Goal: Task Accomplishment & Management: Use online tool/utility

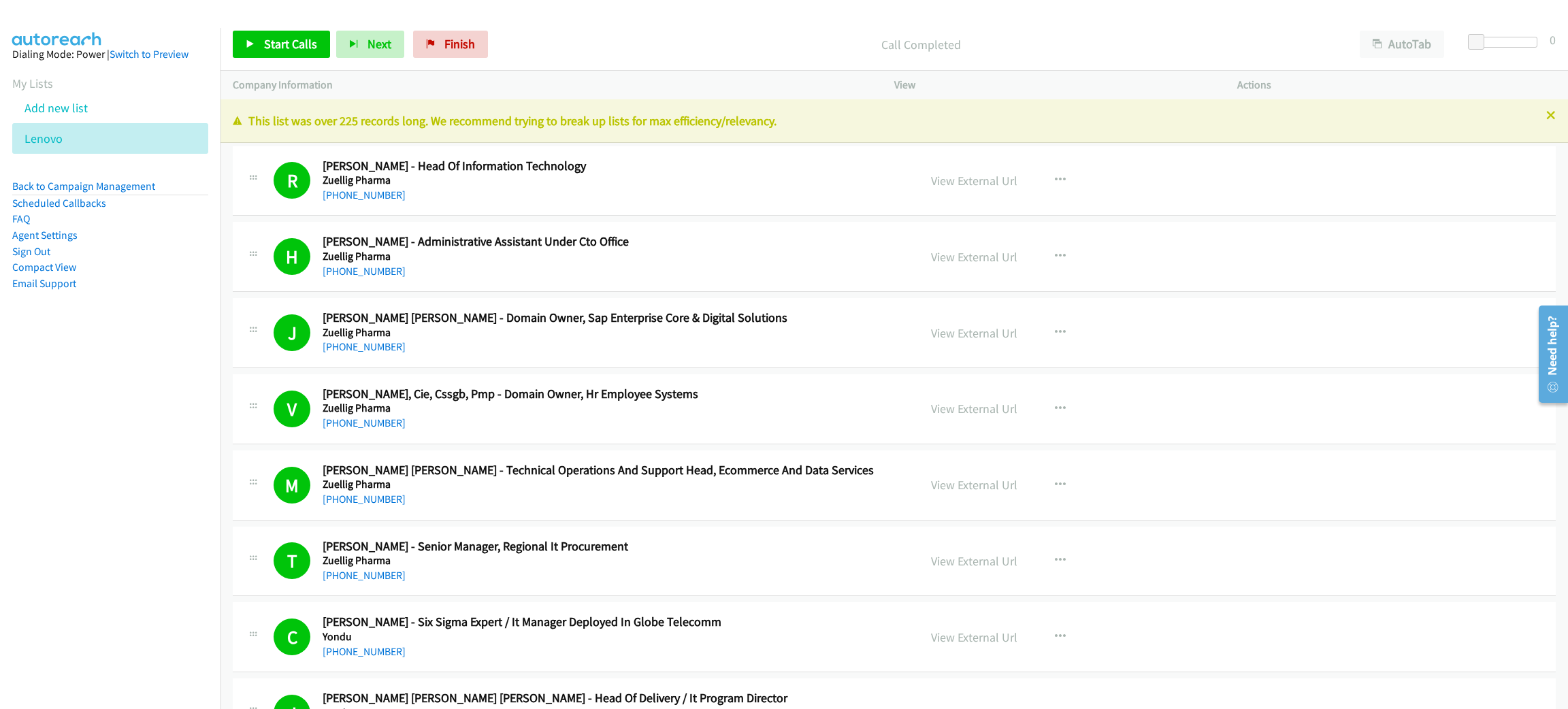
scroll to position [3165, 0]
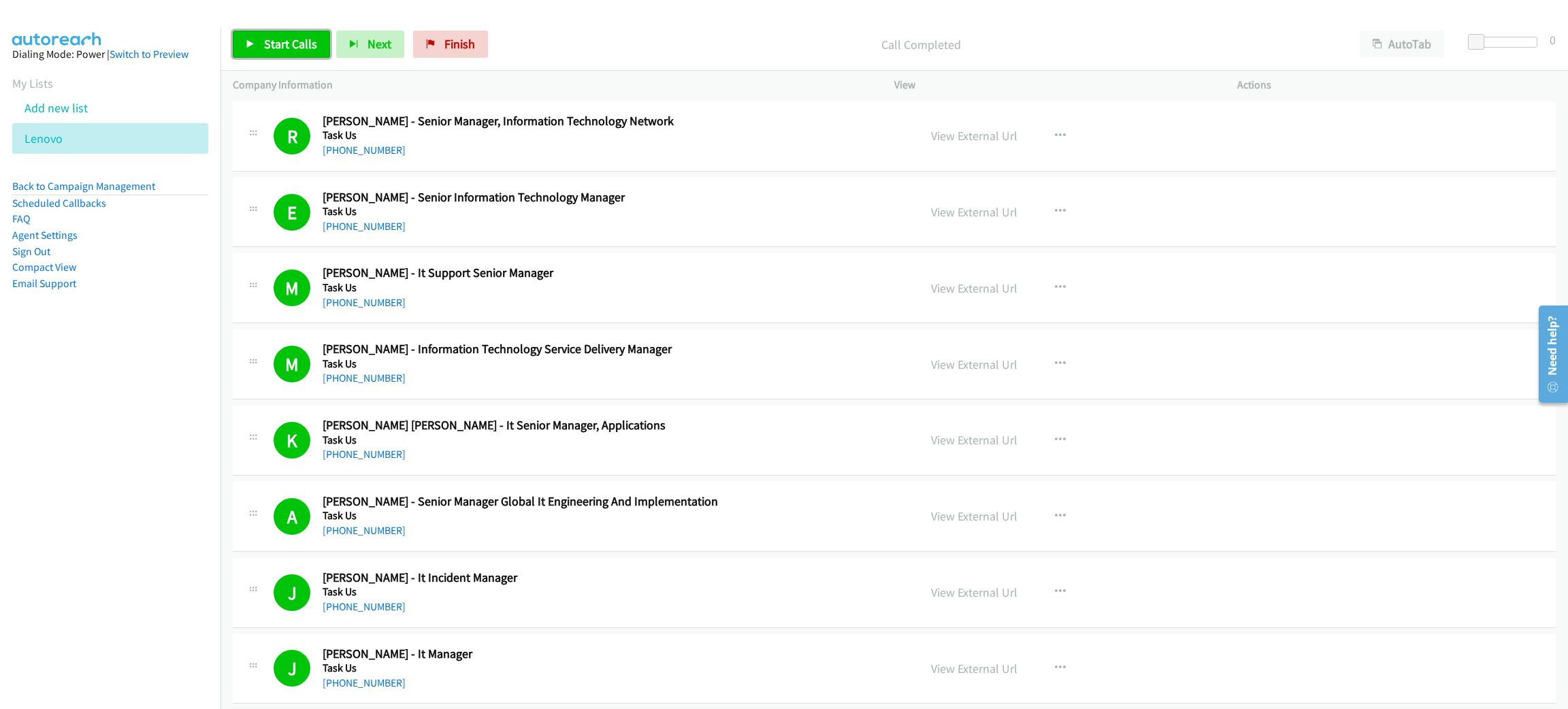
click at [279, 43] on span "Start Calls" at bounding box center [290, 44] width 53 height 16
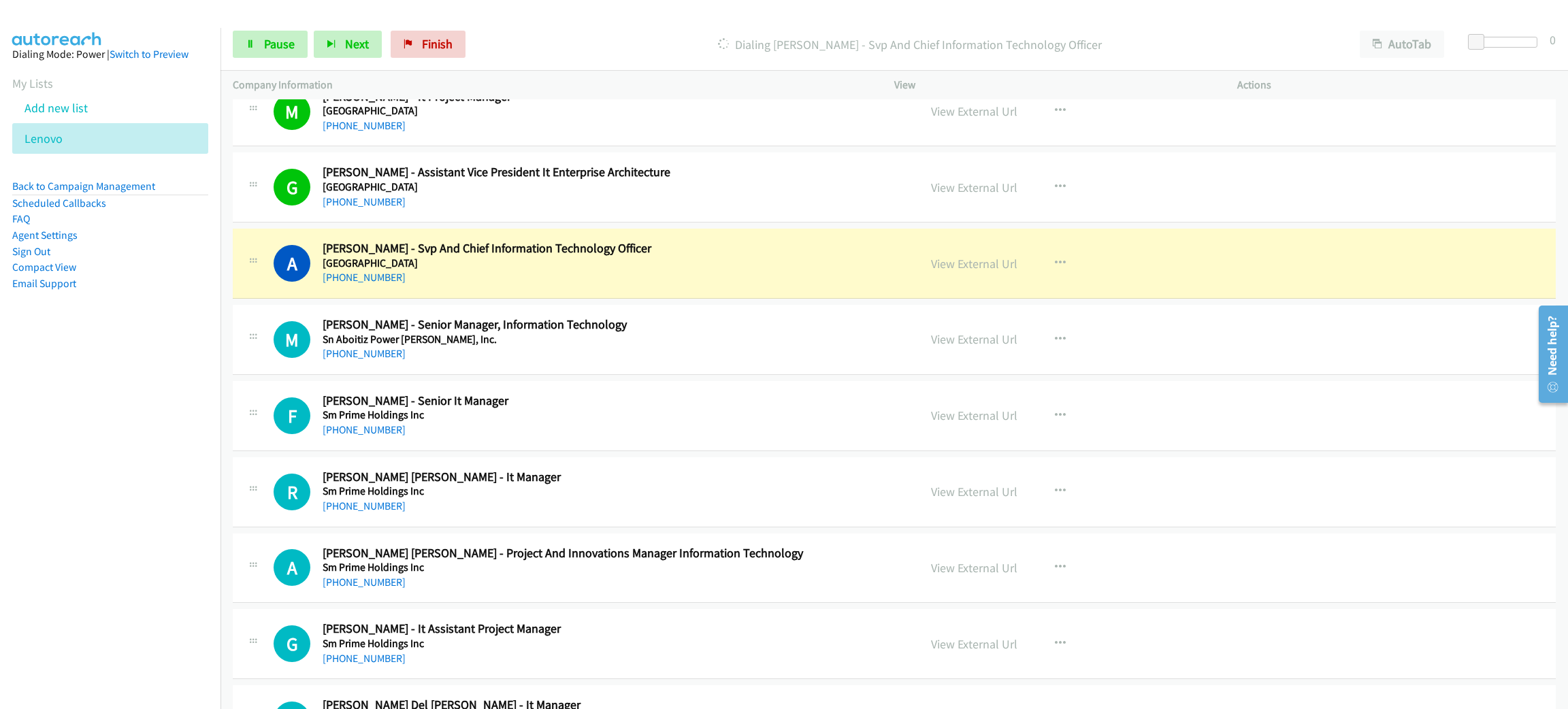
scroll to position [4491, 0]
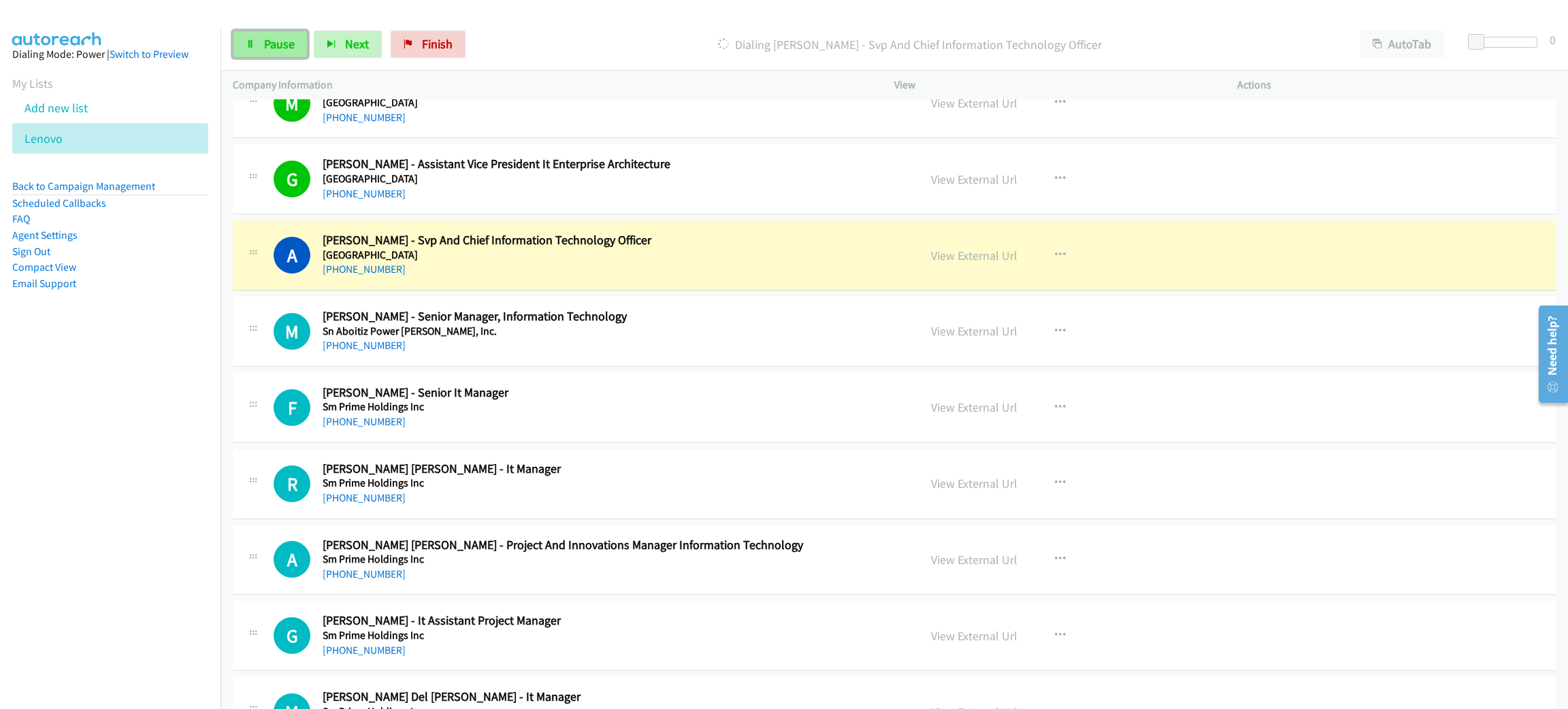
click at [276, 46] on span "Pause" at bounding box center [279, 44] width 31 height 16
click at [256, 48] on link "Start Calls" at bounding box center [281, 44] width 97 height 27
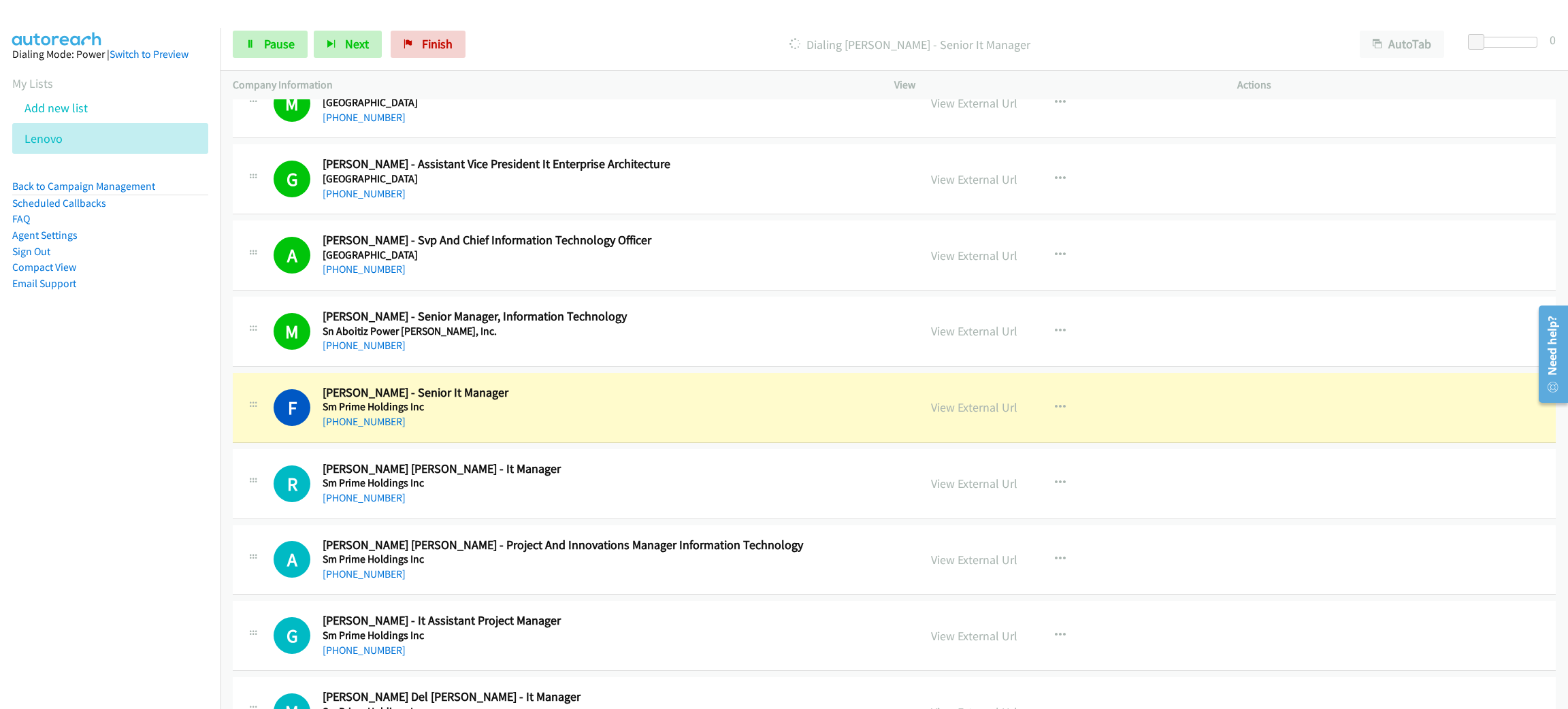
click at [700, 424] on div "[PHONE_NUMBER]" at bounding box center [610, 422] width 576 height 17
click at [963, 415] on link "View External Url" at bounding box center [973, 406] width 86 height 16
click at [272, 52] on link "Pause" at bounding box center [270, 44] width 75 height 27
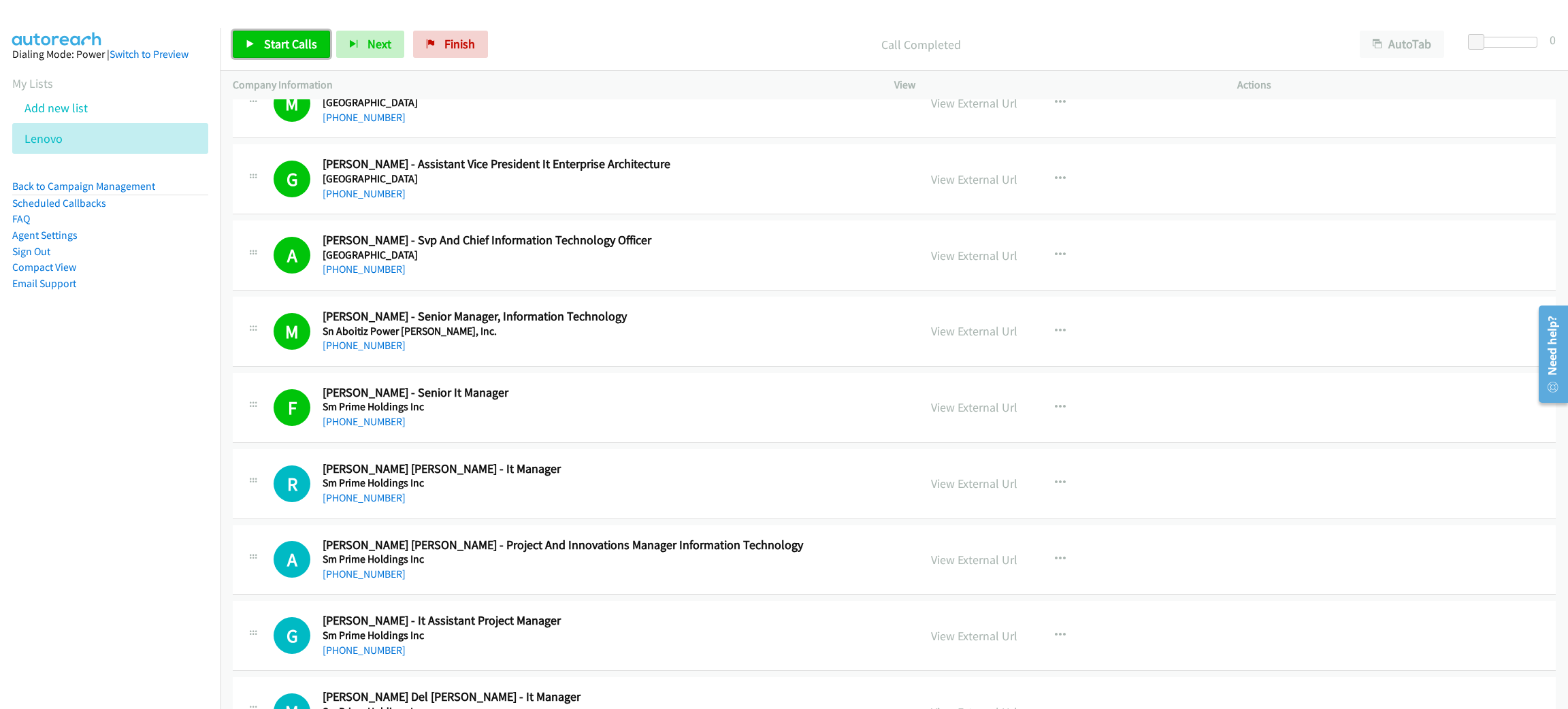
click at [281, 45] on span "Start Calls" at bounding box center [290, 44] width 53 height 16
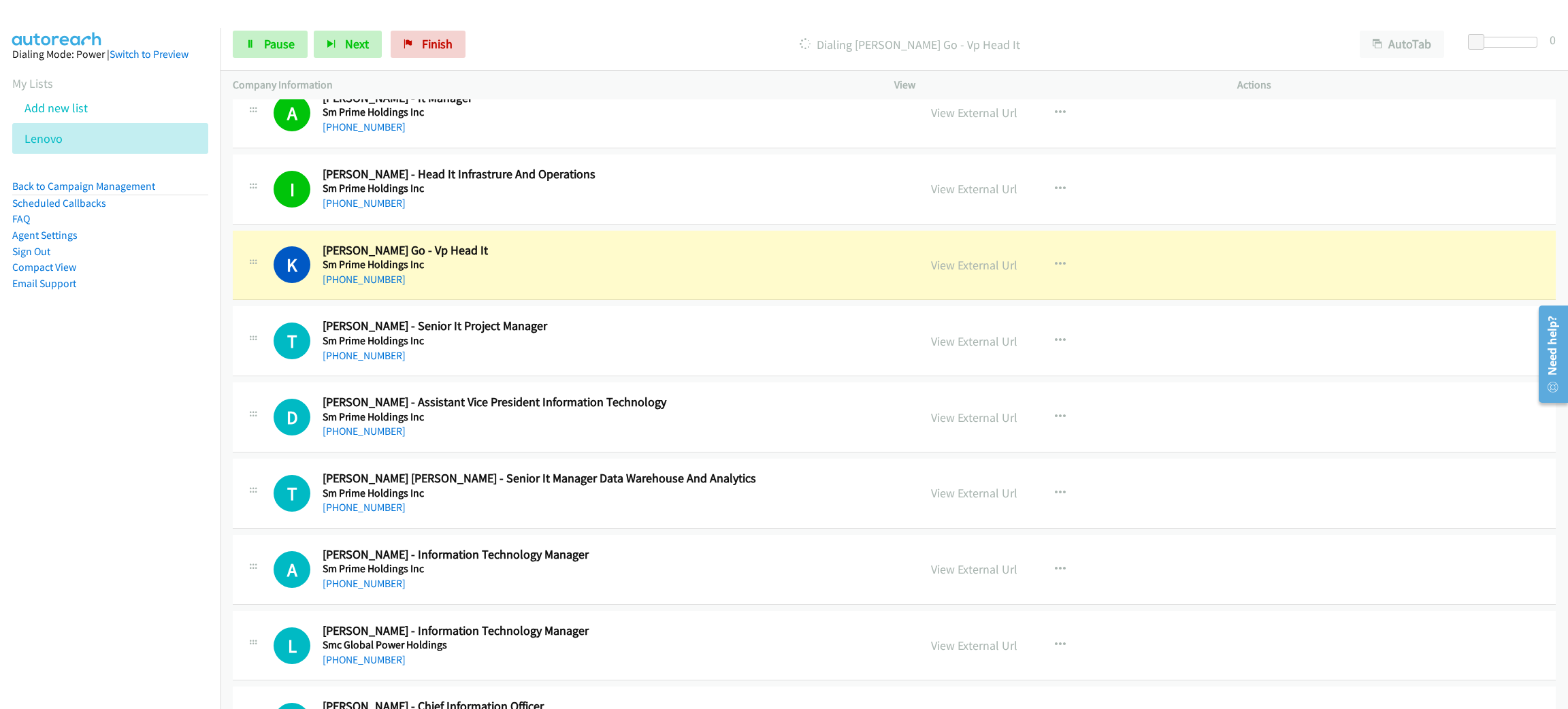
scroll to position [5205, 0]
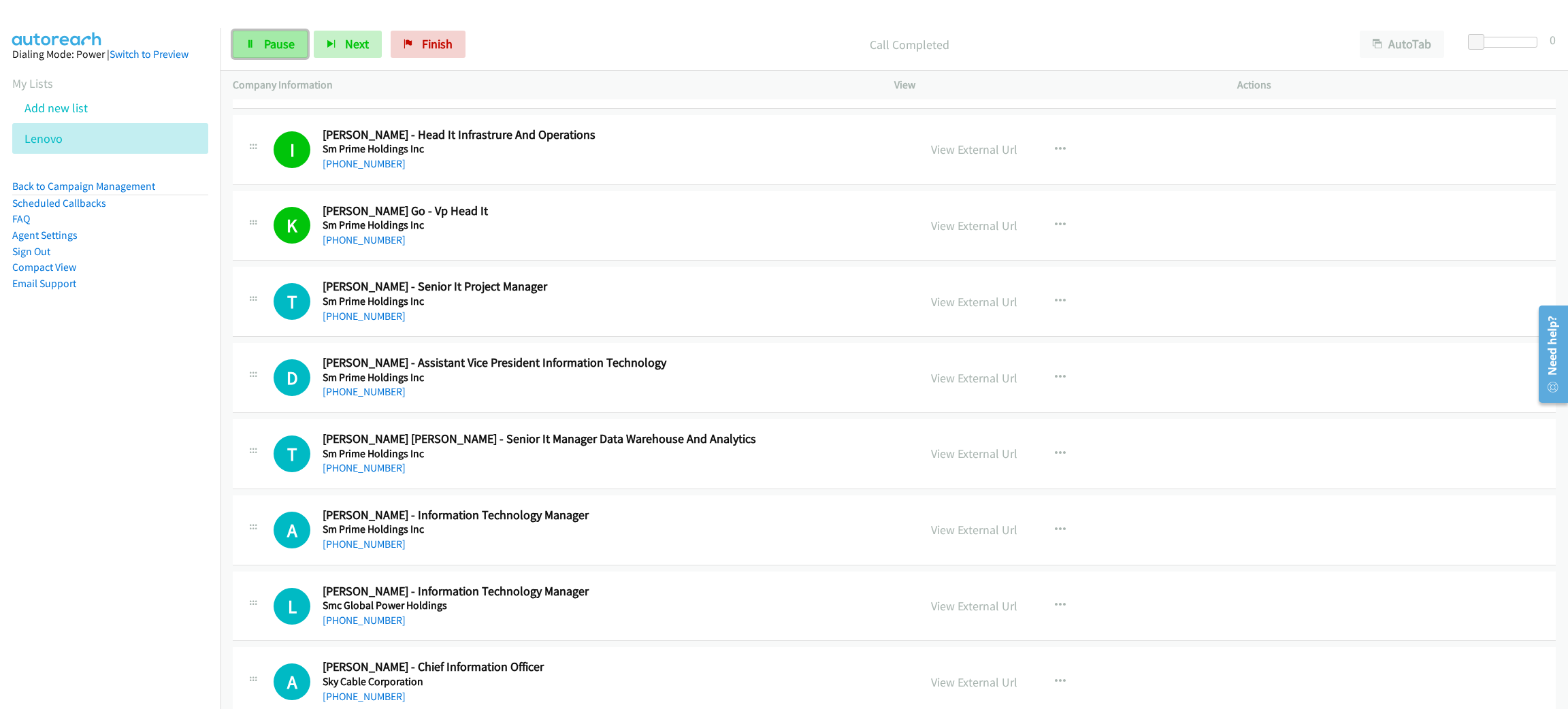
click at [264, 34] on link "Pause" at bounding box center [270, 44] width 75 height 27
click at [730, 232] on h5 "Sm Prime Holdings Inc" at bounding box center [610, 225] width 576 height 14
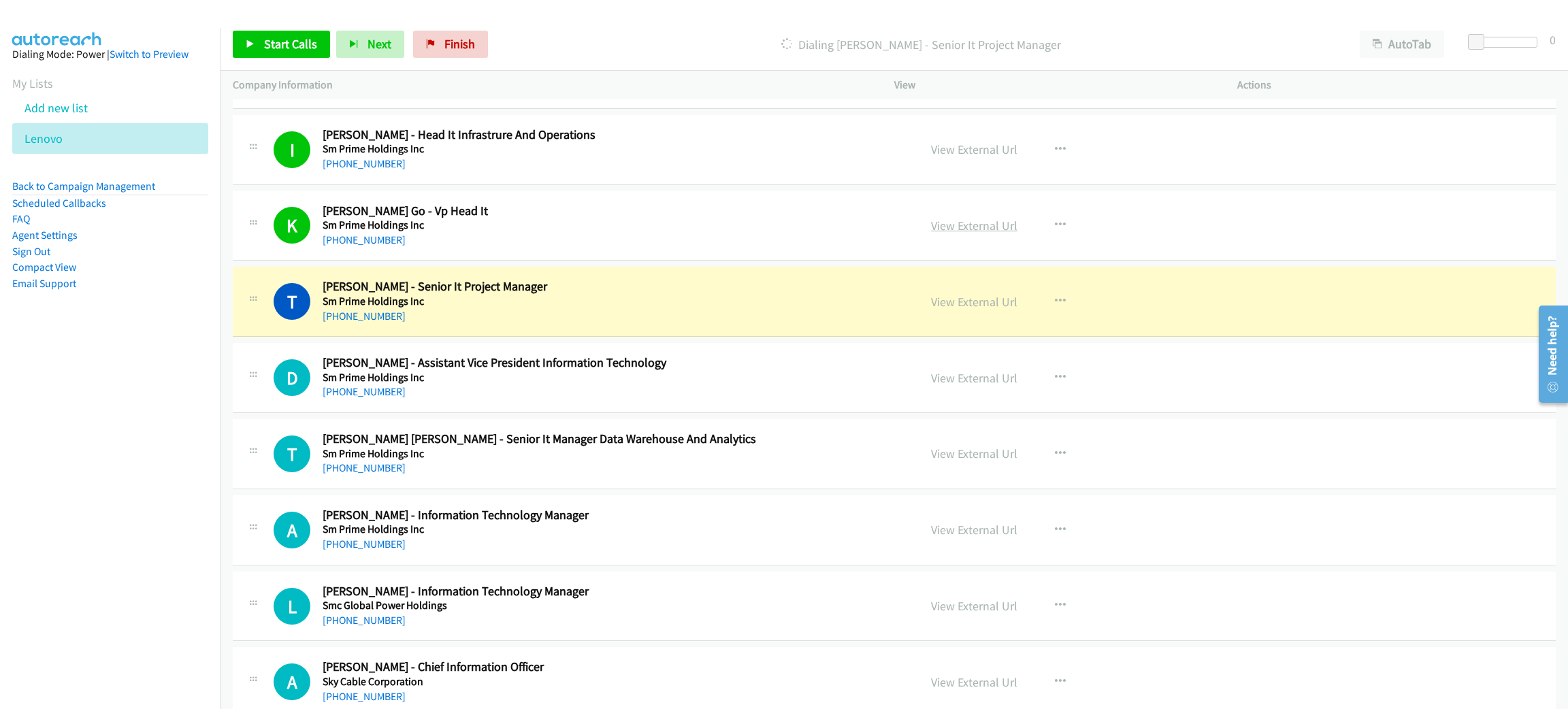
click at [854, 232] on h5 "Sm Prime Holdings Inc" at bounding box center [610, 225] width 576 height 14
click at [958, 234] on link "View External Url" at bounding box center [973, 226] width 86 height 16
click at [1001, 310] on link "View External Url" at bounding box center [973, 302] width 86 height 16
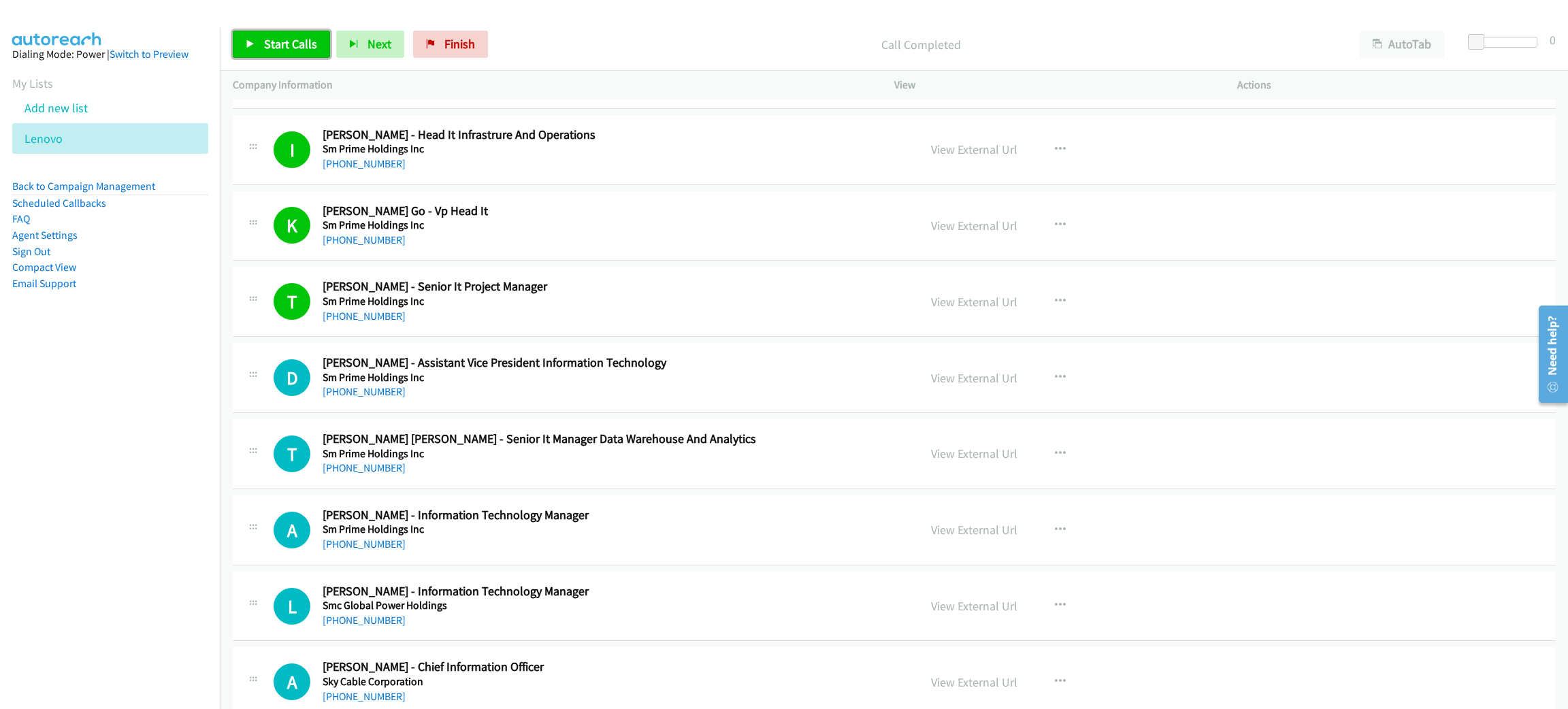
click at [248, 37] on link "Start Calls" at bounding box center [281, 44] width 97 height 27
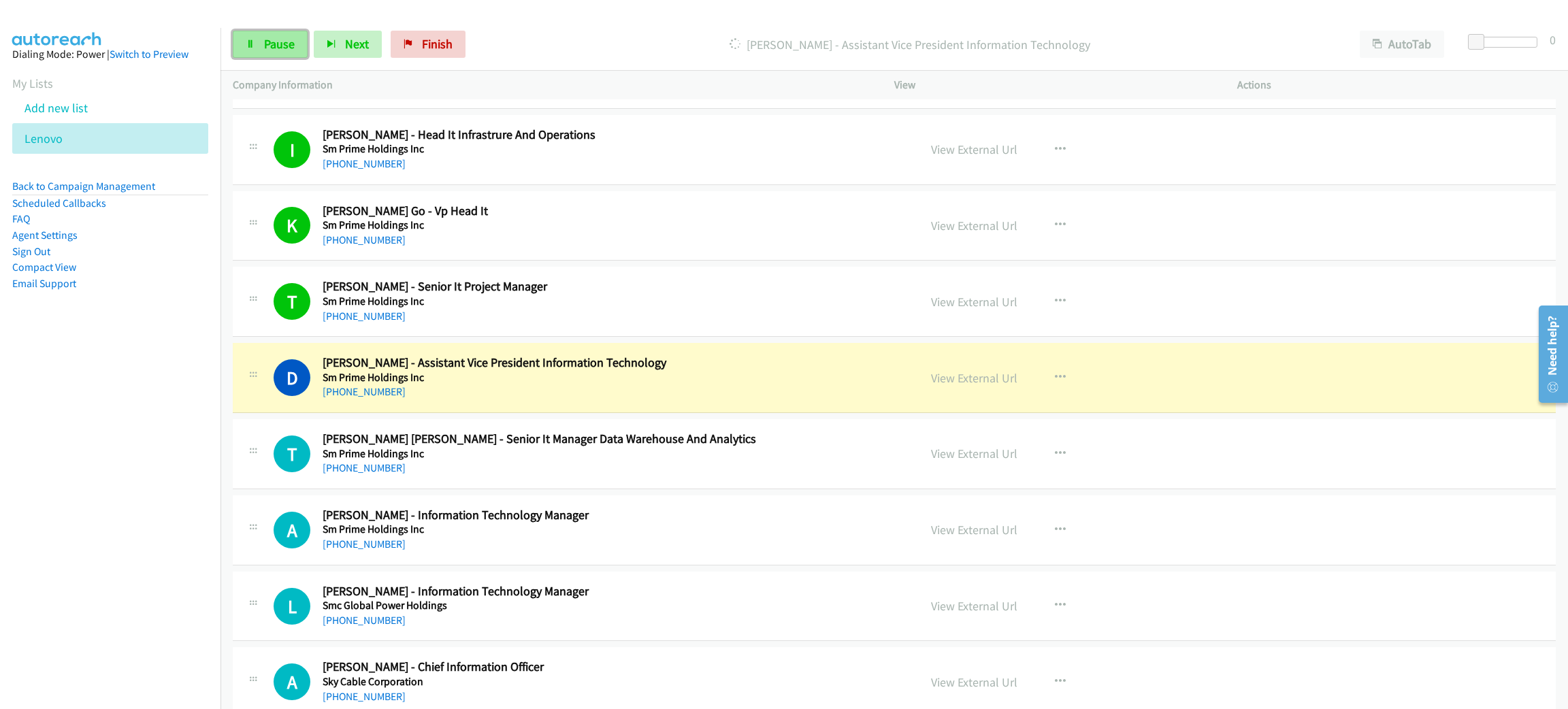
click at [280, 45] on span "Pause" at bounding box center [279, 44] width 31 height 16
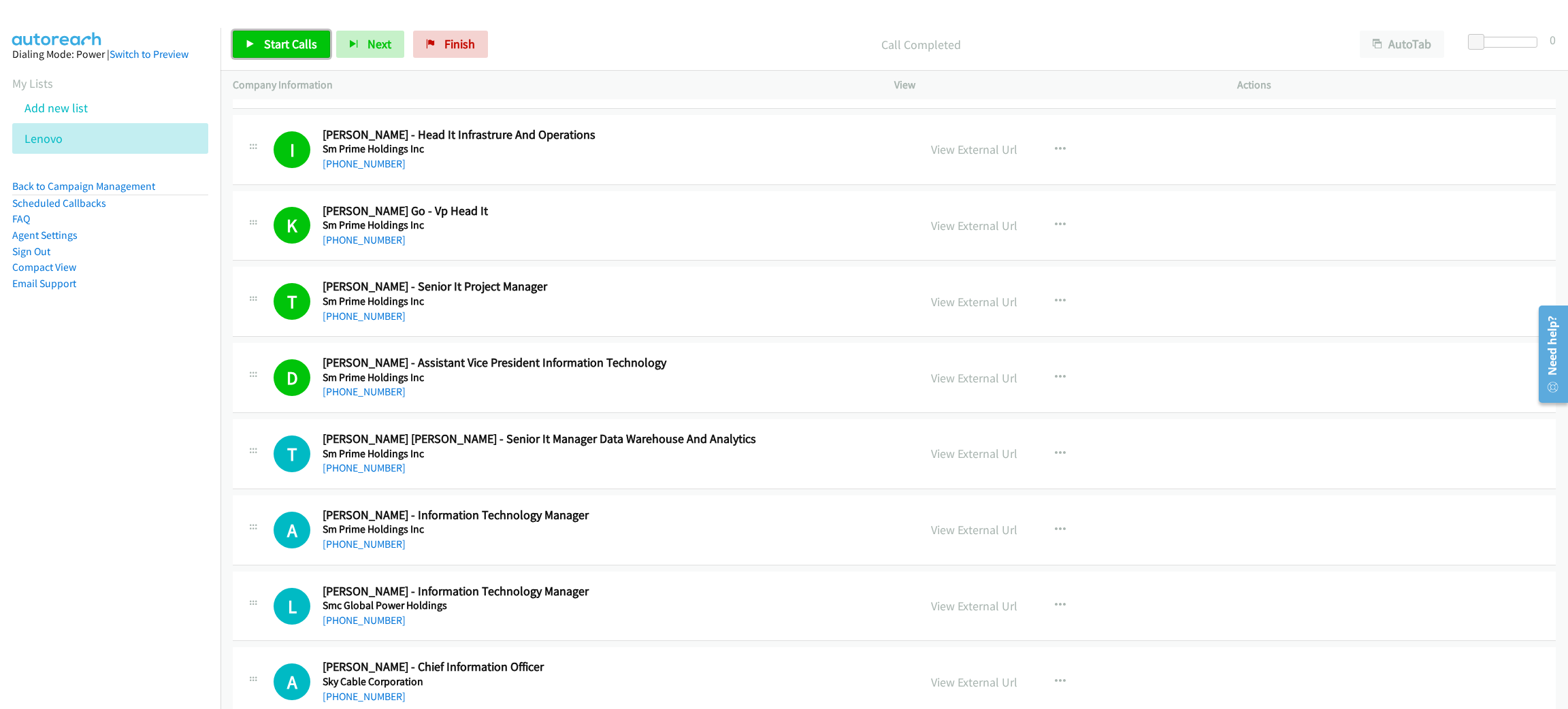
click at [262, 44] on link "Start Calls" at bounding box center [281, 44] width 97 height 27
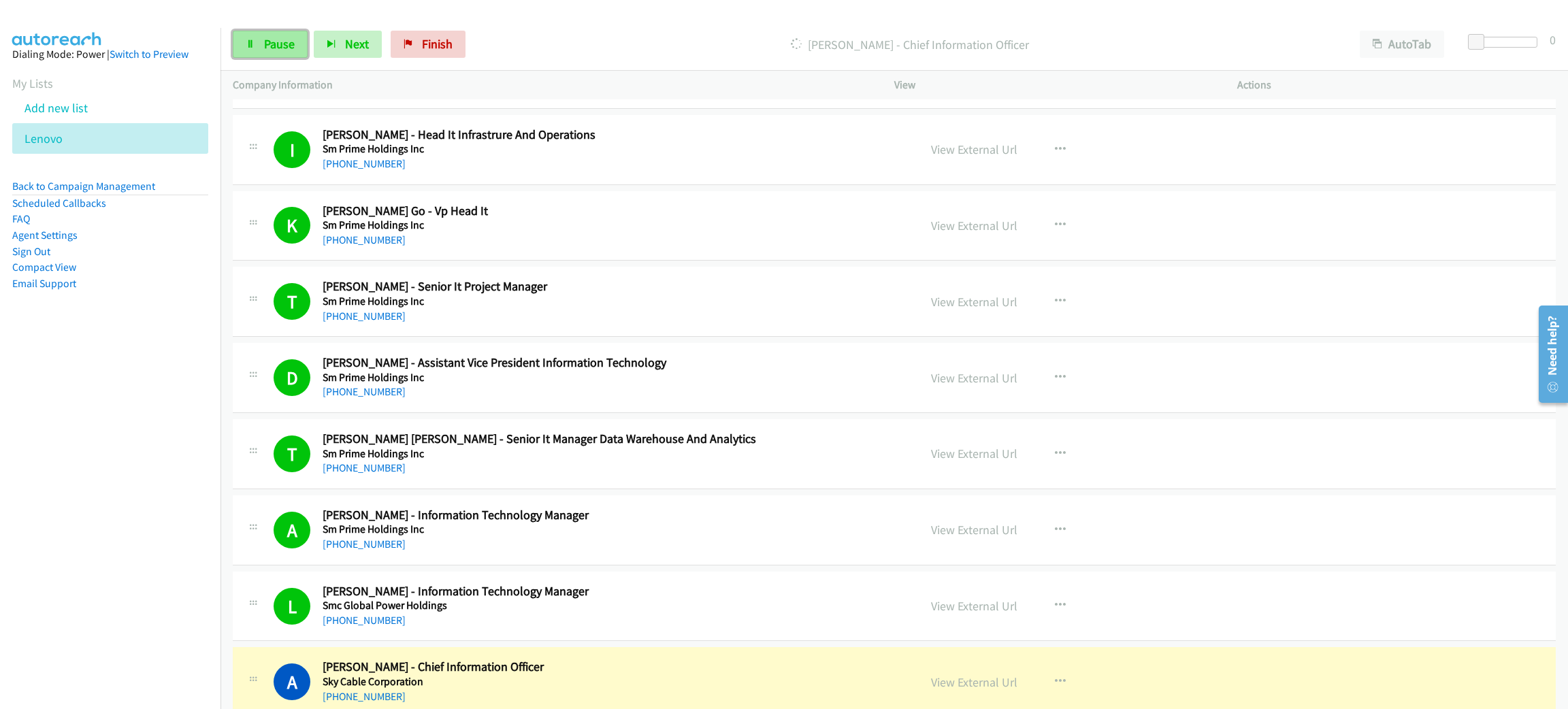
click at [266, 52] on link "Pause" at bounding box center [270, 44] width 75 height 27
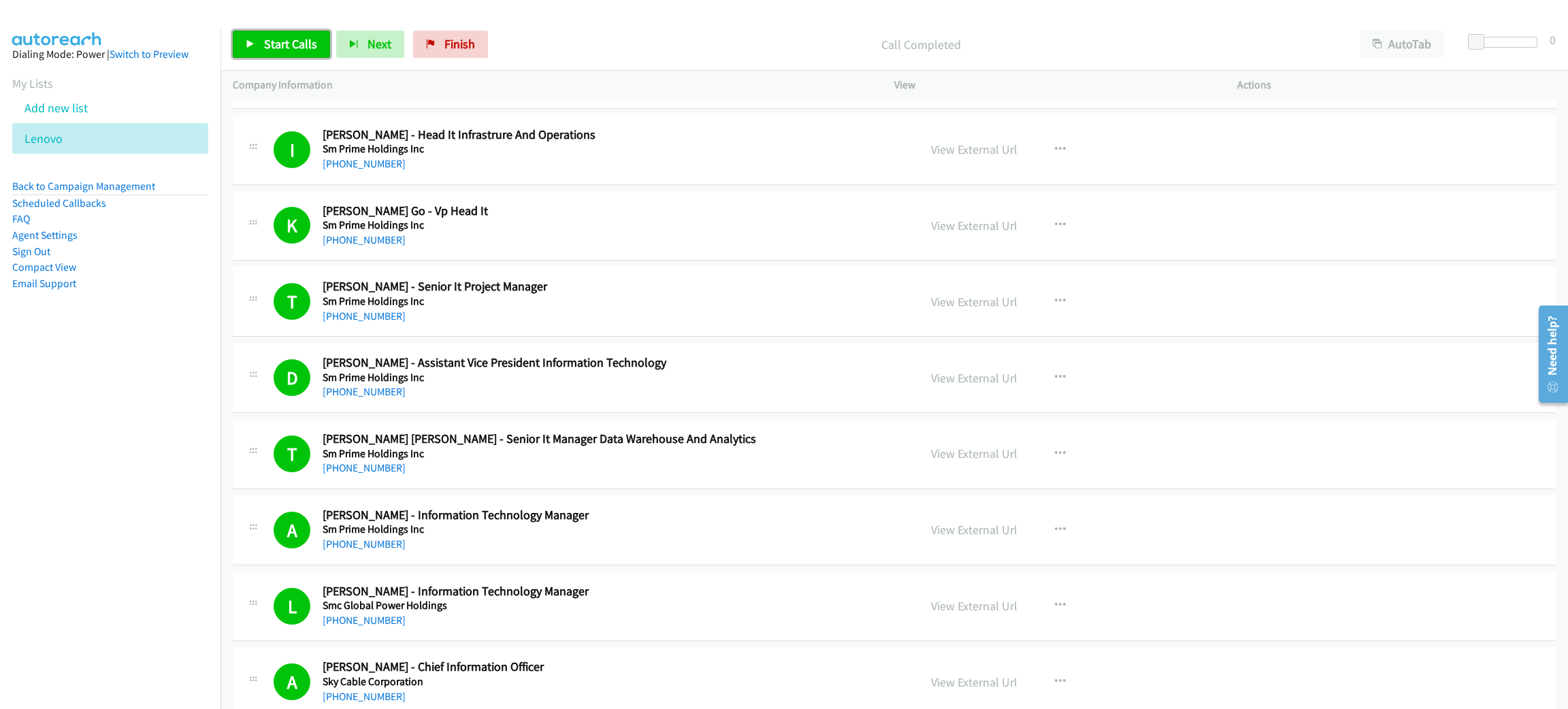
click at [279, 45] on span "Start Calls" at bounding box center [290, 44] width 53 height 16
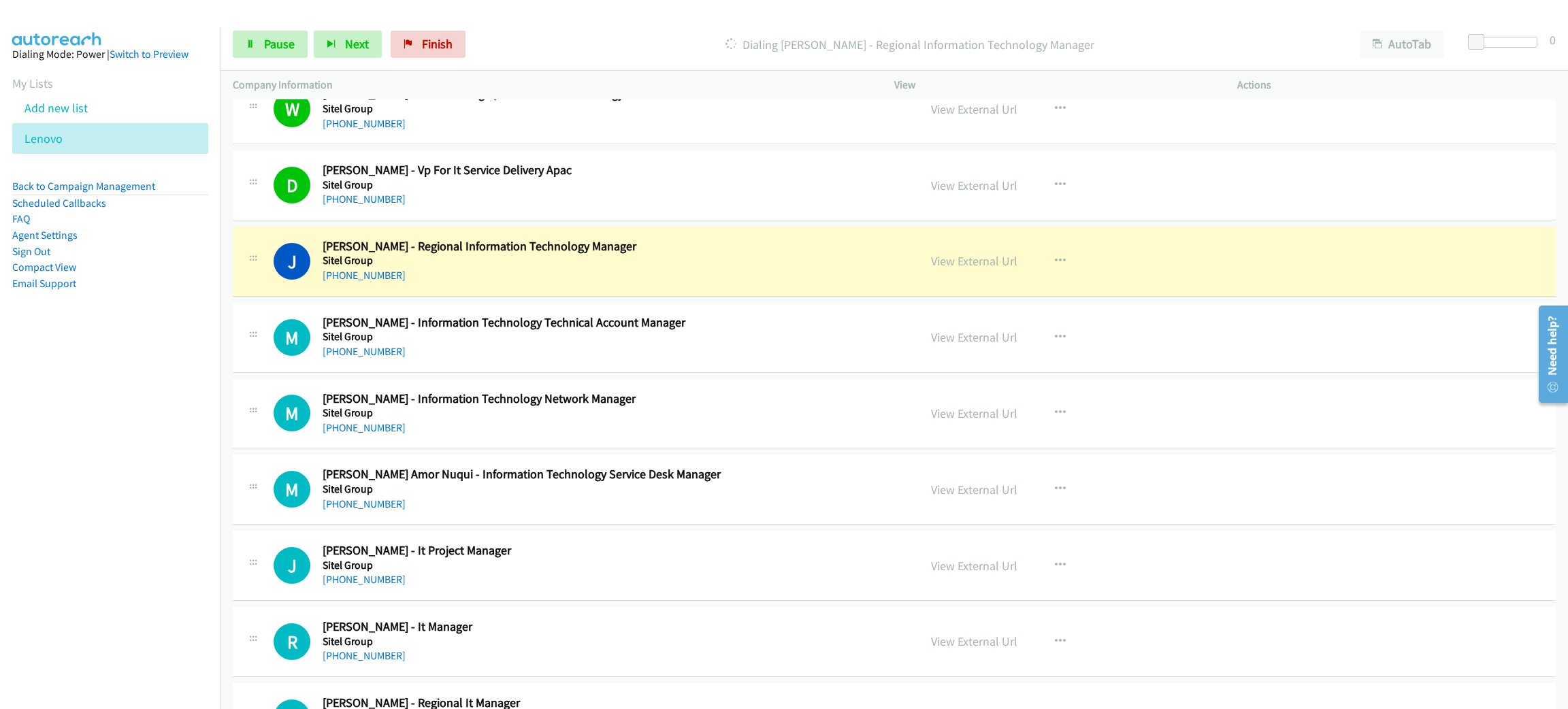
scroll to position [6227, 0]
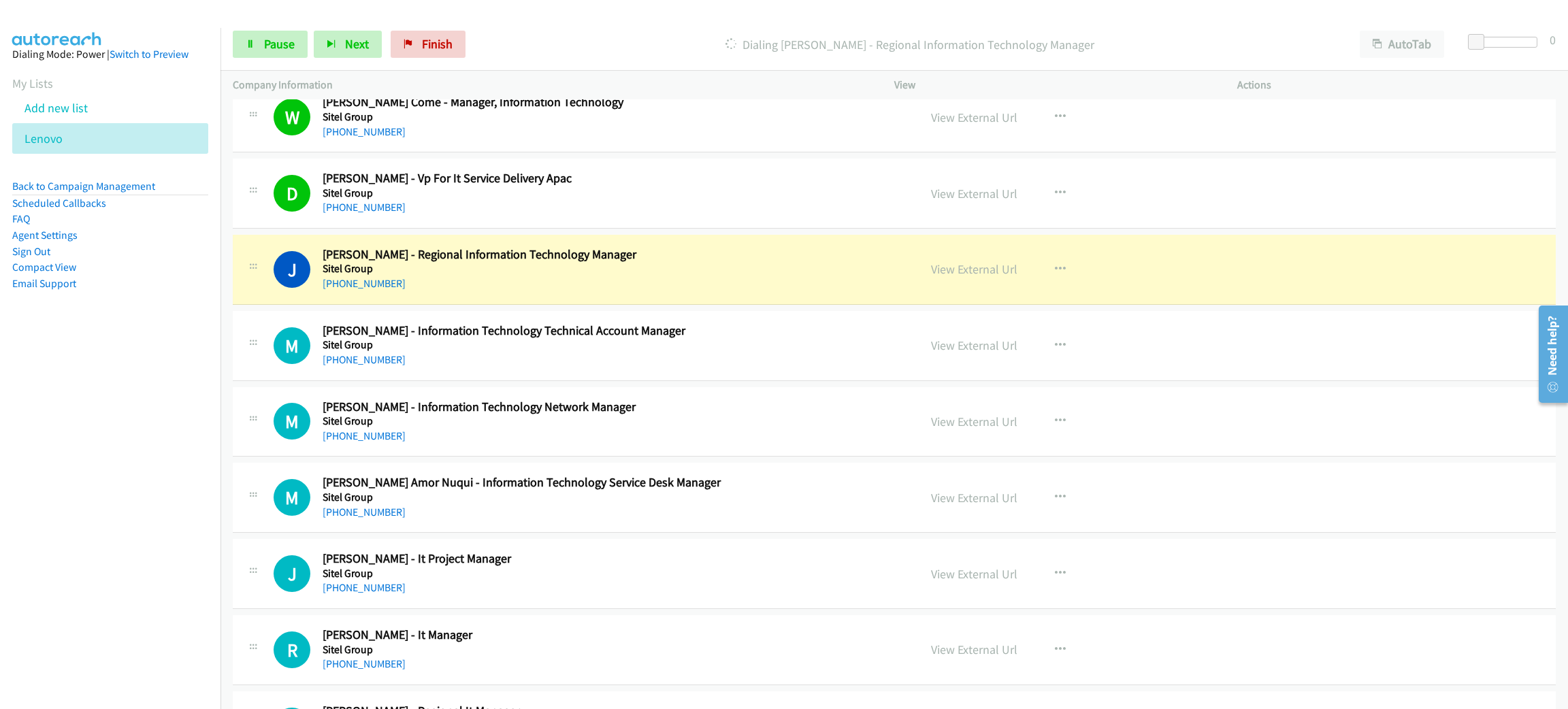
click at [488, 305] on div "J Callback Scheduled [PERSON_NAME] - Regional Information Technology Manager Si…" at bounding box center [894, 270] width 1323 height 71
drag, startPoint x: 983, startPoint y: 277, endPoint x: 922, endPoint y: 242, distance: 70.3
click at [967, 277] on link "View External Url" at bounding box center [973, 269] width 86 height 16
click at [252, 40] on icon at bounding box center [251, 45] width 9 height 9
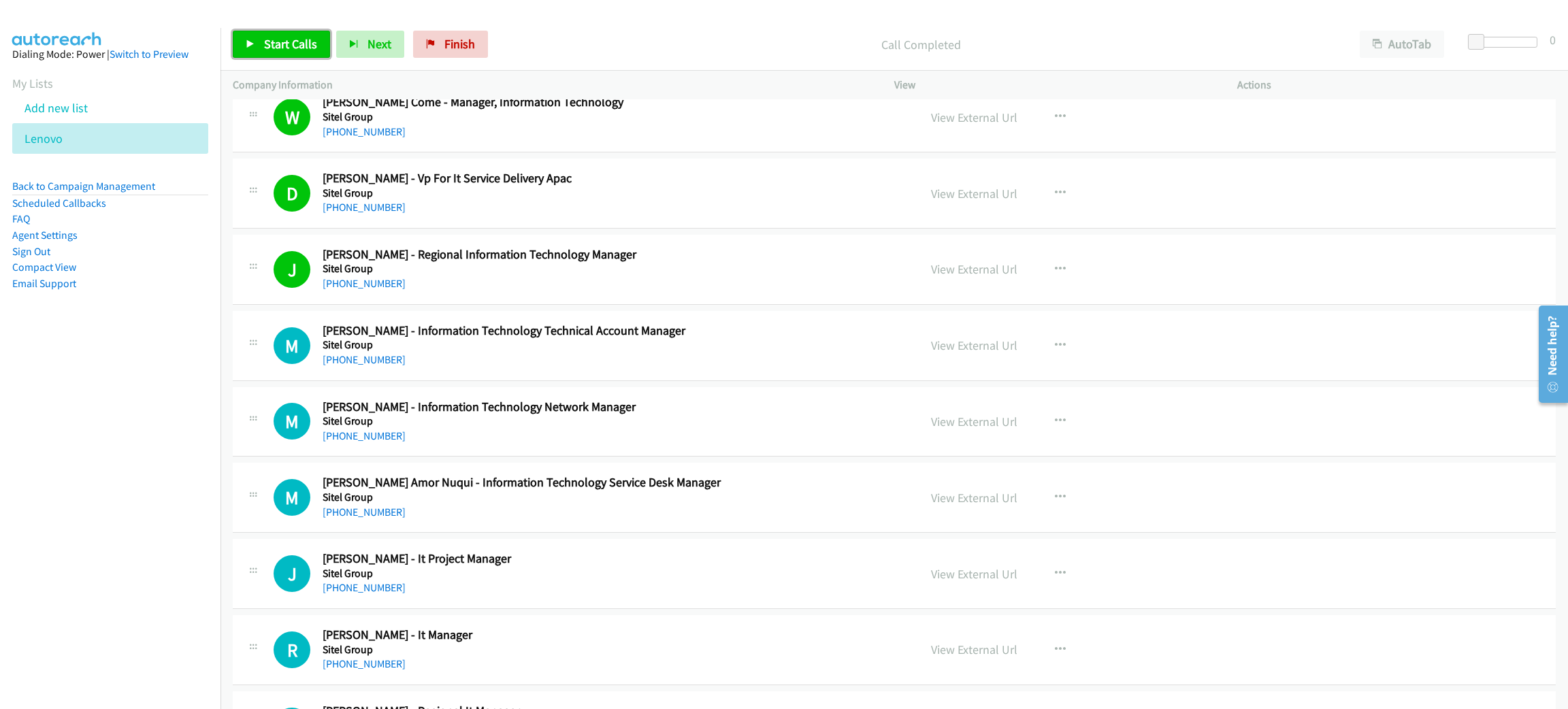
click at [314, 40] on span "Start Calls" at bounding box center [290, 44] width 53 height 16
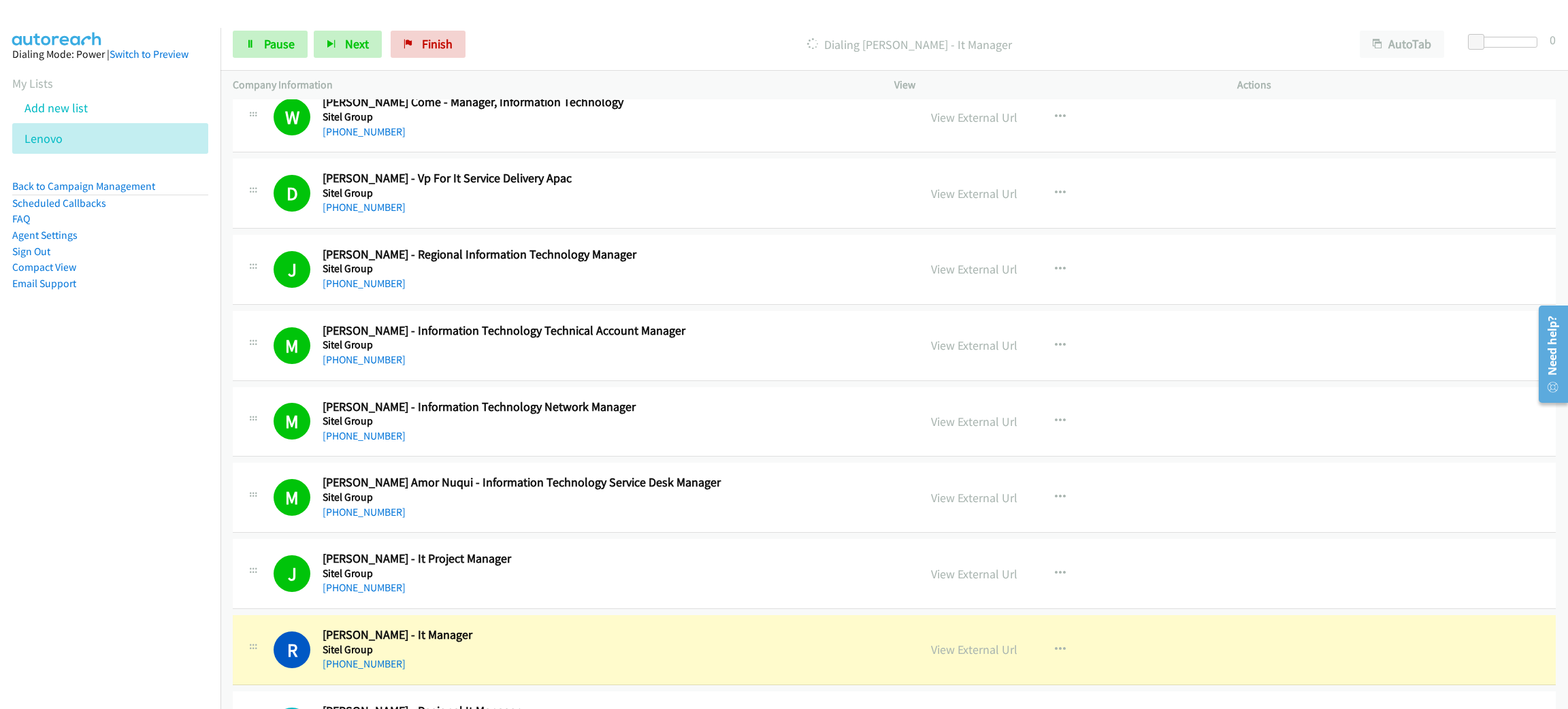
scroll to position [6431, 0]
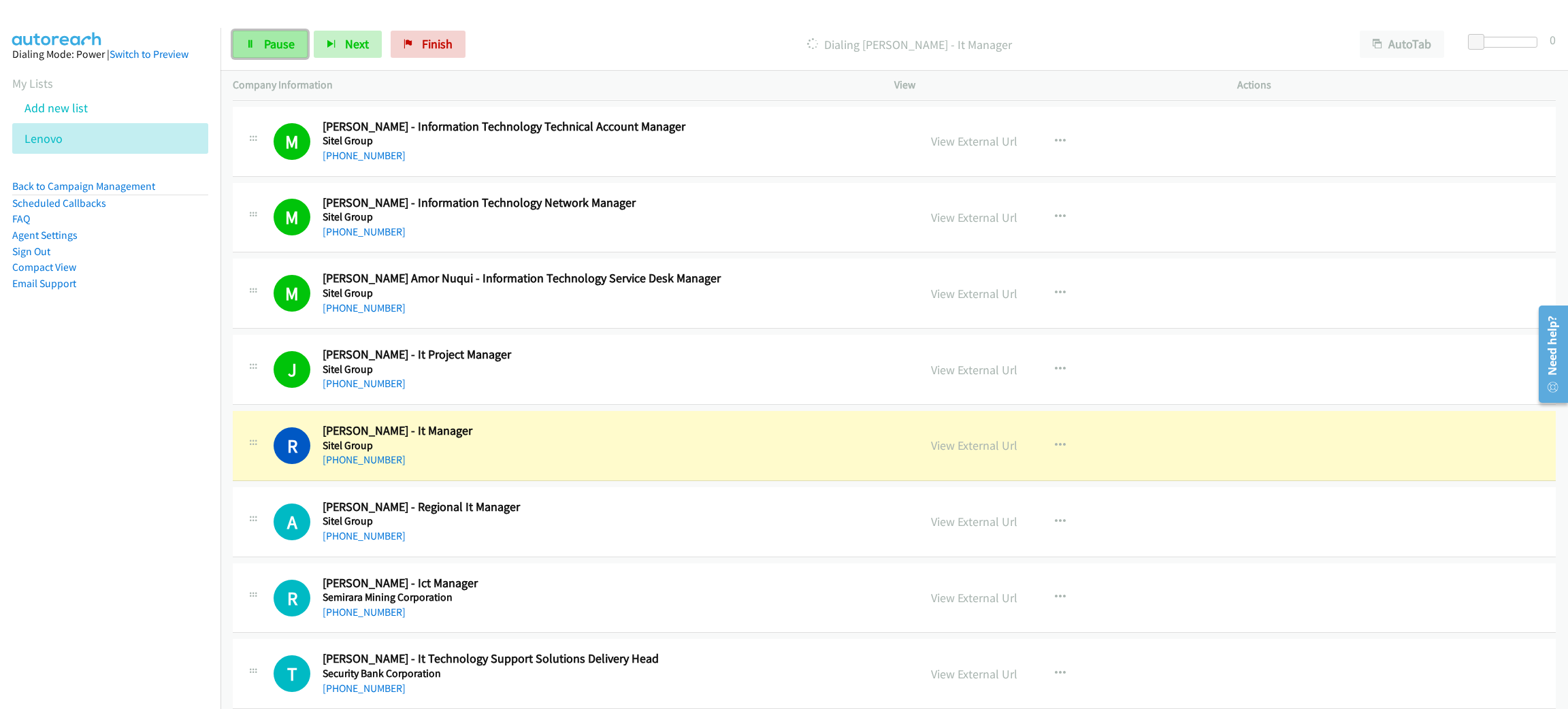
click at [276, 45] on span "Pause" at bounding box center [279, 44] width 31 height 16
click at [953, 450] on link "View External Url" at bounding box center [973, 445] width 86 height 16
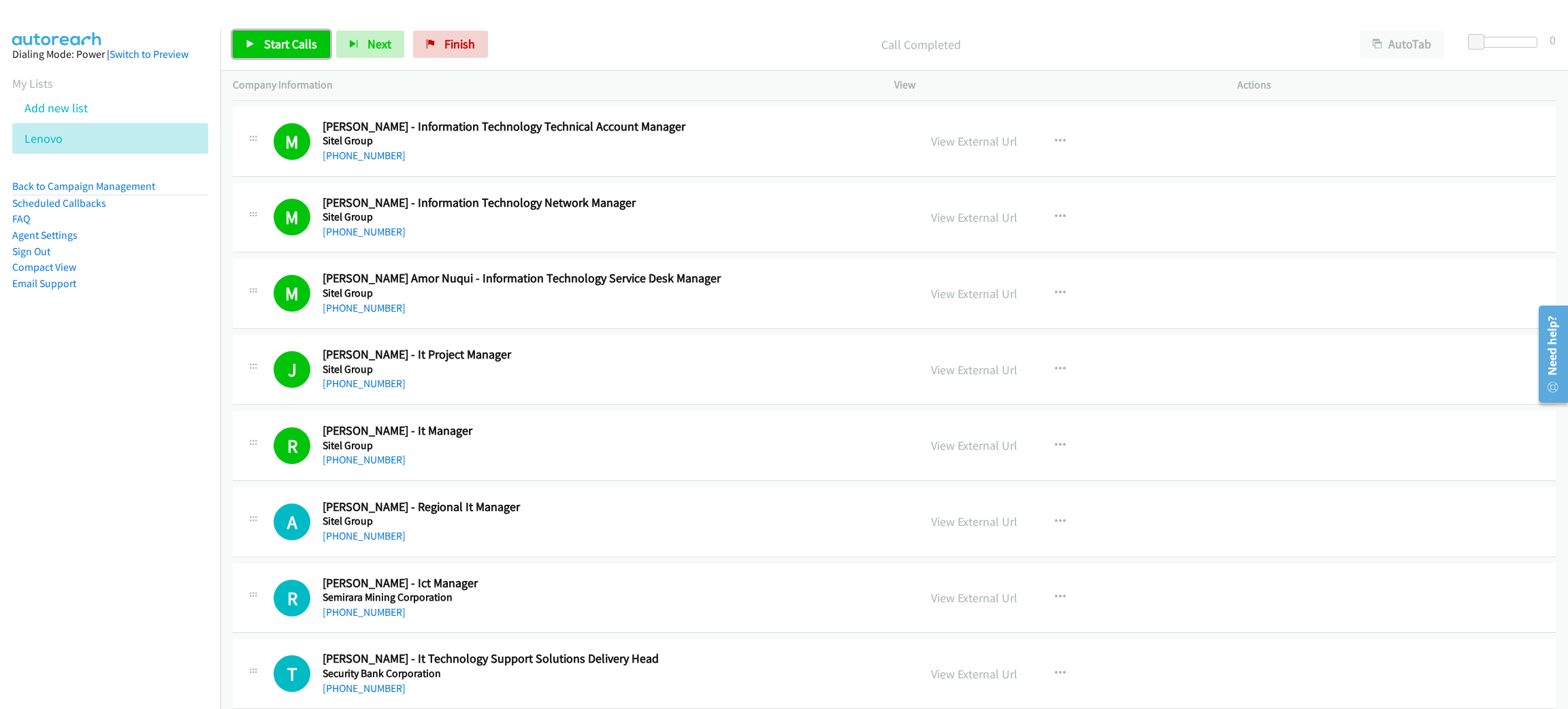
click at [267, 34] on link "Start Calls" at bounding box center [281, 44] width 97 height 27
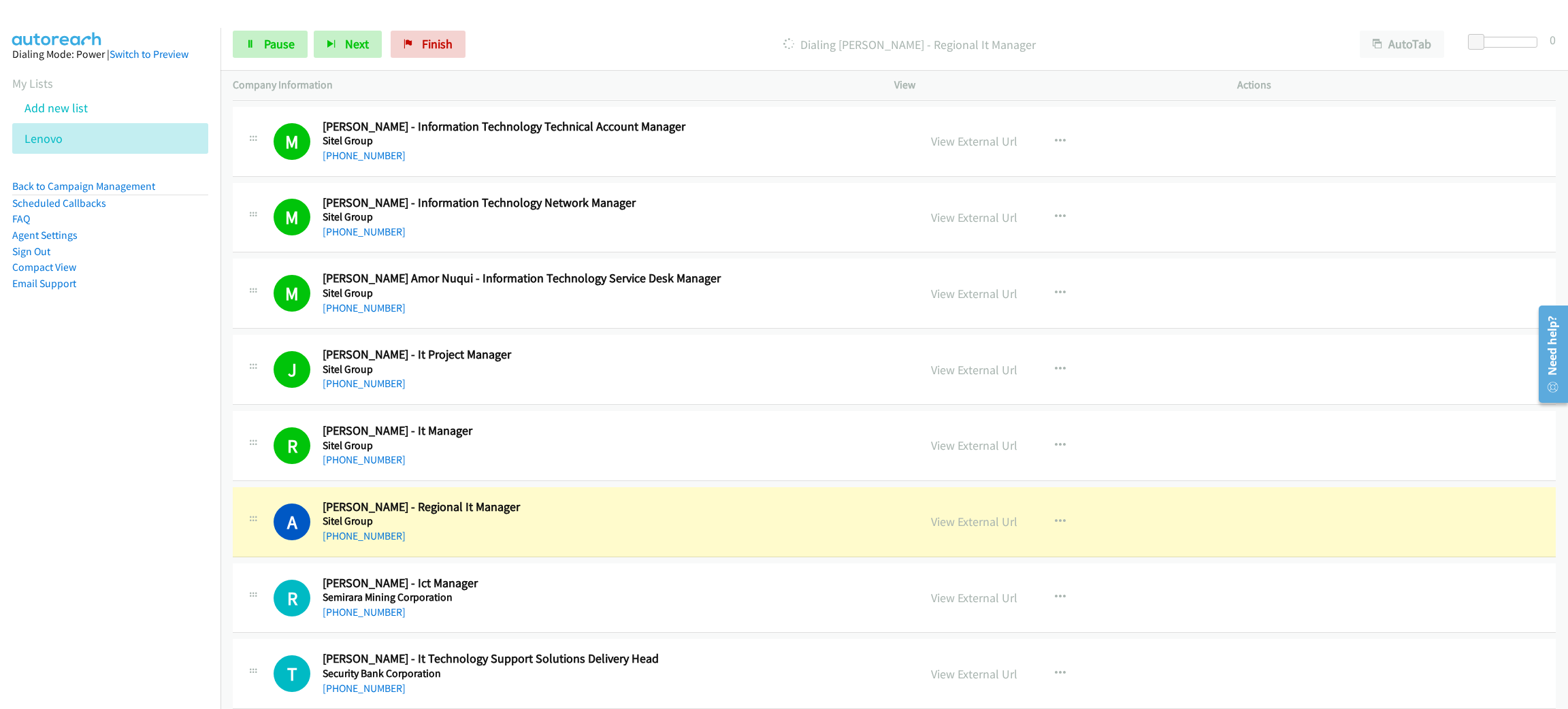
click at [709, 515] on h2 "[PERSON_NAME] - Regional It Manager" at bounding box center [610, 507] width 576 height 16
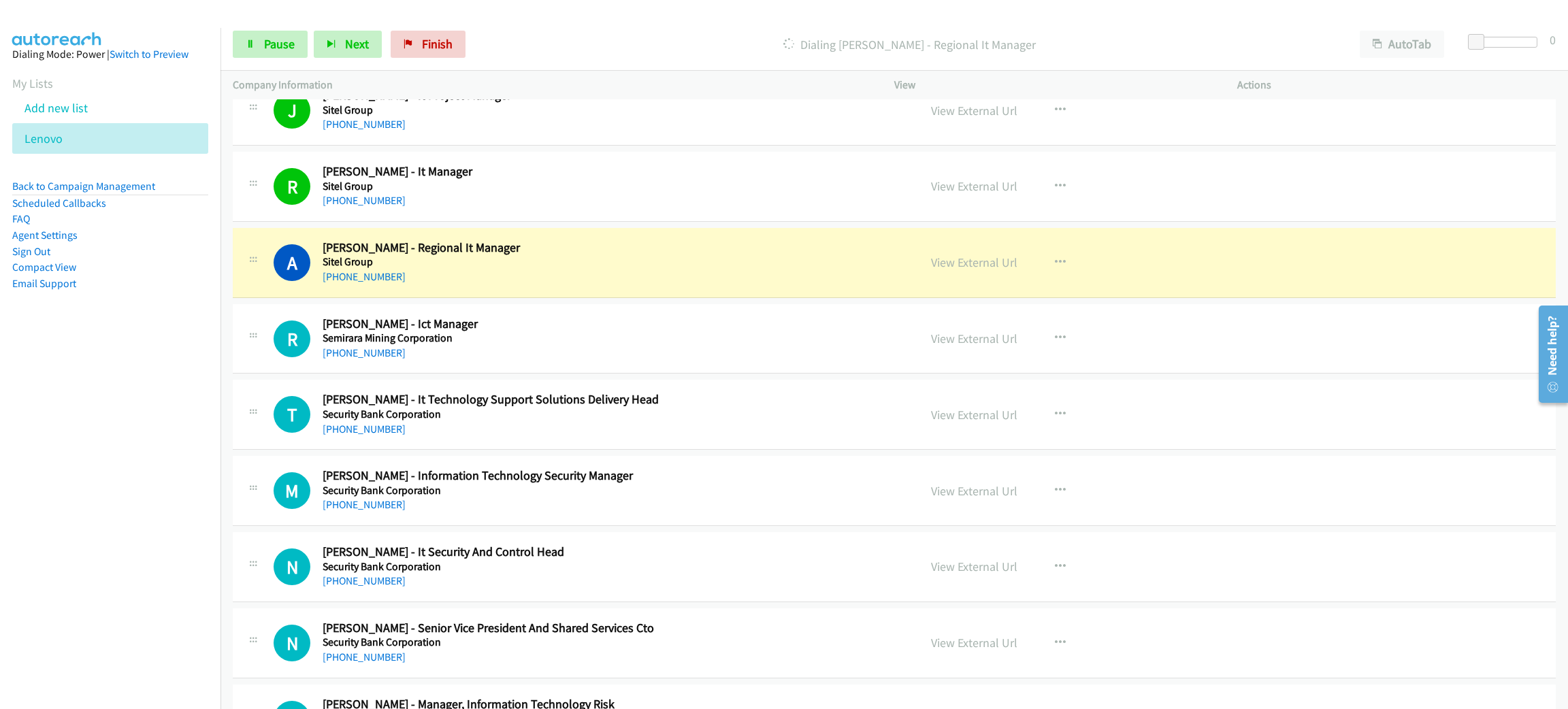
scroll to position [6737, 0]
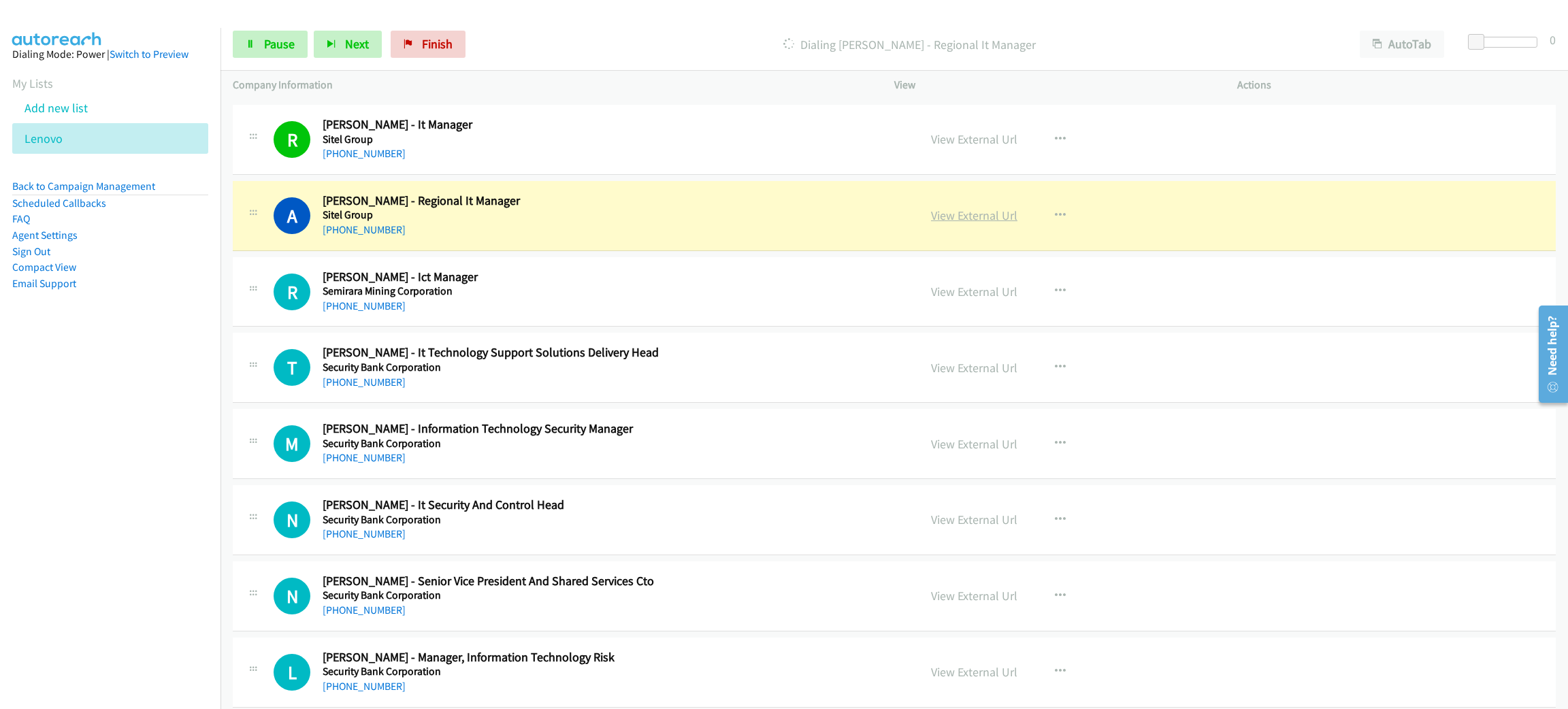
click at [933, 224] on link "View External Url" at bounding box center [973, 215] width 86 height 16
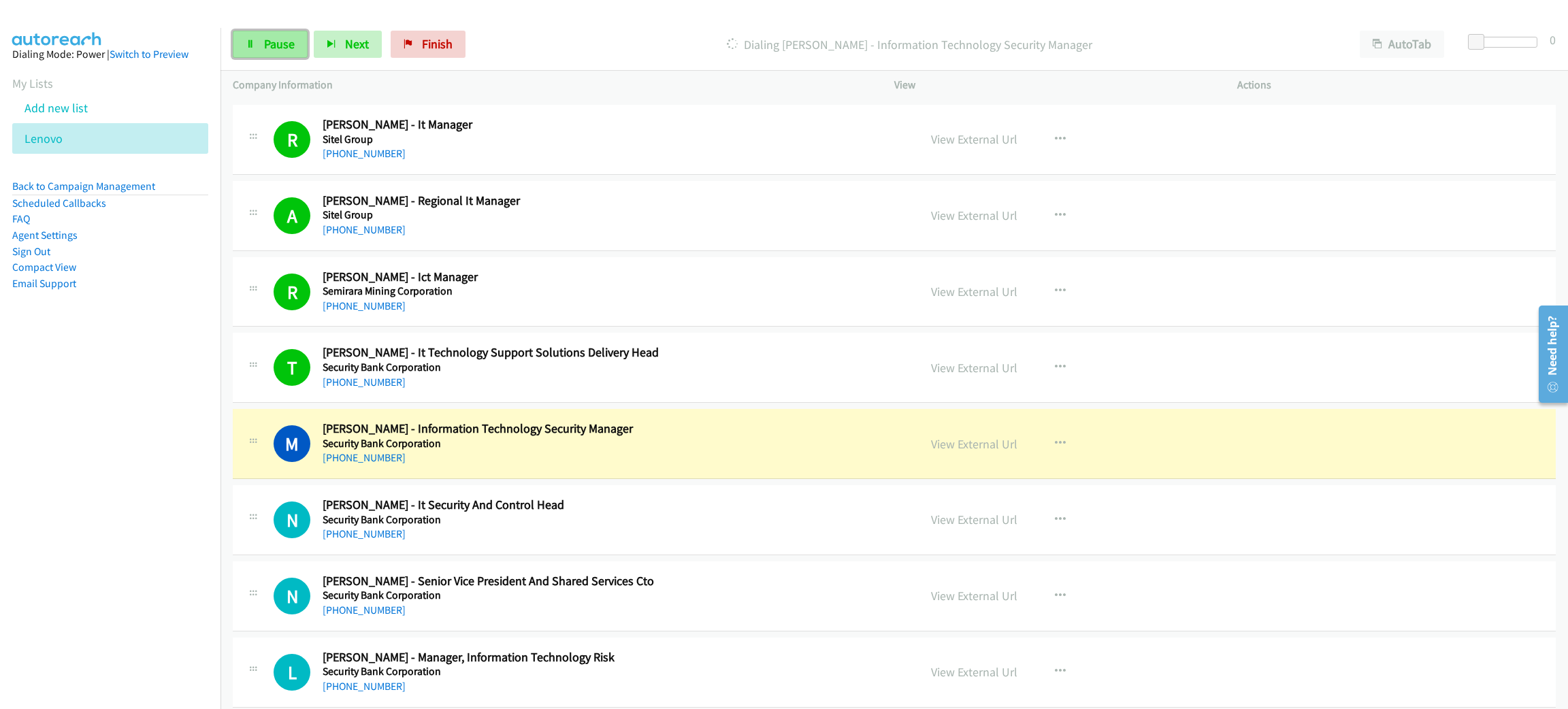
click at [279, 34] on link "Pause" at bounding box center [270, 44] width 75 height 27
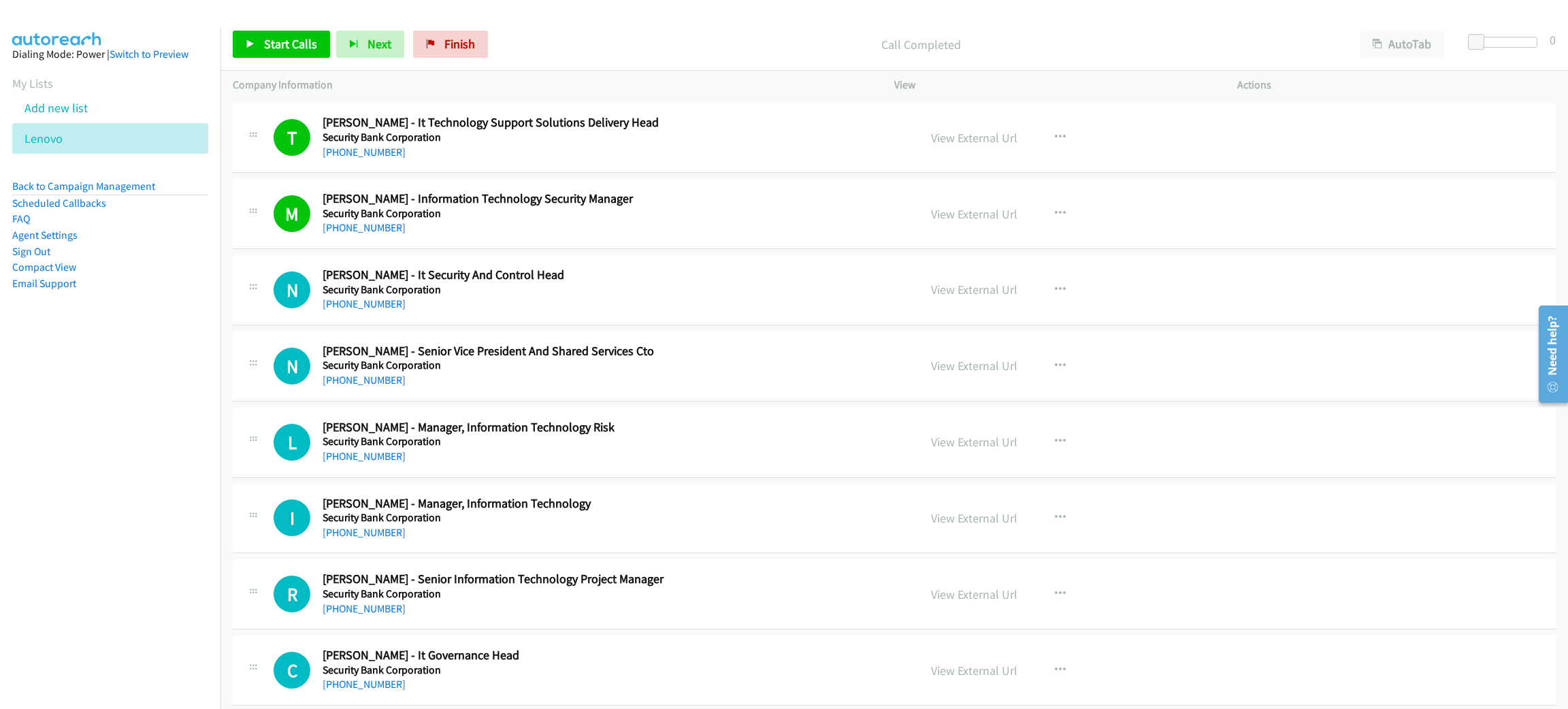
scroll to position [7043, 0]
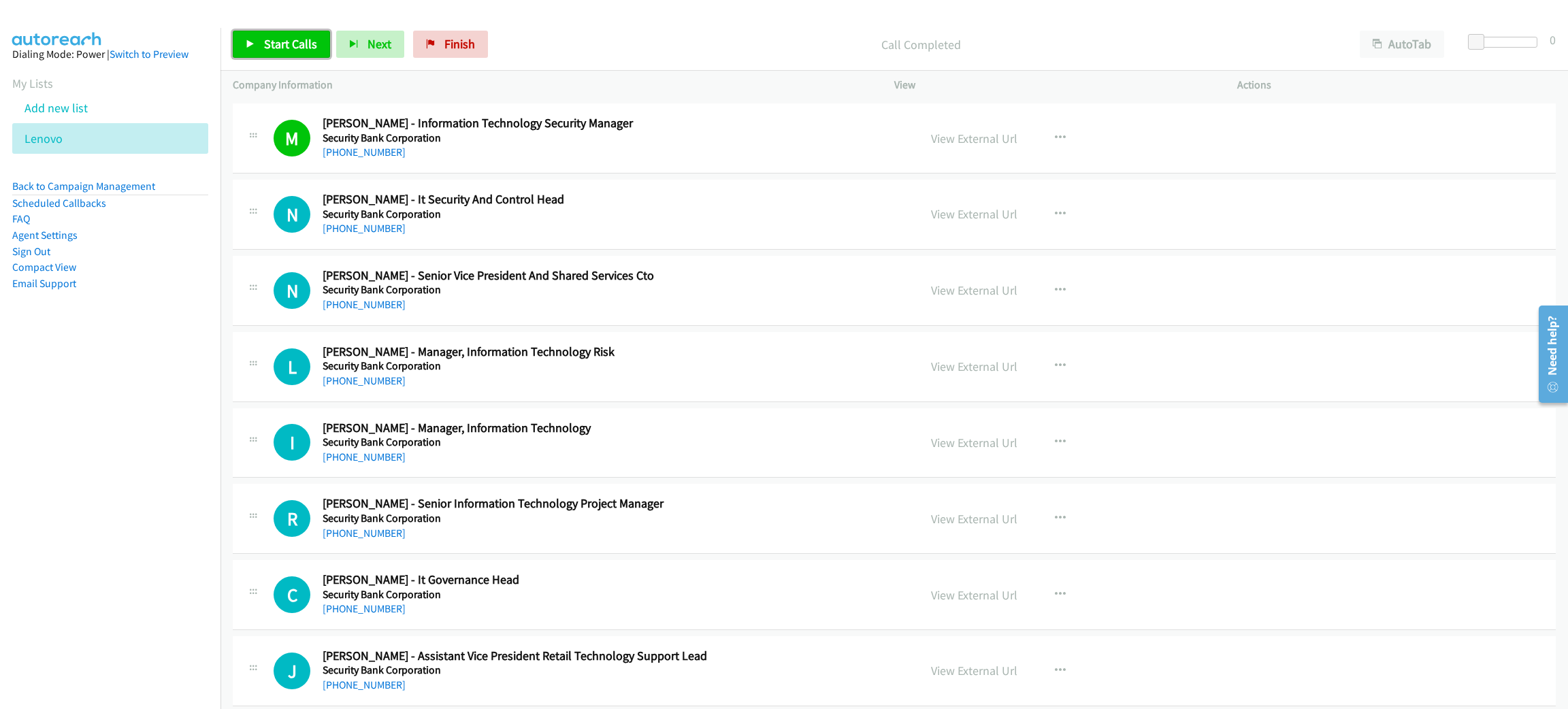
click at [303, 46] on span "Start Calls" at bounding box center [290, 44] width 53 height 16
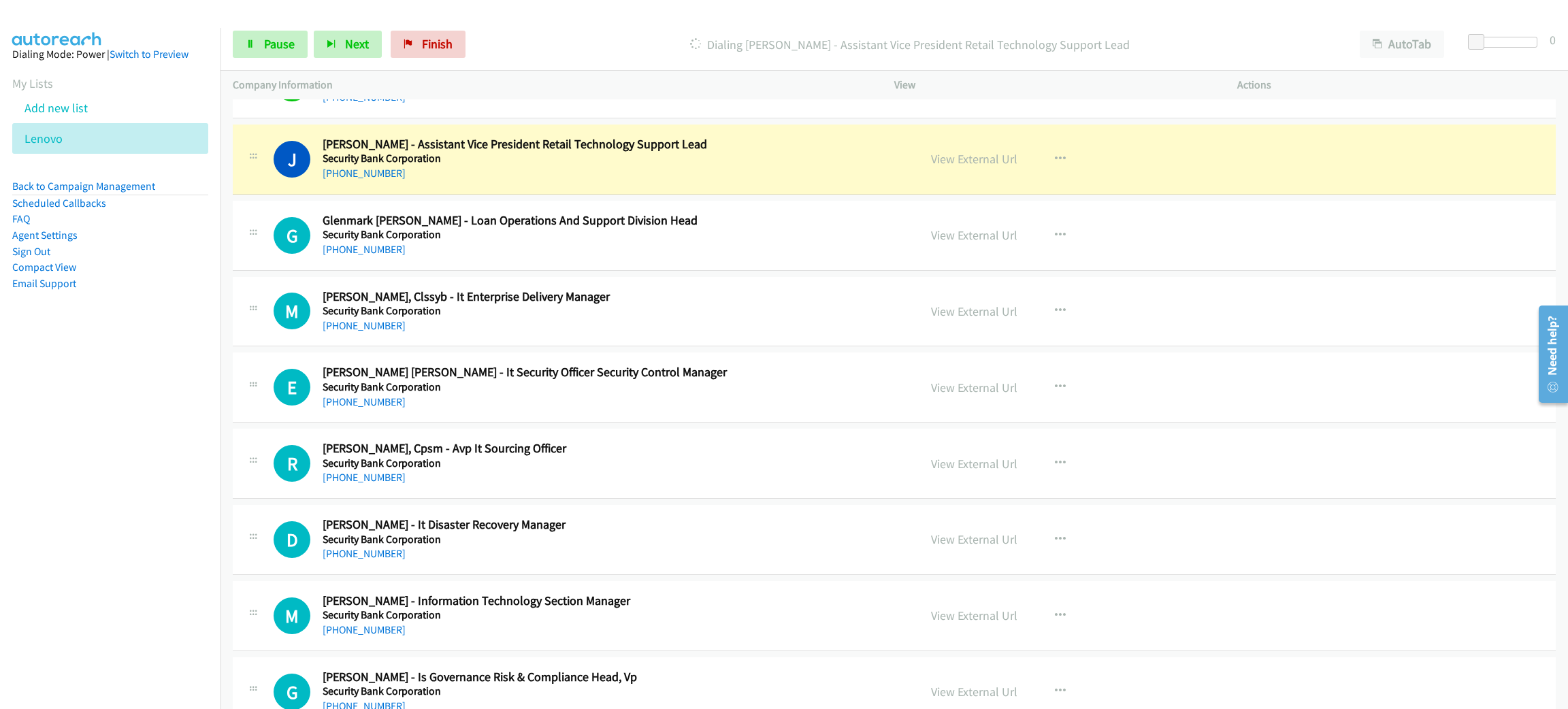
scroll to position [7553, 0]
click at [249, 41] on icon at bounding box center [251, 45] width 9 height 9
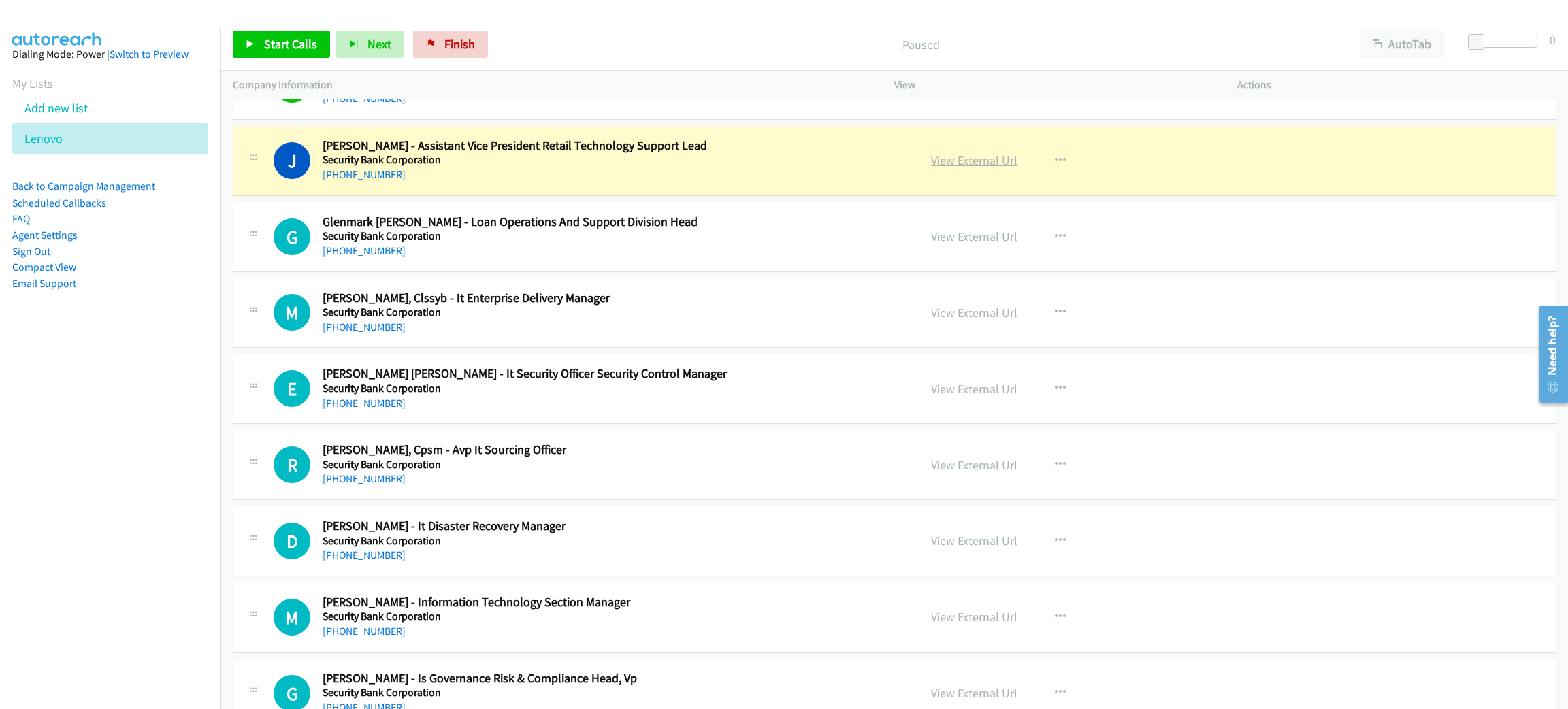
click at [966, 168] on link "View External Url" at bounding box center [973, 160] width 86 height 16
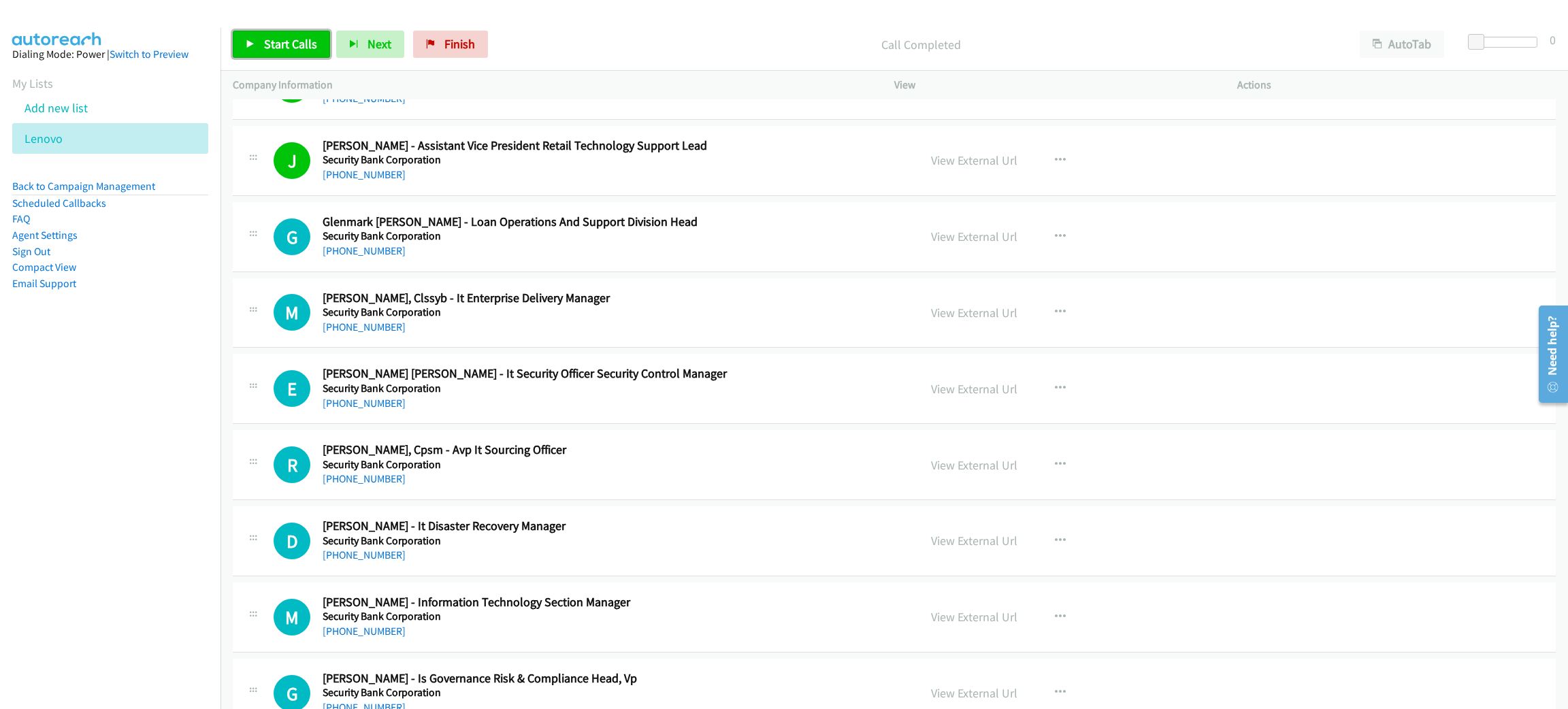
click at [288, 32] on link "Start Calls" at bounding box center [281, 44] width 97 height 27
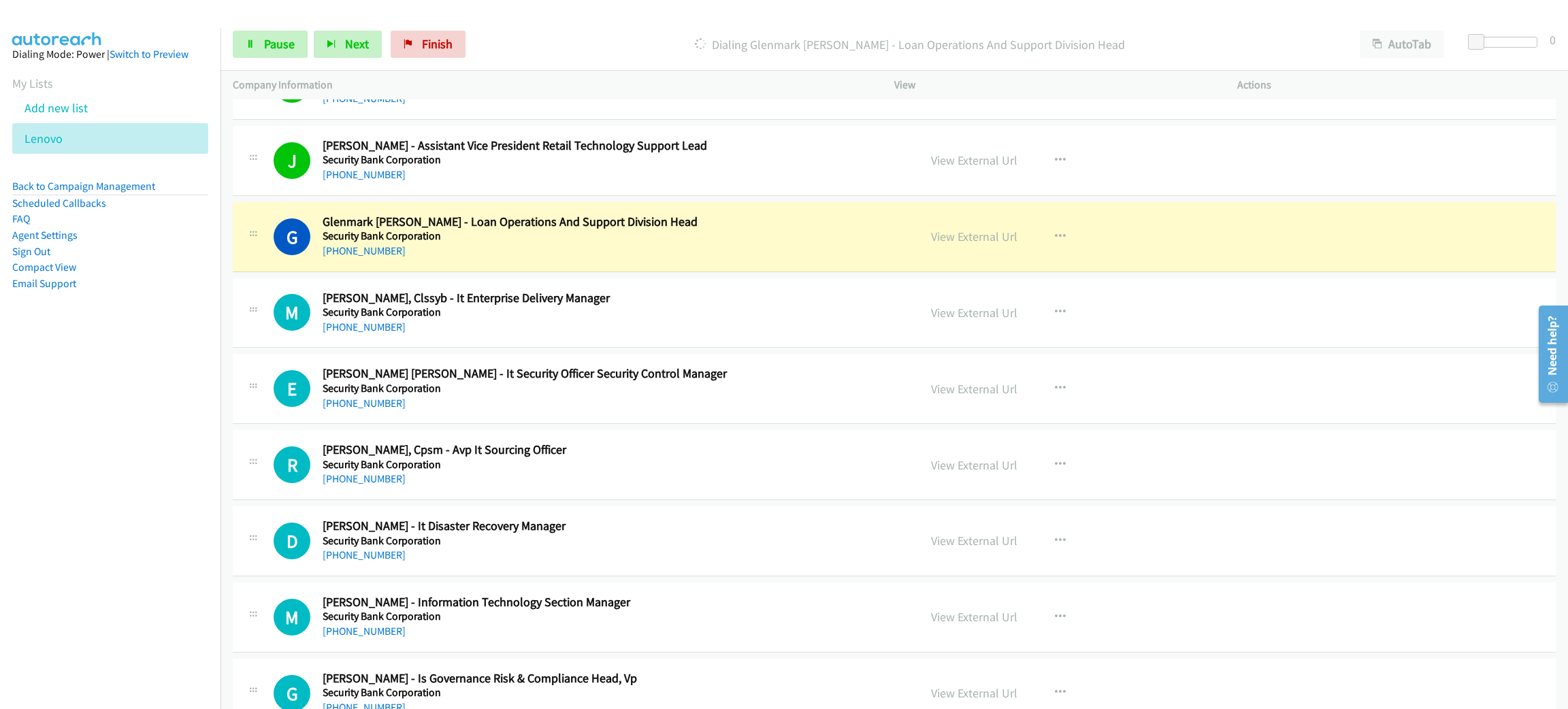
click at [593, 243] on h5 "Security Bank Corporation" at bounding box center [610, 236] width 576 height 14
click at [1109, 251] on div "View External Url View External Url Schedule/Manage Callback Start Calls Here R…" at bounding box center [1096, 237] width 355 height 45
click at [957, 244] on link "View External Url" at bounding box center [973, 236] width 86 height 16
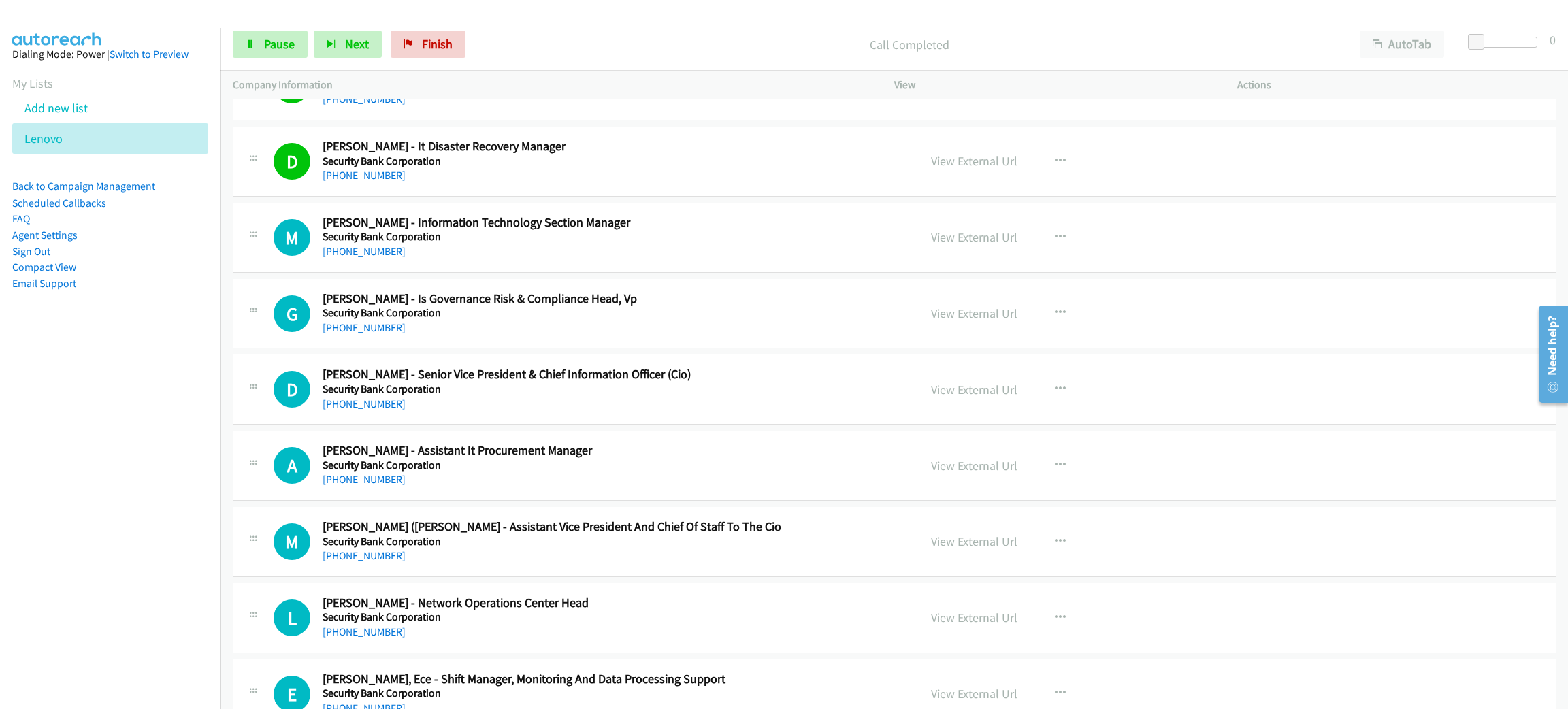
scroll to position [7961, 0]
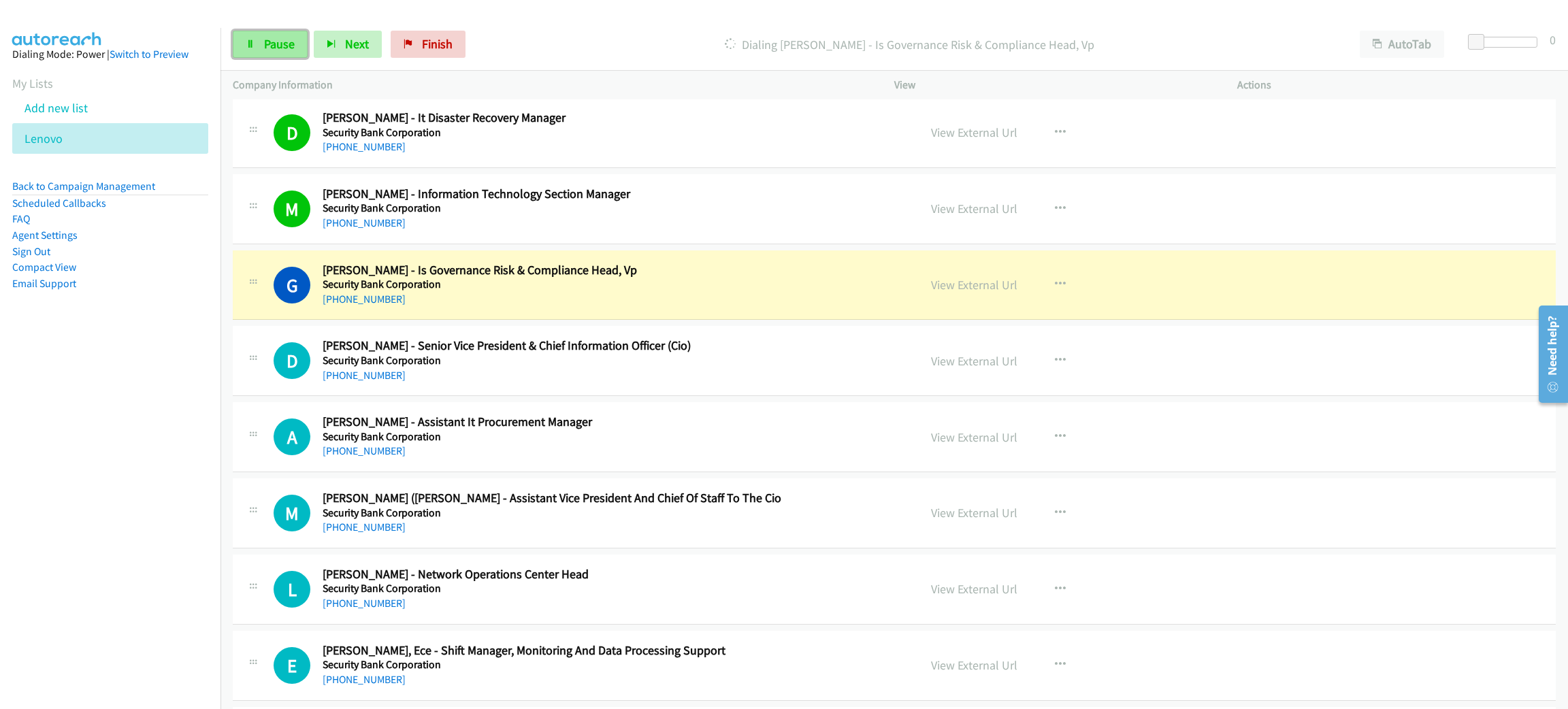
click at [251, 45] on icon at bounding box center [251, 45] width 9 height 9
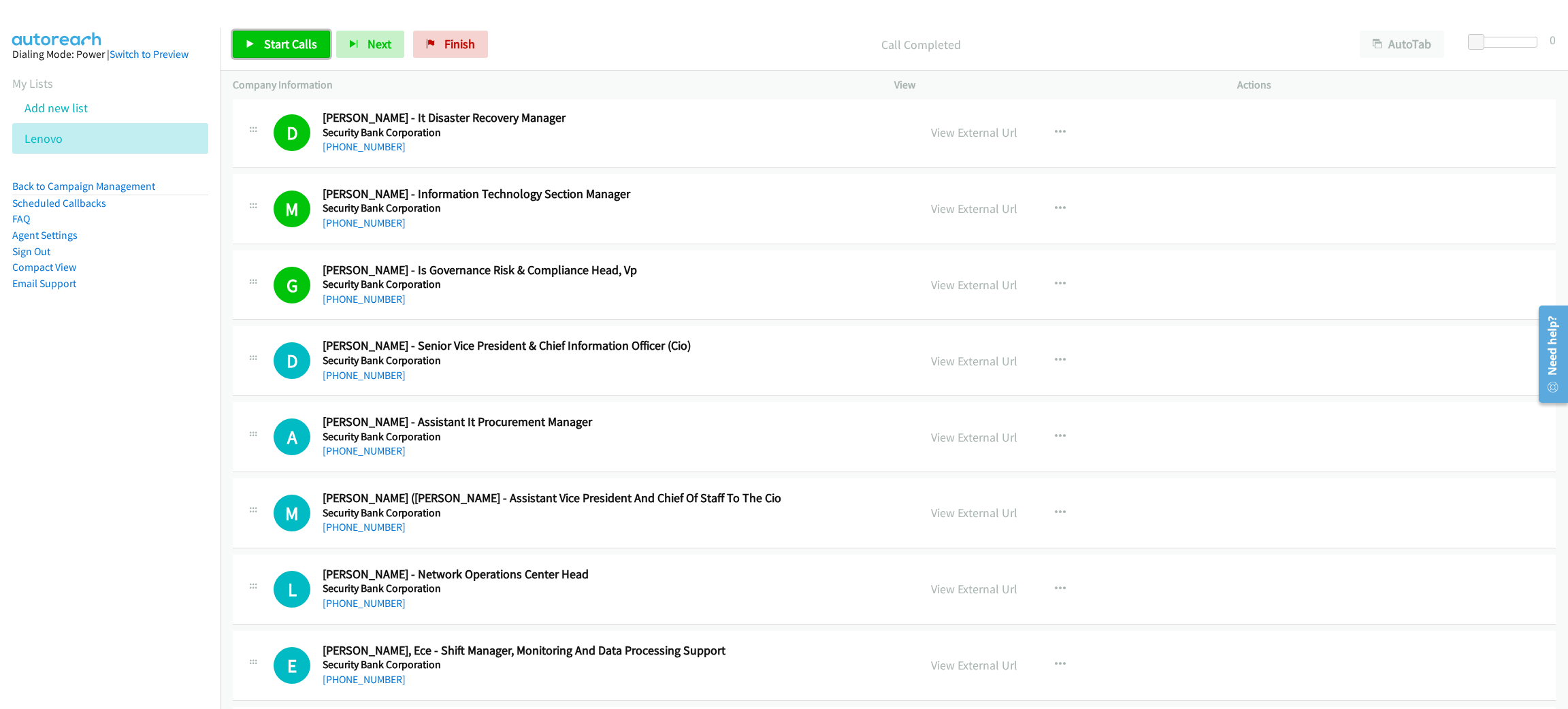
click at [262, 39] on link "Start Calls" at bounding box center [281, 44] width 97 height 27
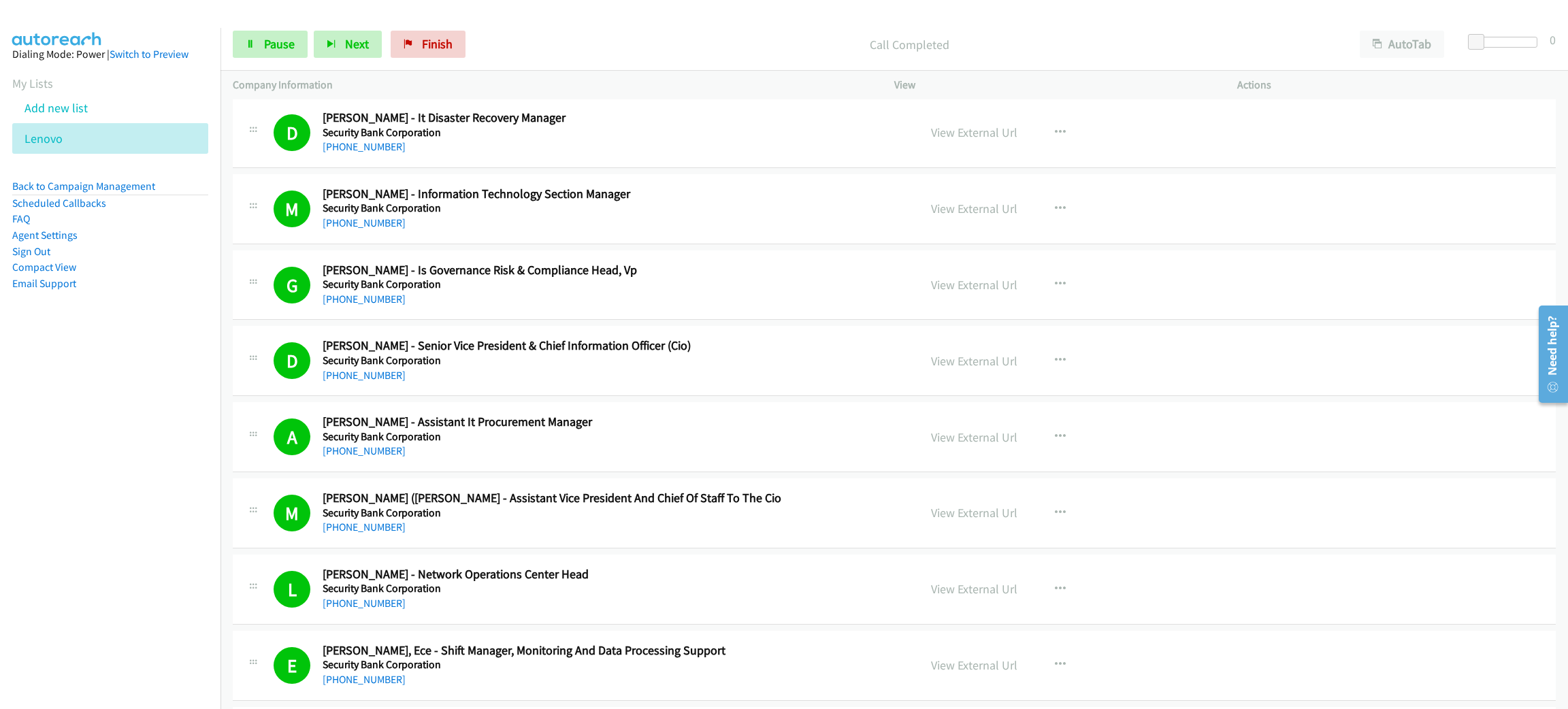
scroll to position [8370, 0]
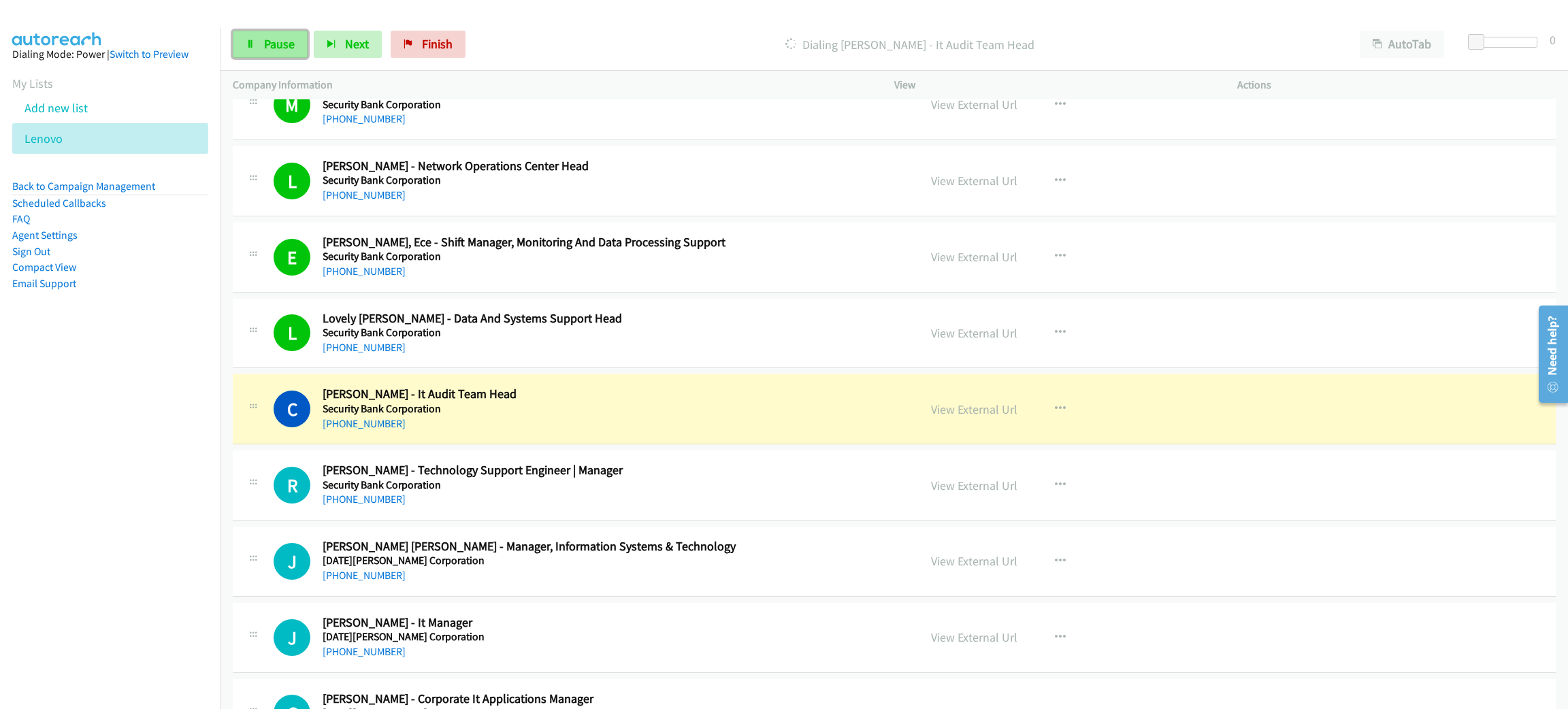
click at [275, 41] on span "Pause" at bounding box center [279, 44] width 31 height 16
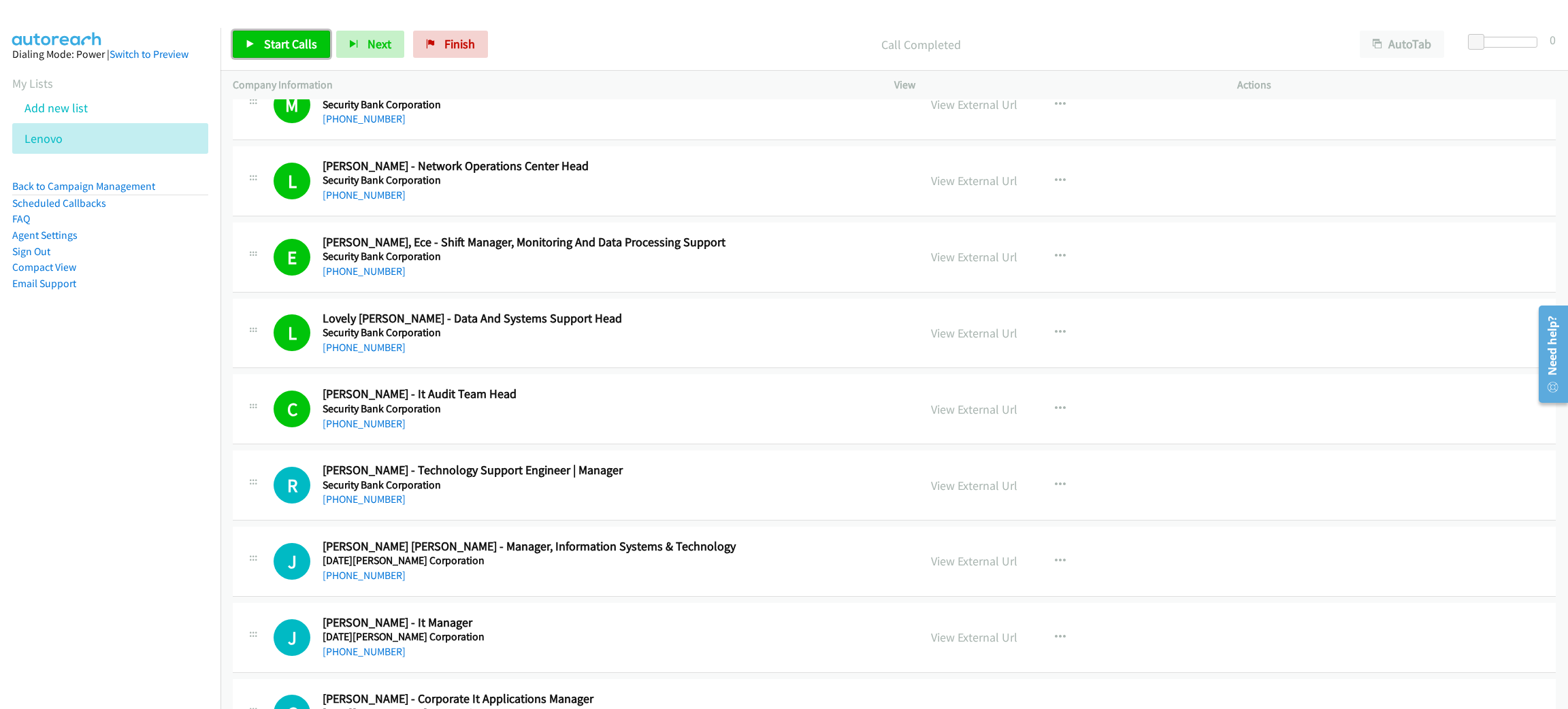
click at [276, 40] on span "Start Calls" at bounding box center [290, 44] width 53 height 16
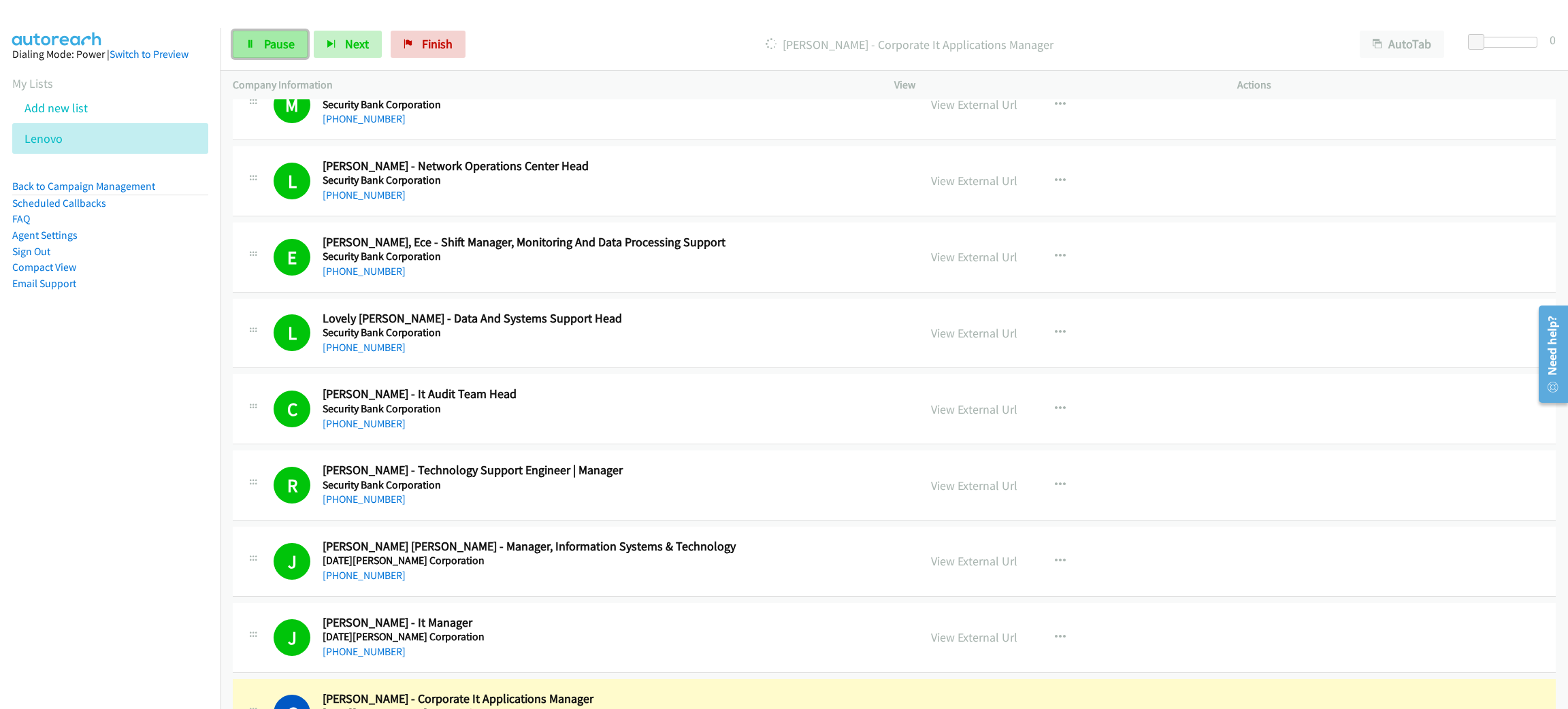
click at [268, 42] on span "Pause" at bounding box center [279, 44] width 31 height 16
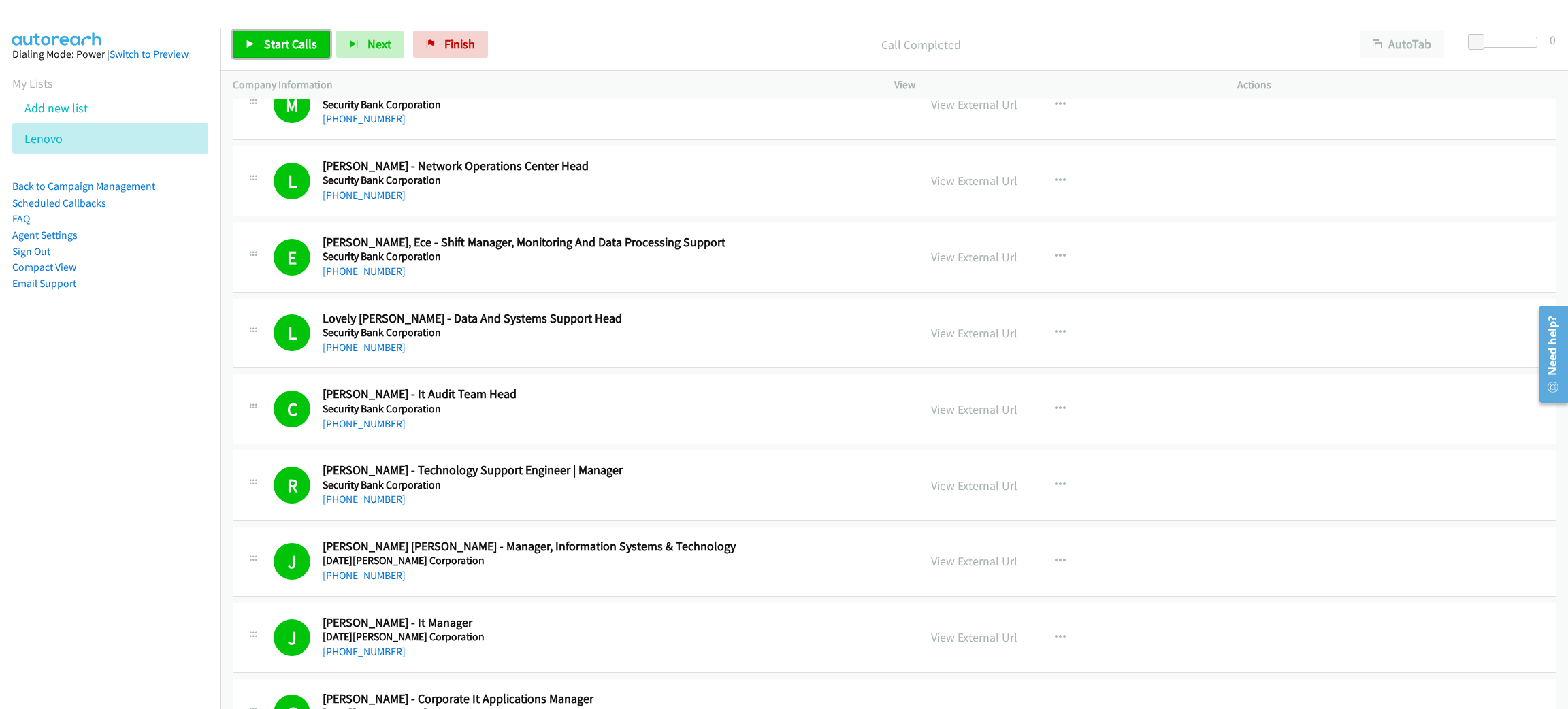
click at [292, 52] on link "Start Calls" at bounding box center [281, 44] width 97 height 27
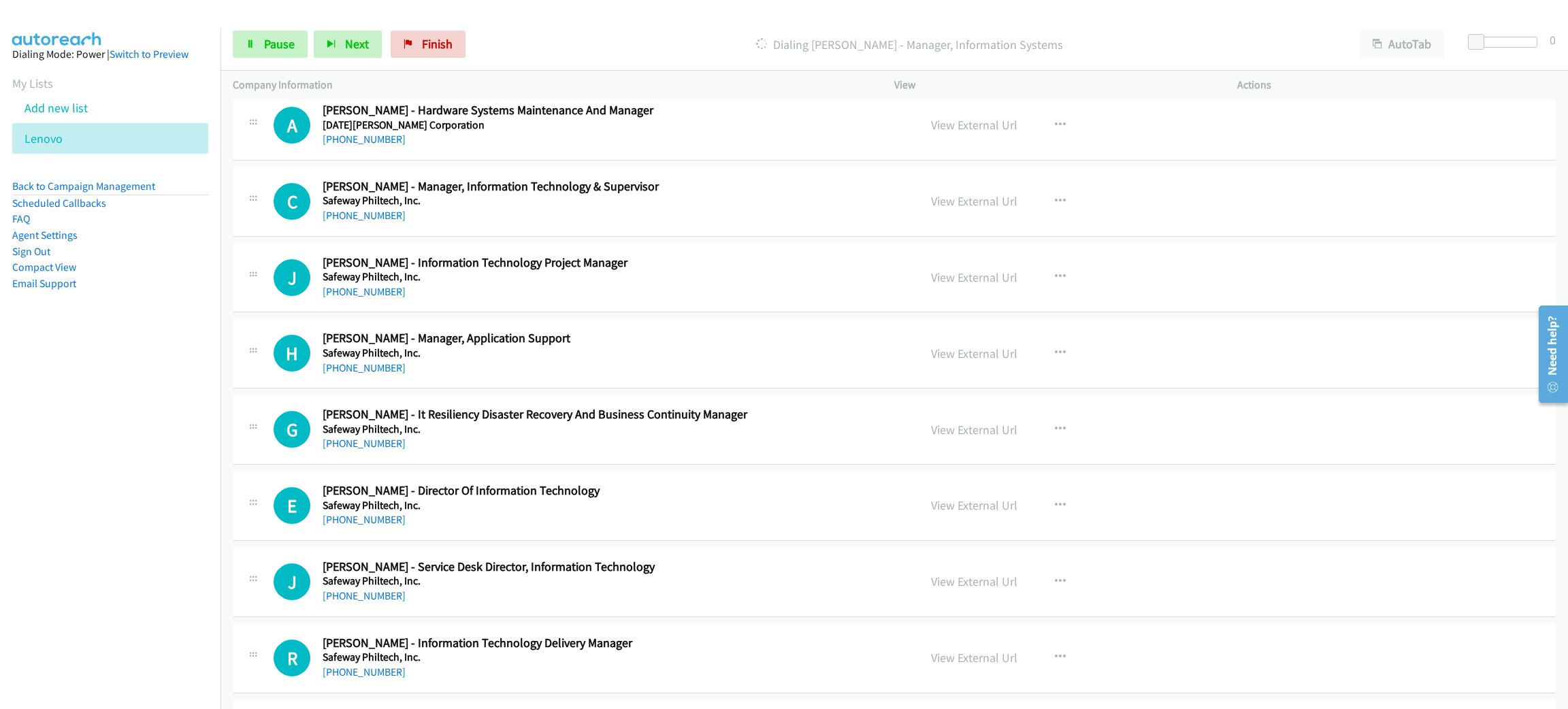
scroll to position [9084, 0]
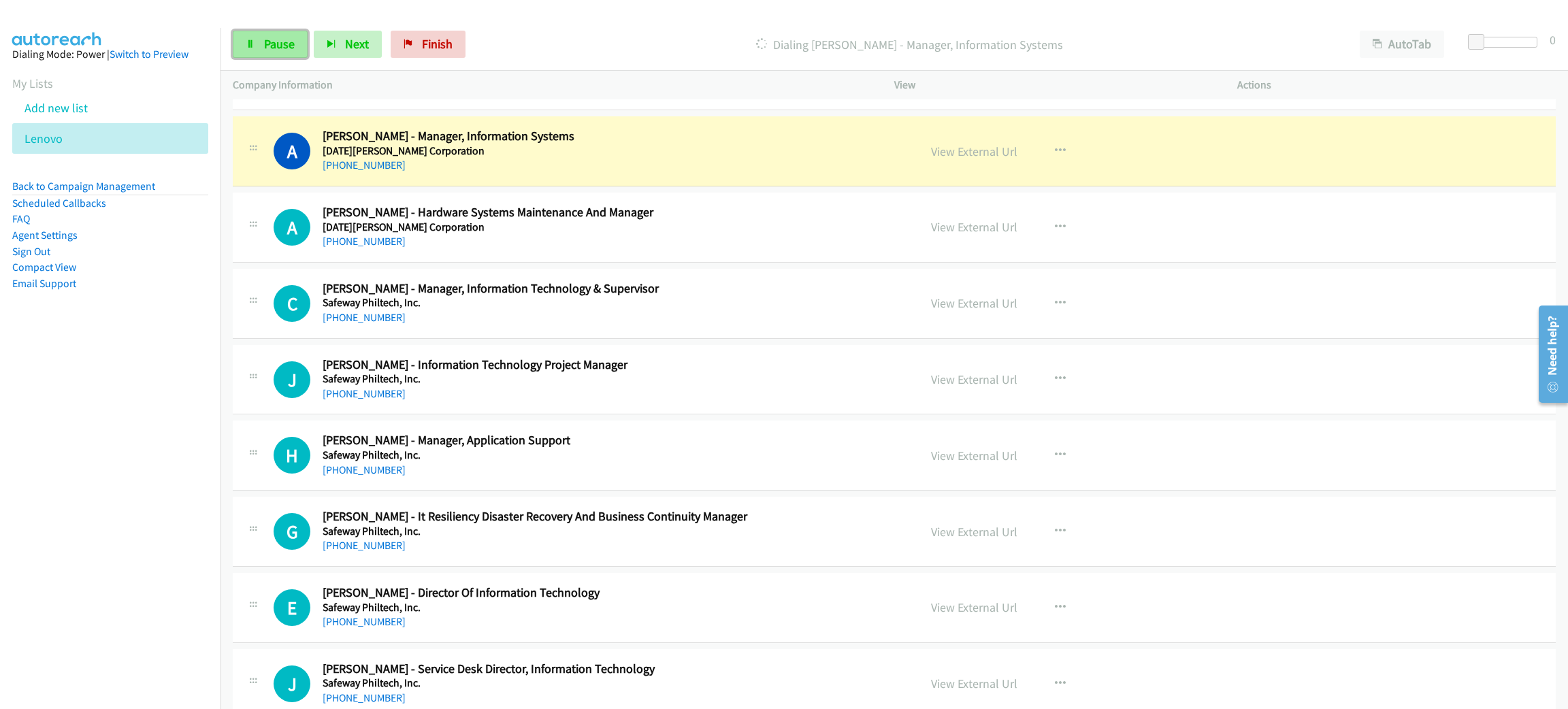
click at [291, 53] on link "Pause" at bounding box center [270, 44] width 75 height 27
click at [183, 367] on nav "Dialing Mode: Power | Switch to Preview My Lists Add new list [GEOGRAPHIC_DATA]…" at bounding box center [110, 382] width 221 height 709
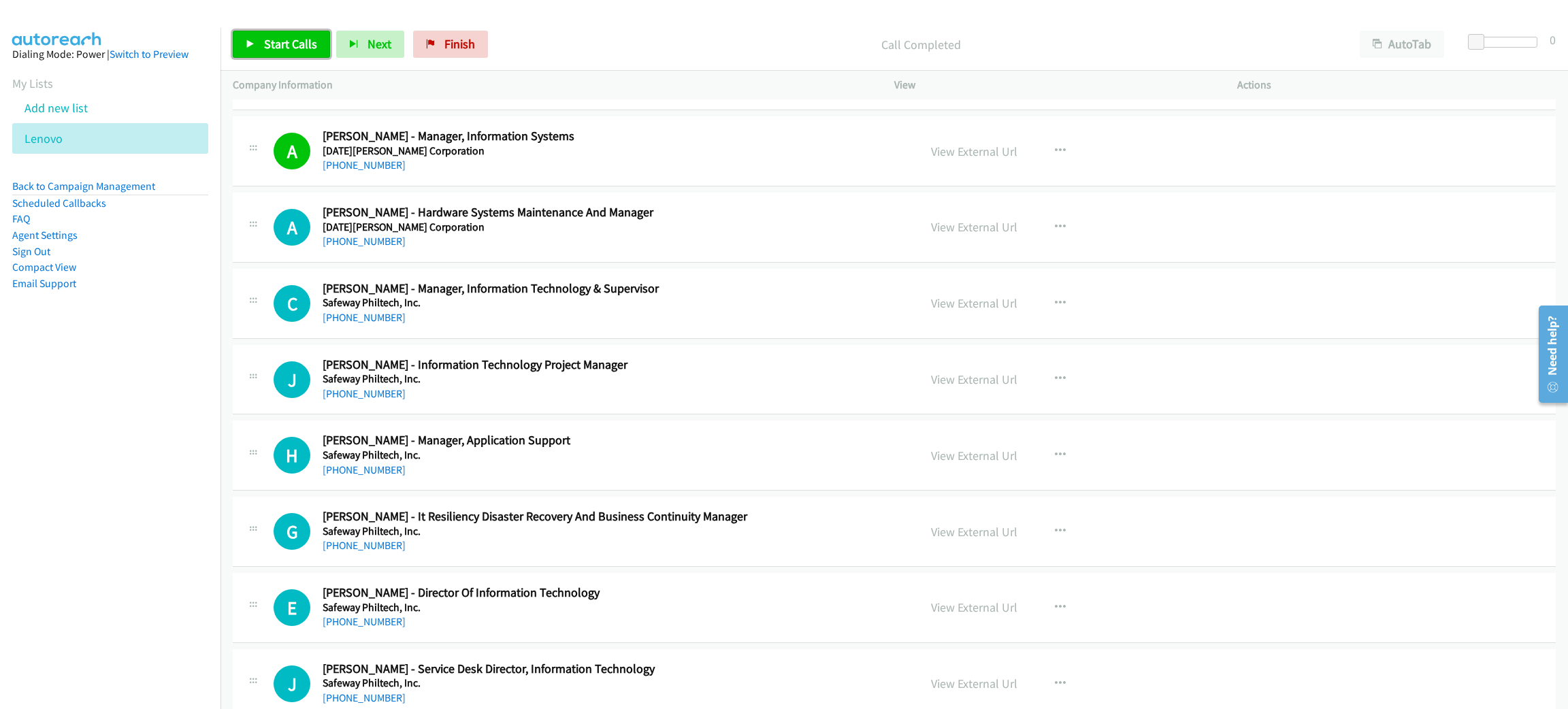
click at [279, 45] on span "Start Calls" at bounding box center [290, 44] width 53 height 16
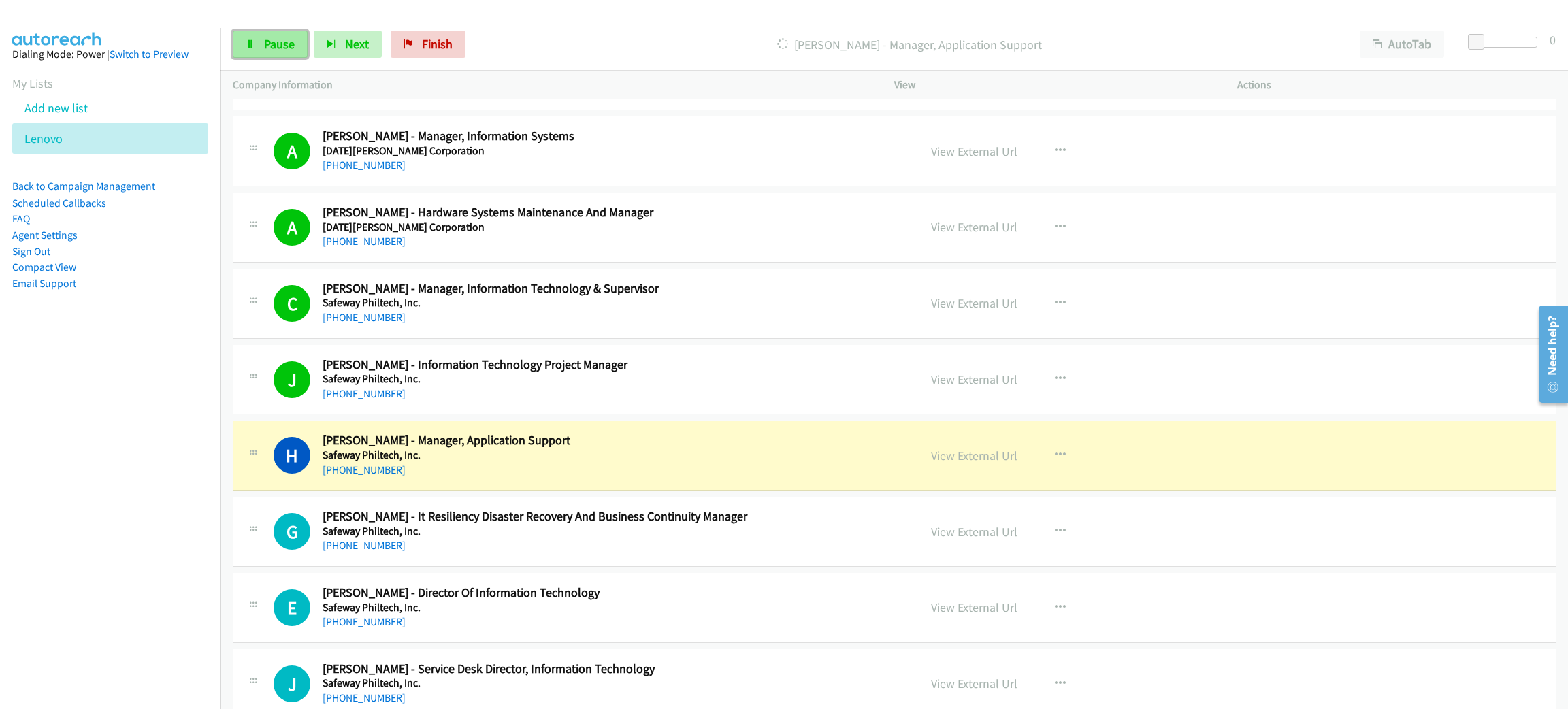
click at [261, 32] on link "Pause" at bounding box center [270, 44] width 75 height 27
click at [970, 463] on link "View External Url" at bounding box center [973, 456] width 86 height 16
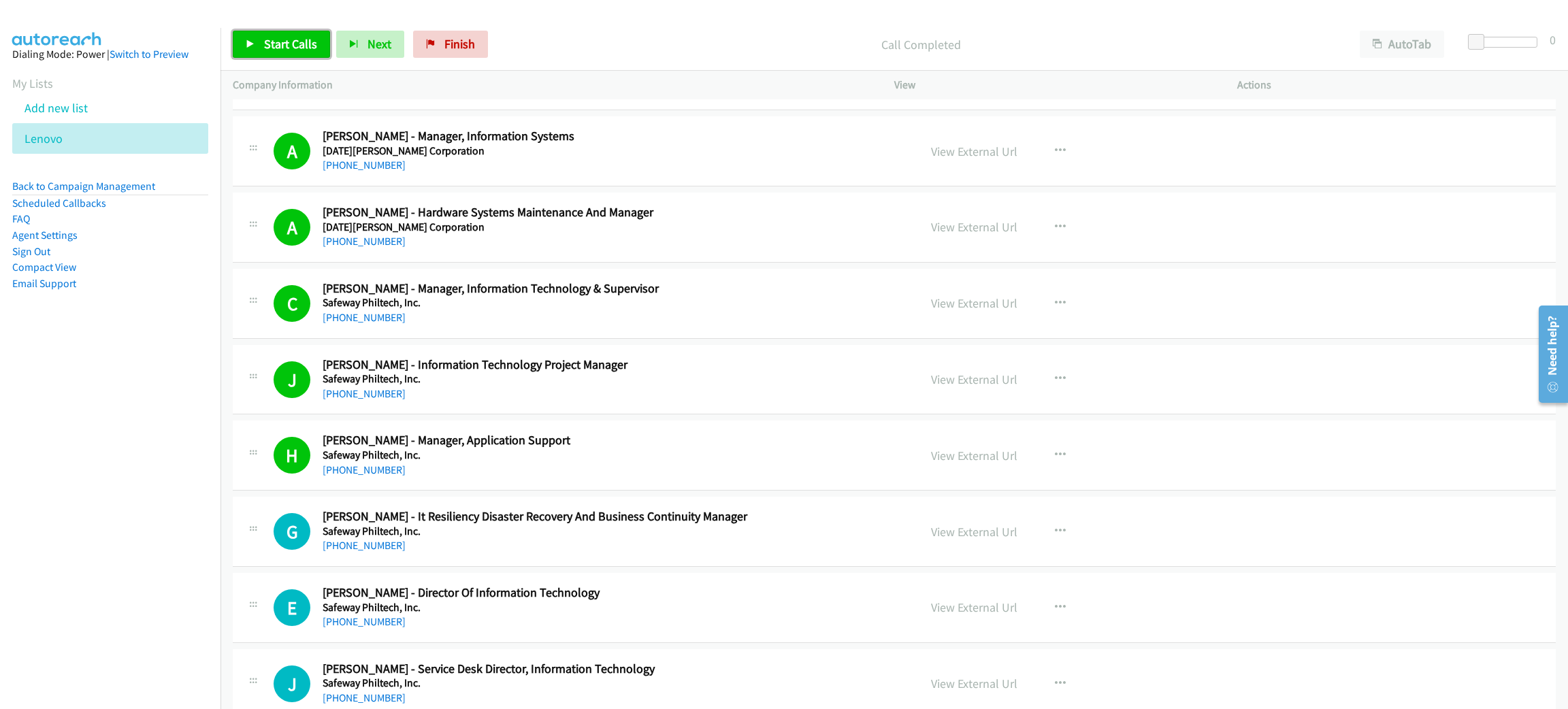
click at [285, 36] on span "Start Calls" at bounding box center [290, 44] width 53 height 16
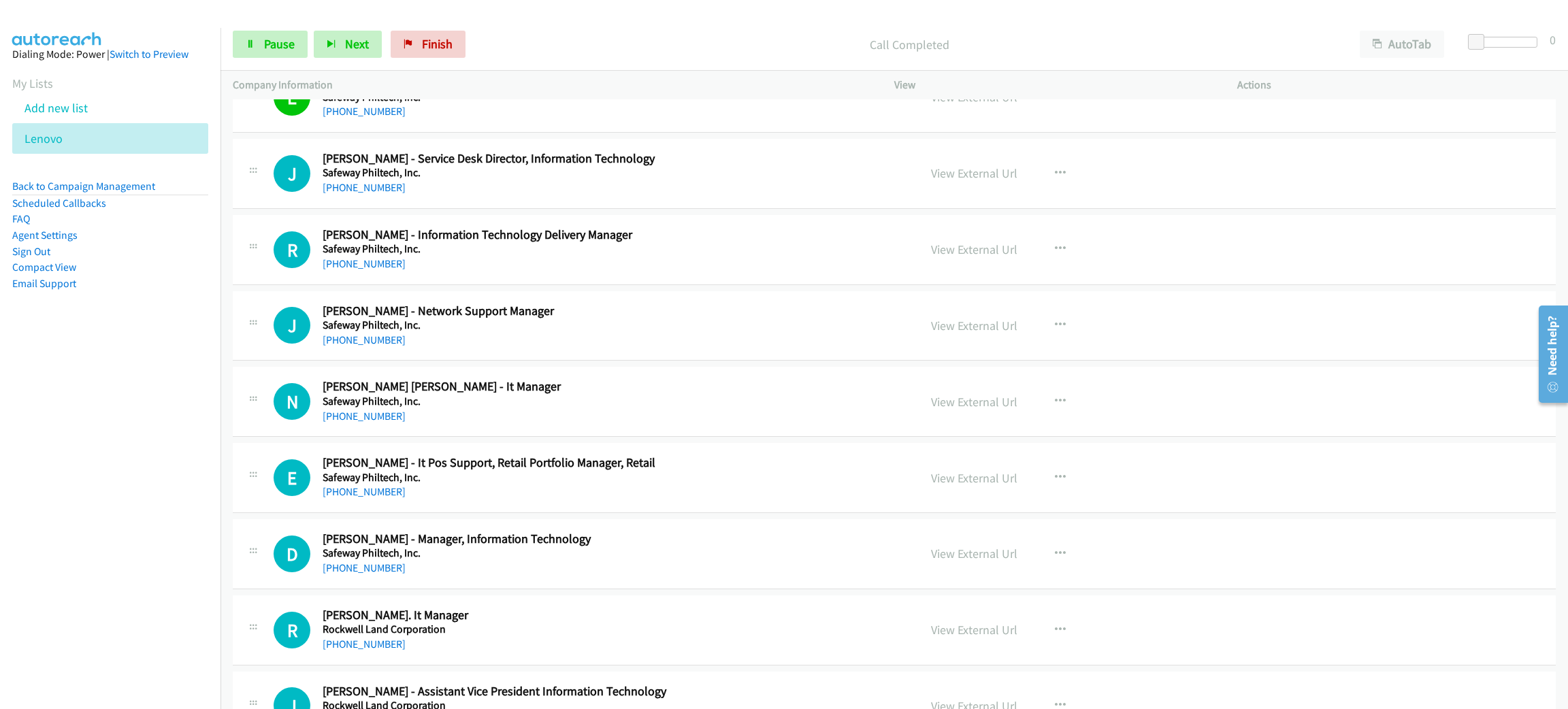
scroll to position [9493, 0]
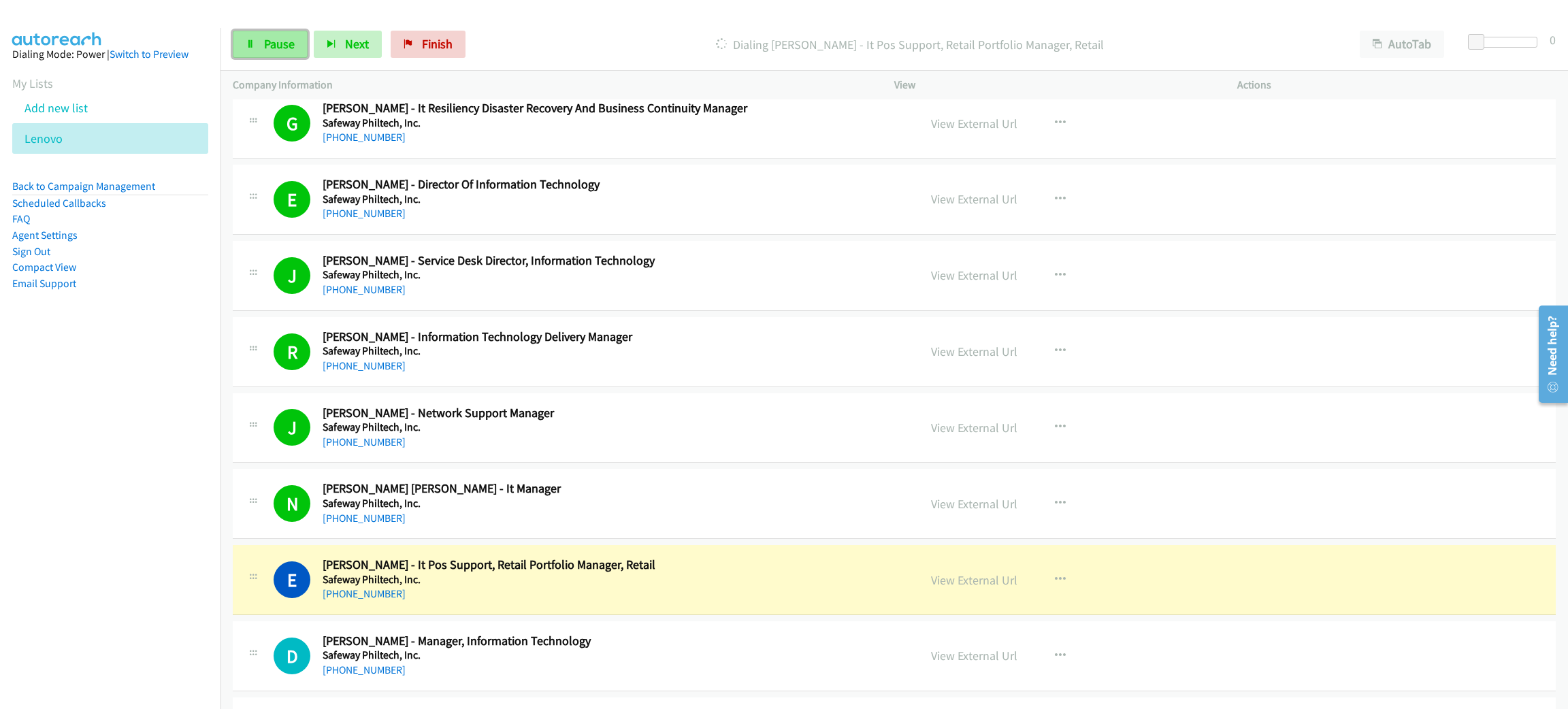
click at [256, 45] on link "Pause" at bounding box center [270, 44] width 75 height 27
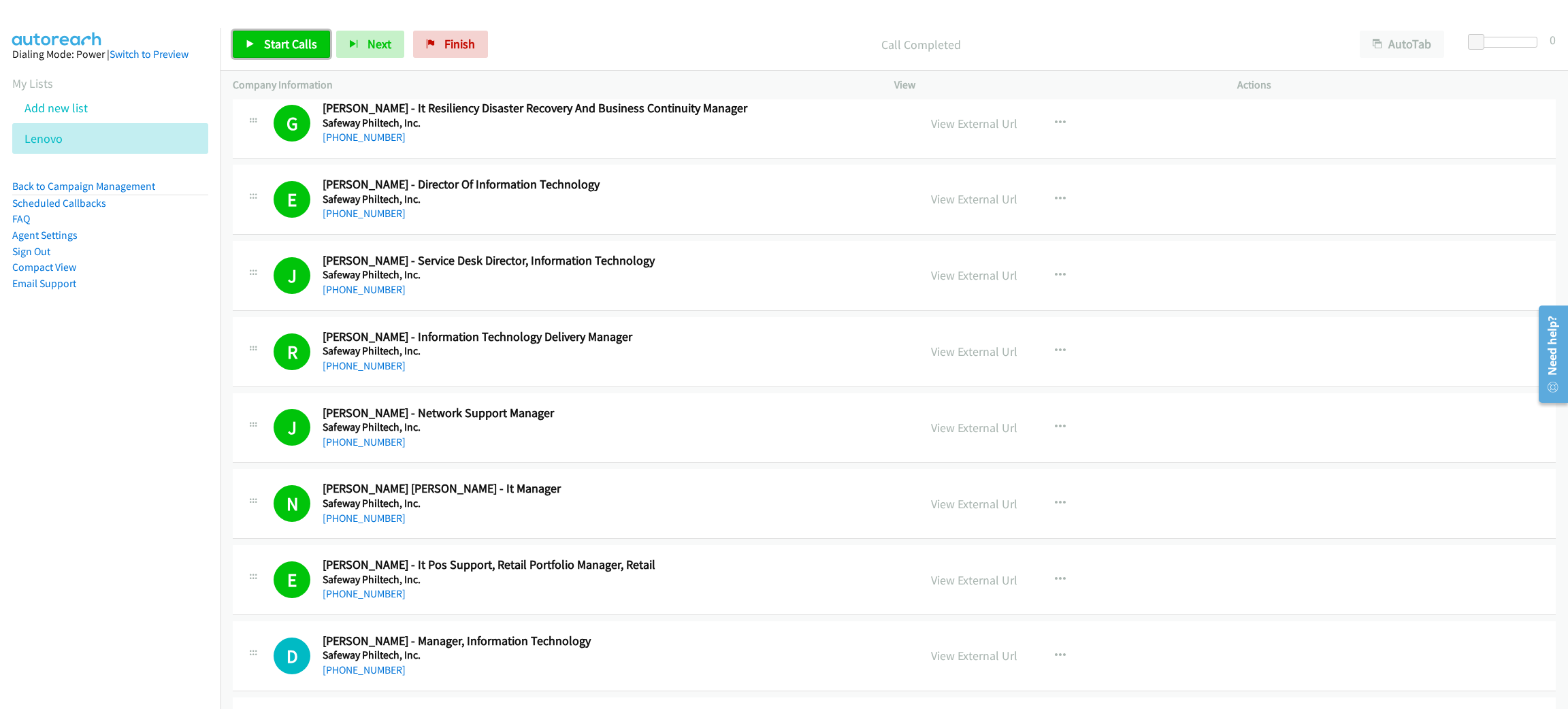
click at [296, 38] on span "Start Calls" at bounding box center [290, 44] width 53 height 16
click at [282, 45] on span "Pause" at bounding box center [279, 44] width 31 height 16
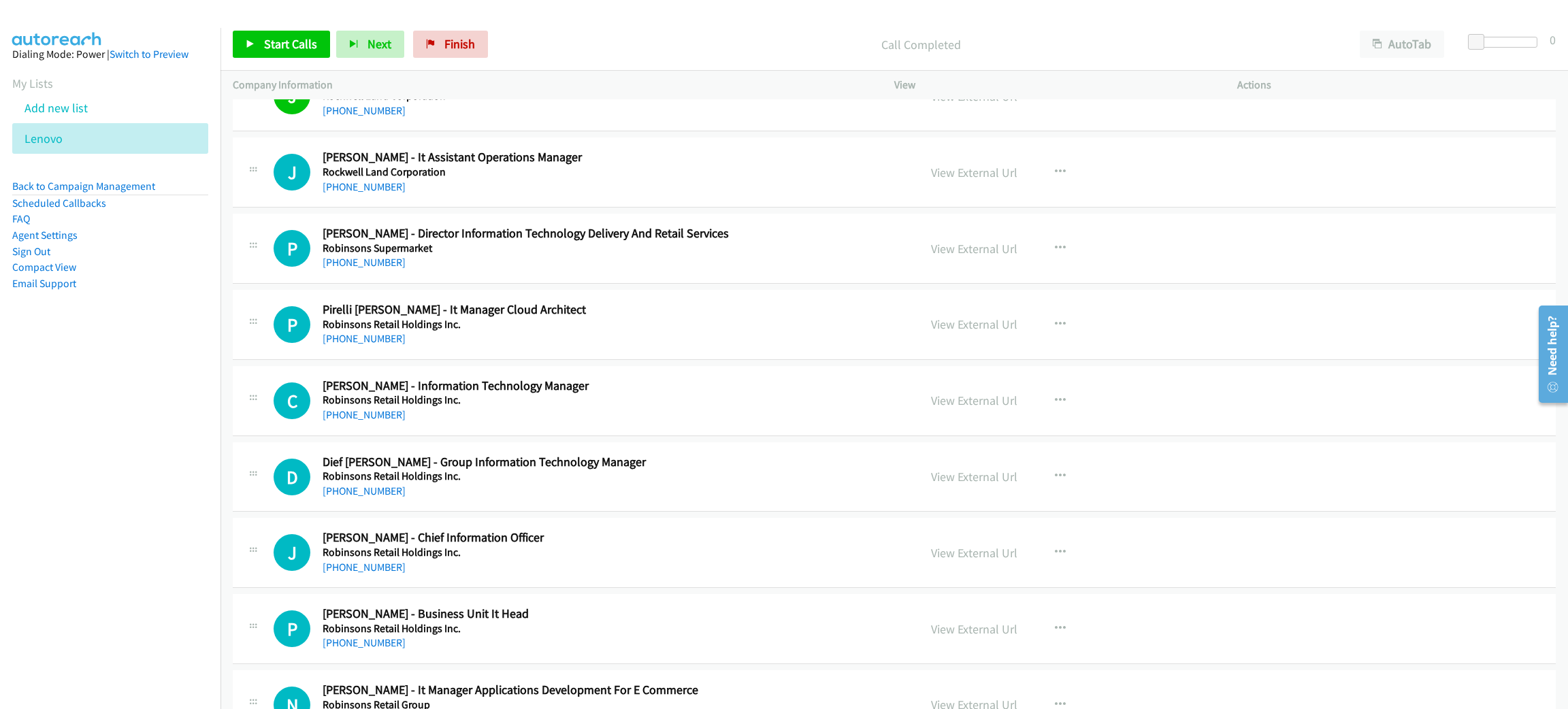
scroll to position [10207, 0]
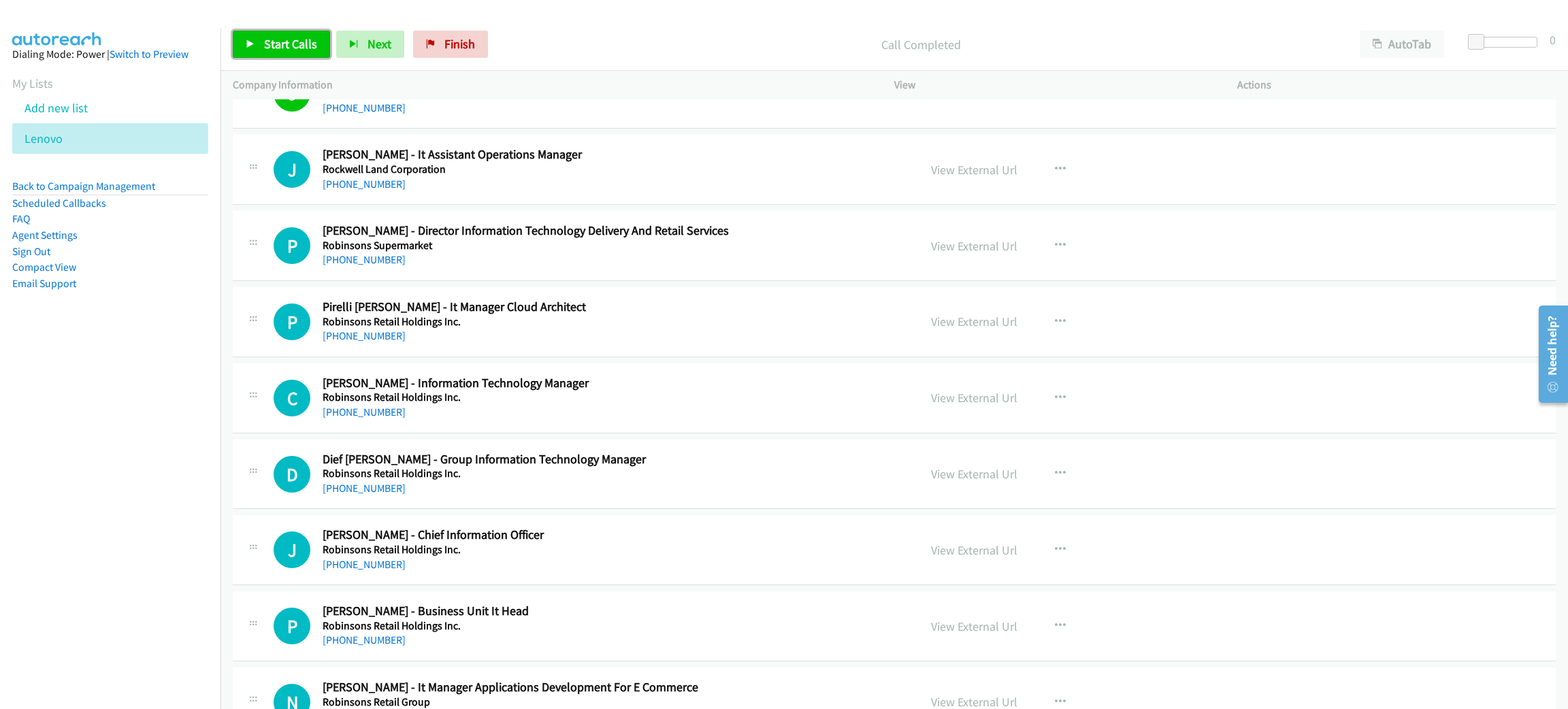
click at [279, 46] on span "Start Calls" at bounding box center [290, 44] width 53 height 16
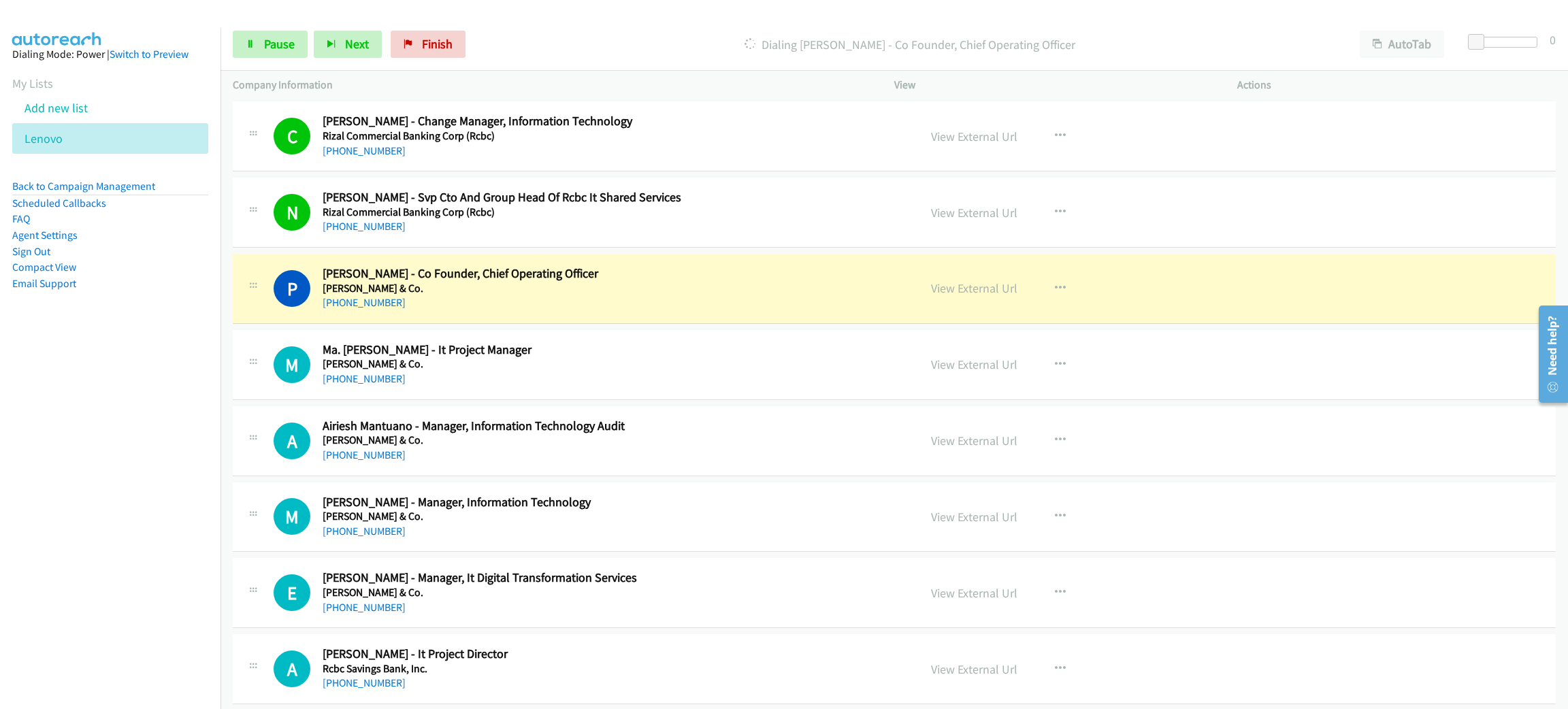
scroll to position [11840, 0]
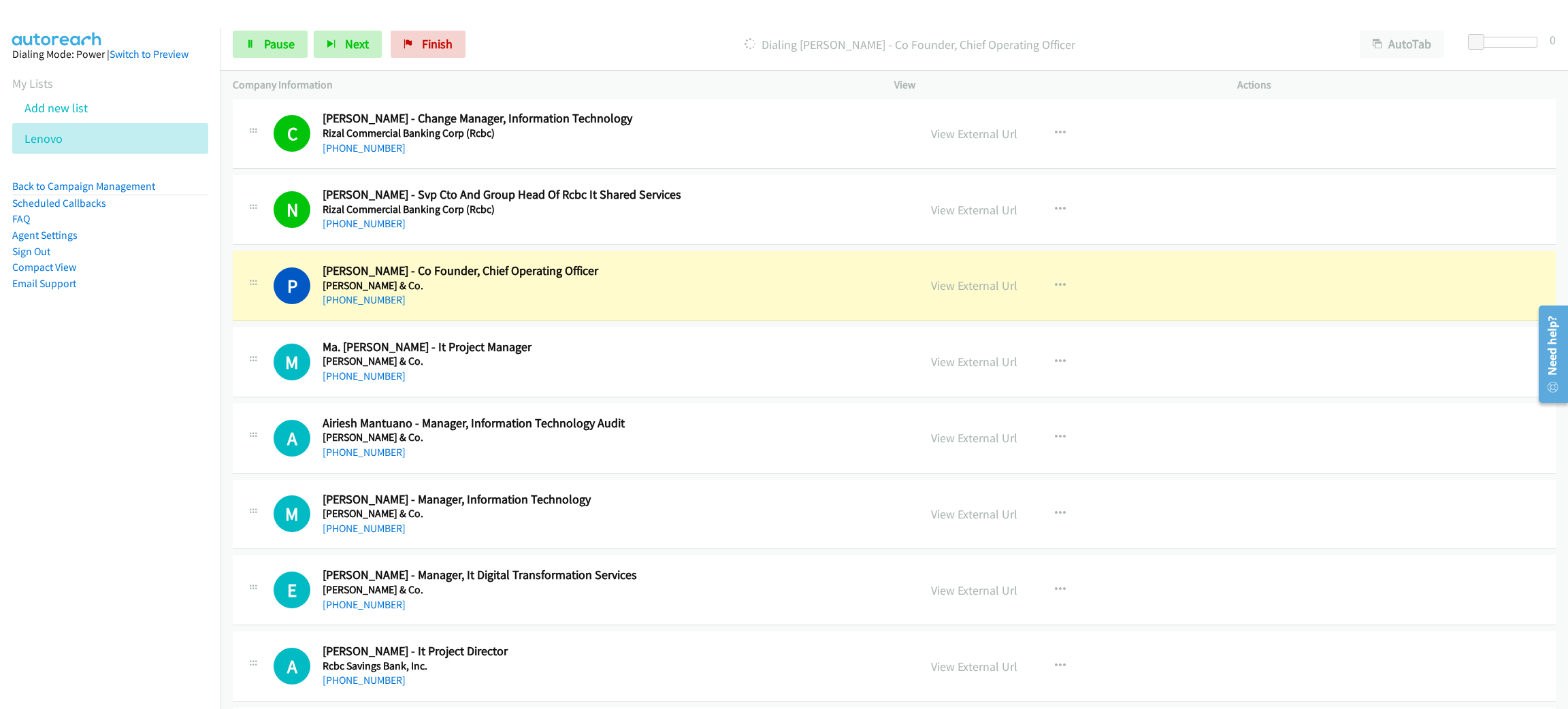
drag, startPoint x: 720, startPoint y: 317, endPoint x: 889, endPoint y: 298, distance: 170.1
click at [720, 308] on div "[PHONE_NUMBER]" at bounding box center [610, 301] width 576 height 17
drag, startPoint x: 981, startPoint y: 305, endPoint x: 739, endPoint y: 4, distance: 386.2
click at [295, 45] on link "Pause" at bounding box center [270, 44] width 75 height 27
click at [958, 293] on link "View External Url" at bounding box center [973, 285] width 86 height 16
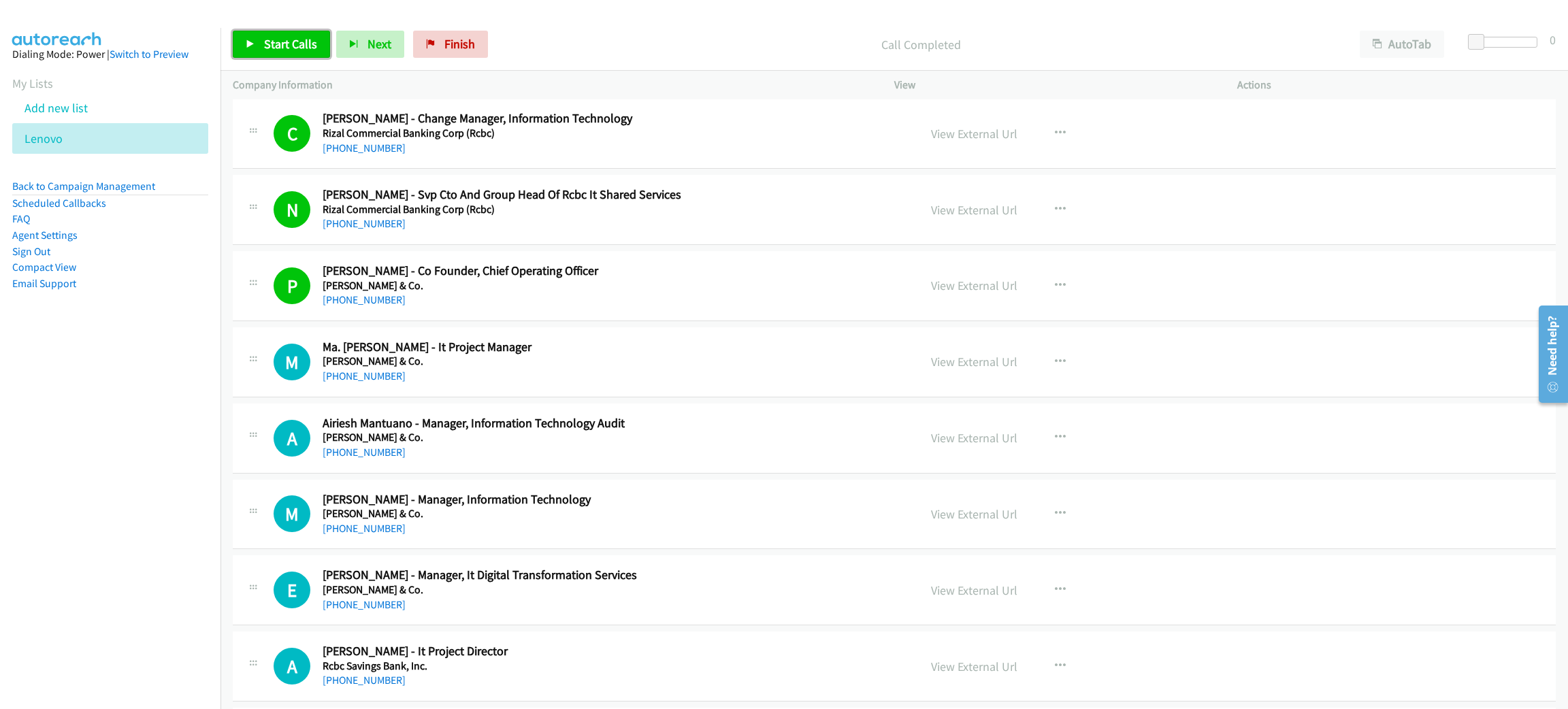
click at [279, 37] on span "Start Calls" at bounding box center [290, 44] width 53 height 16
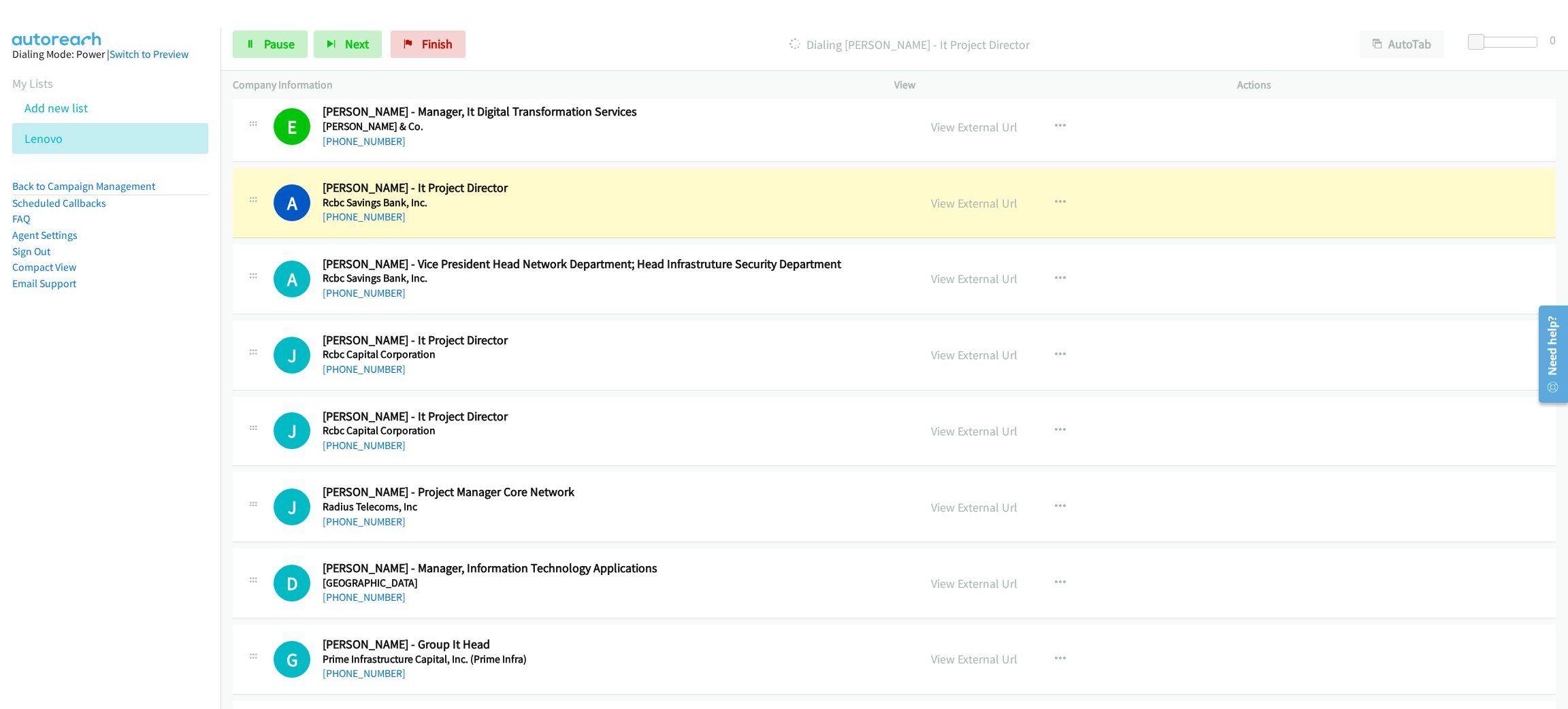
scroll to position [12351, 0]
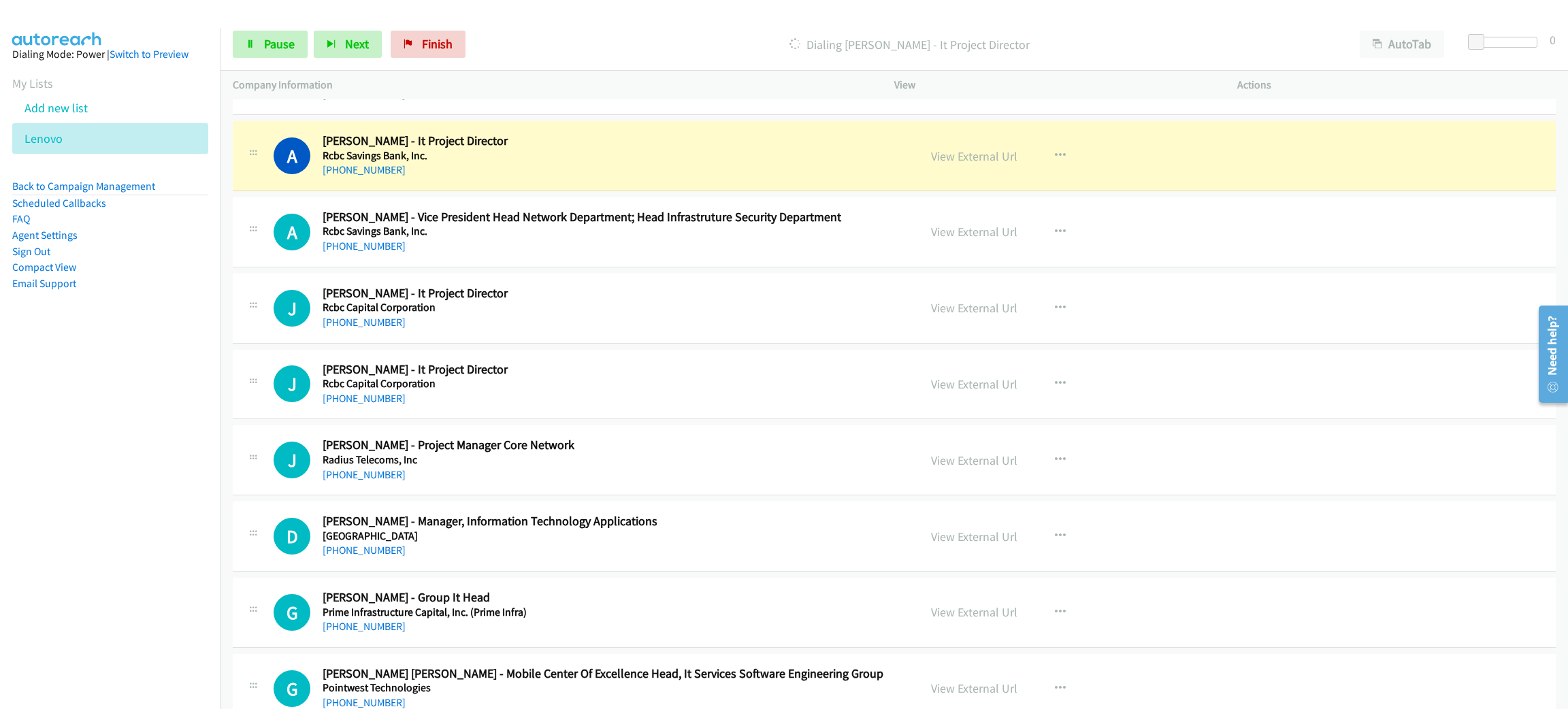
click at [593, 162] on h5 "Rcbc Savings Bank, Inc." at bounding box center [610, 156] width 576 height 14
click at [966, 164] on link "View External Url" at bounding box center [973, 156] width 86 height 16
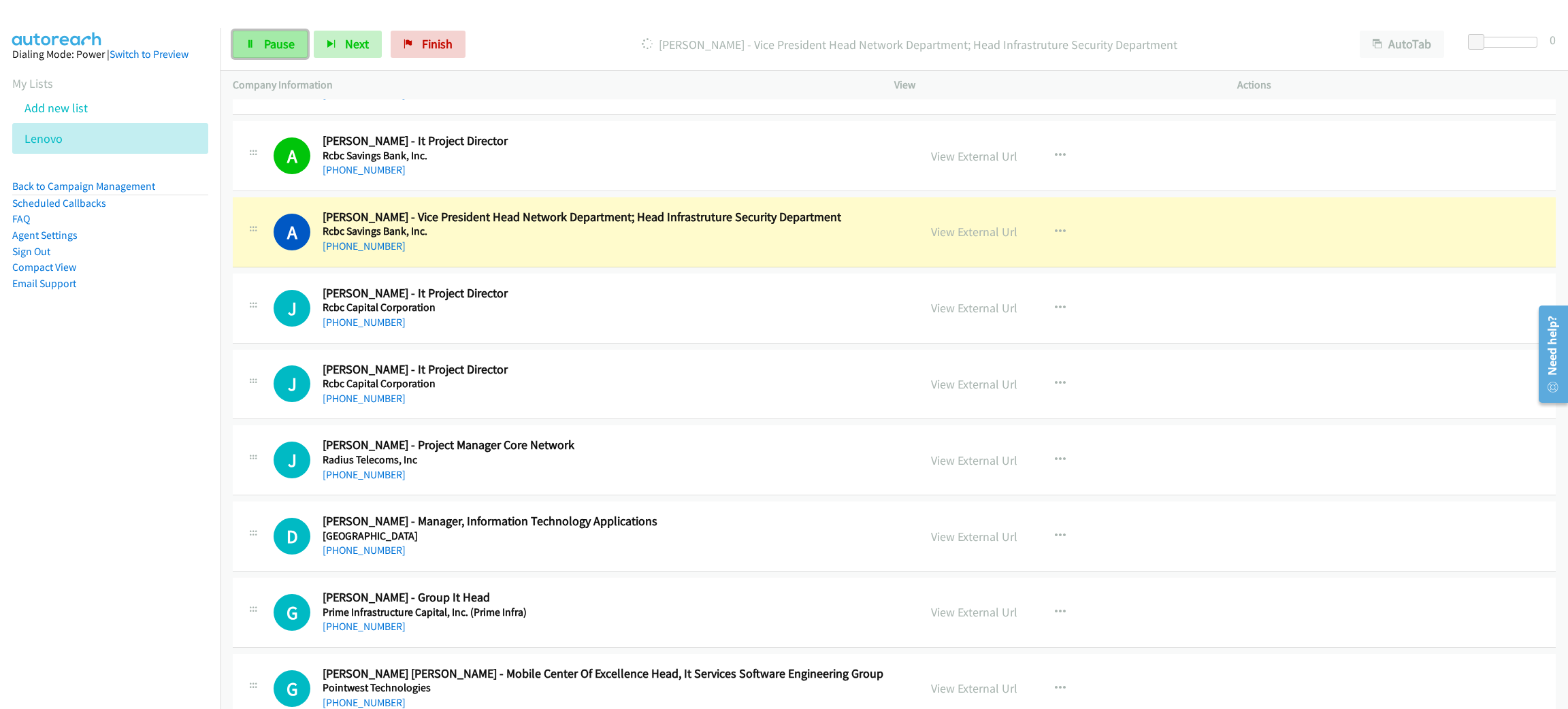
click at [276, 39] on span "Pause" at bounding box center [279, 44] width 31 height 16
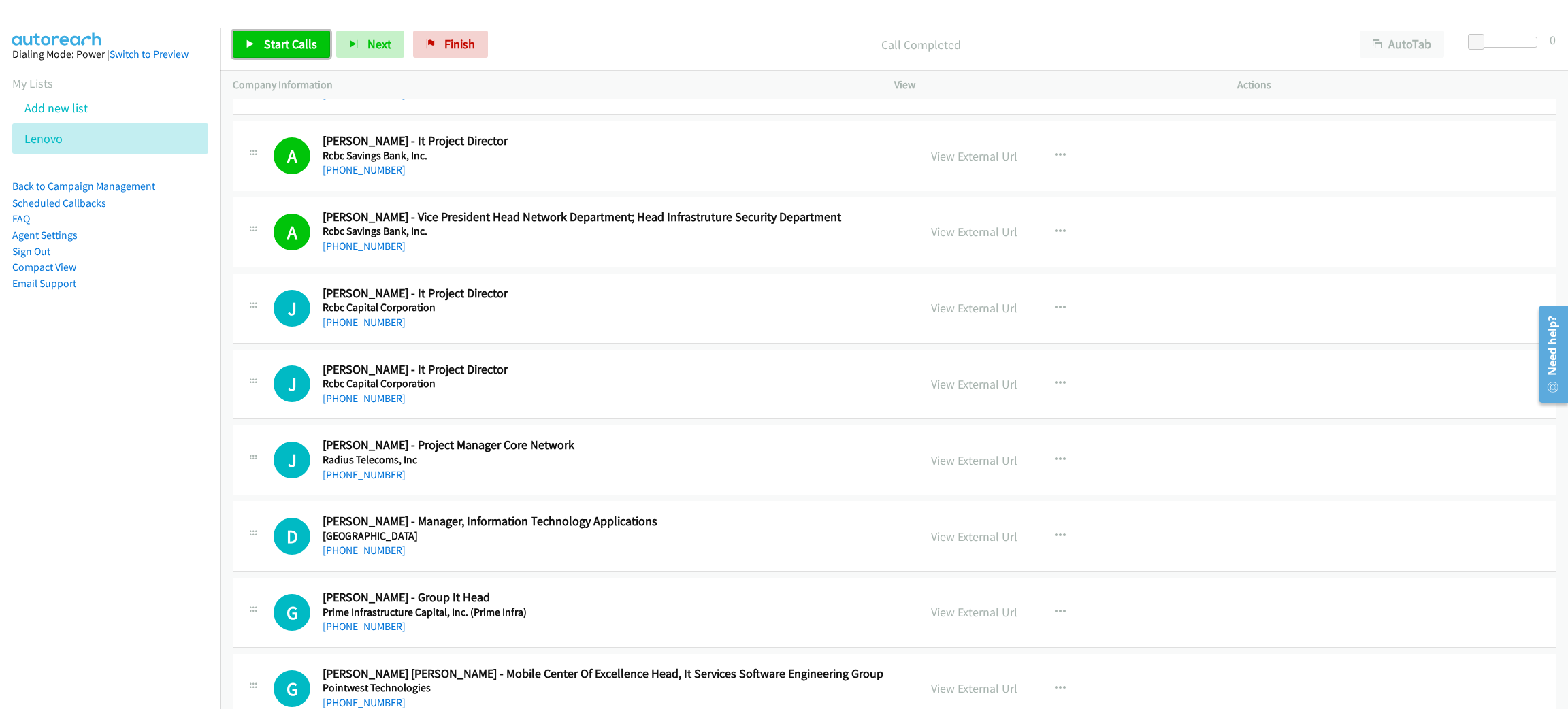
drag, startPoint x: 292, startPoint y: 47, endPoint x: 366, endPoint y: 3, distance: 86.1
click at [292, 47] on span "Start Calls" at bounding box center [290, 44] width 53 height 16
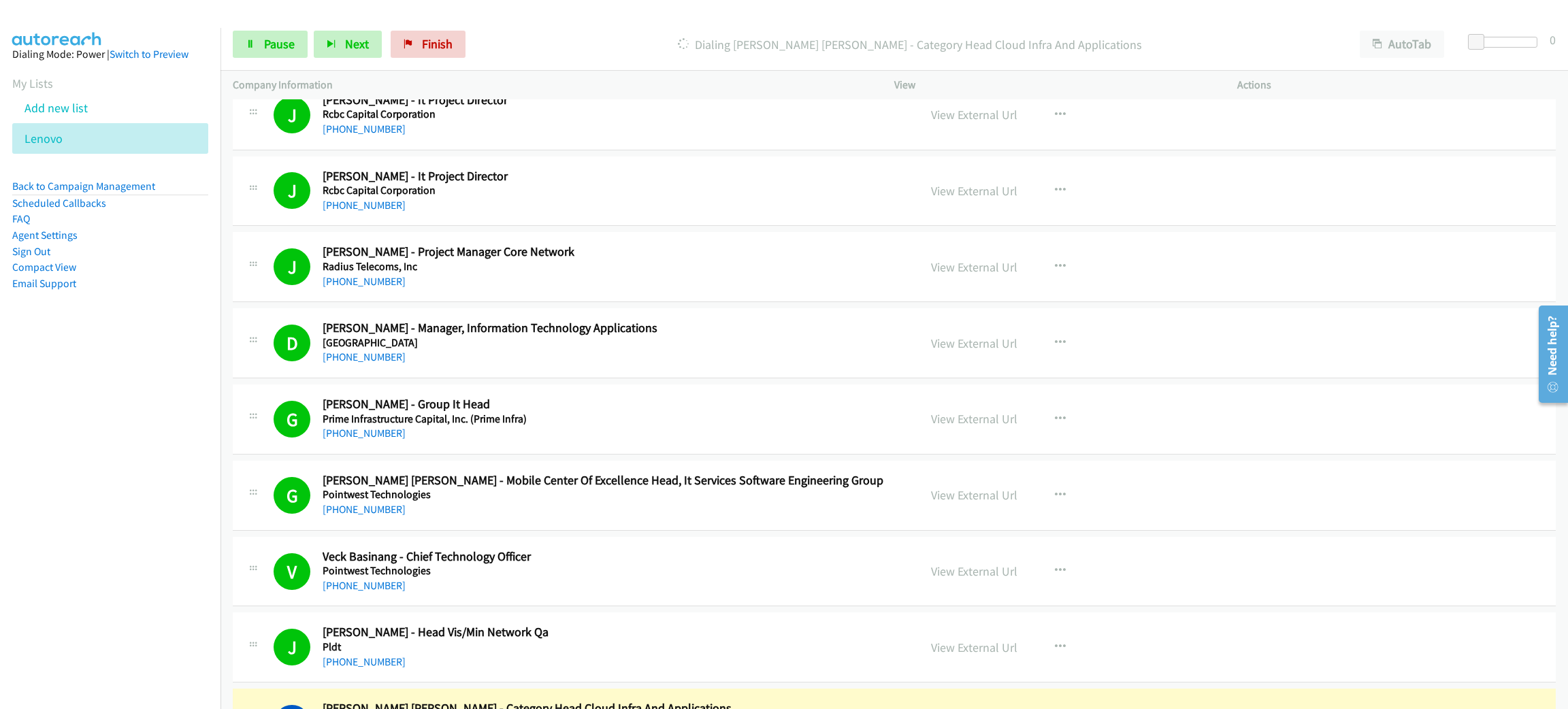
scroll to position [12963, 0]
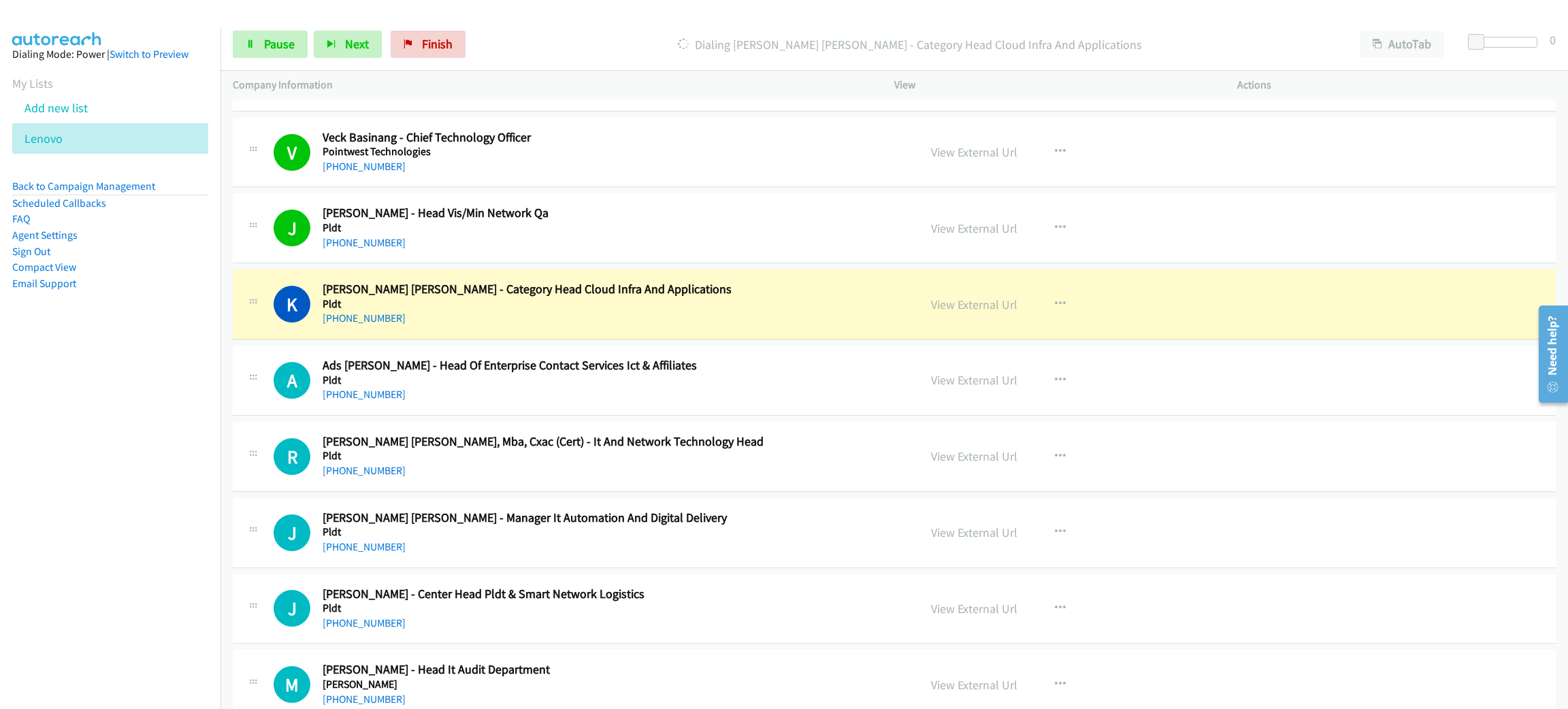
click at [497, 327] on div "[PHONE_NUMBER]" at bounding box center [610, 318] width 576 height 17
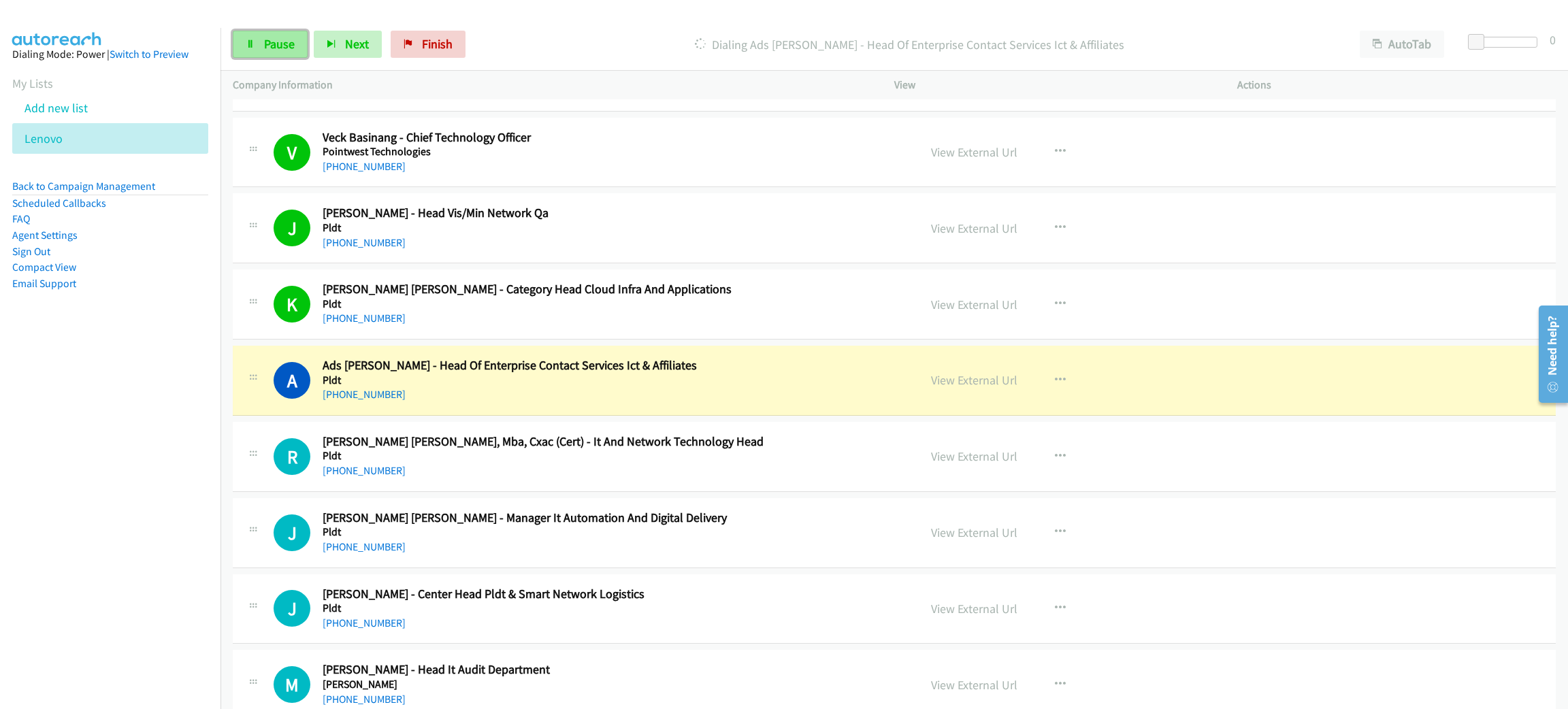
click at [285, 40] on span "Pause" at bounding box center [279, 44] width 31 height 16
click at [996, 313] on link "View External Url" at bounding box center [973, 304] width 86 height 16
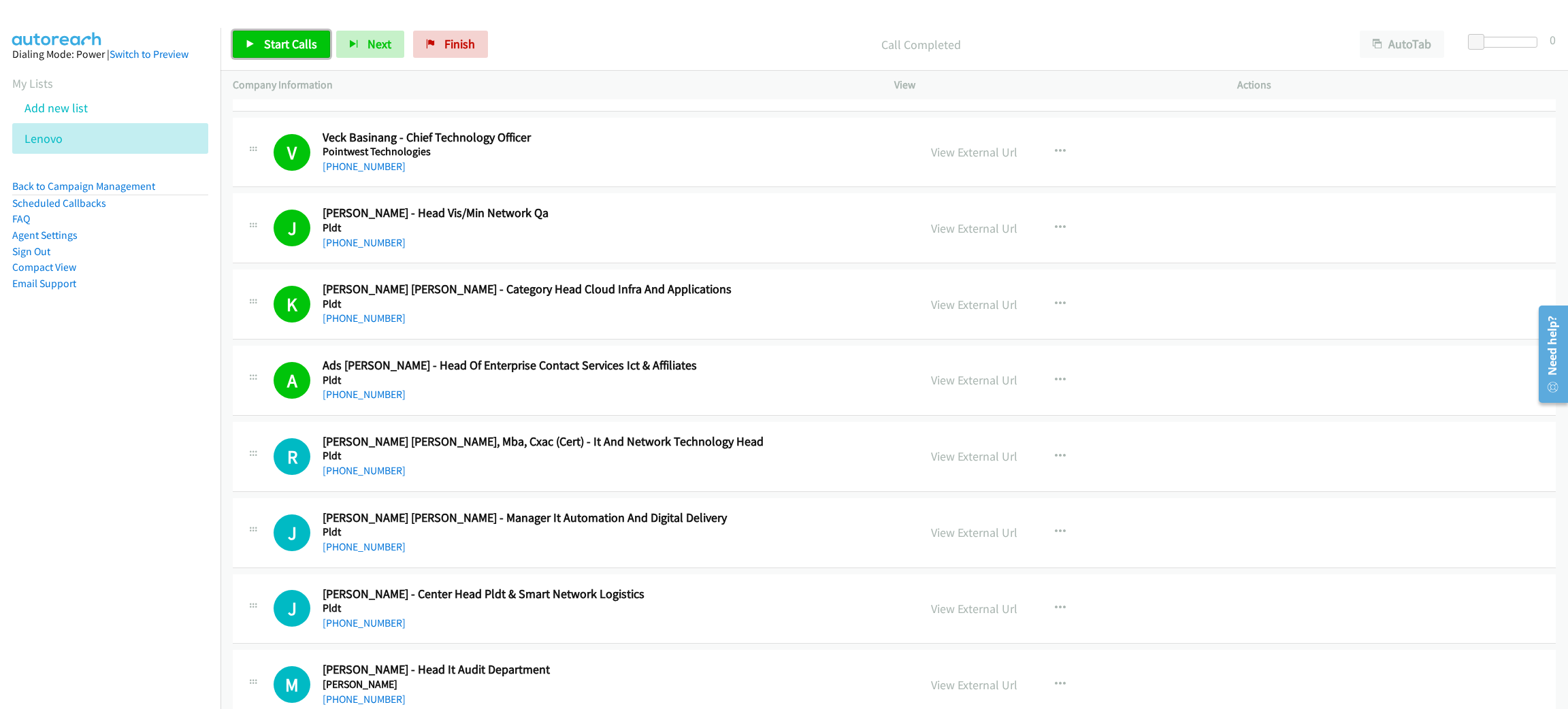
click at [276, 43] on span "Start Calls" at bounding box center [290, 44] width 53 height 16
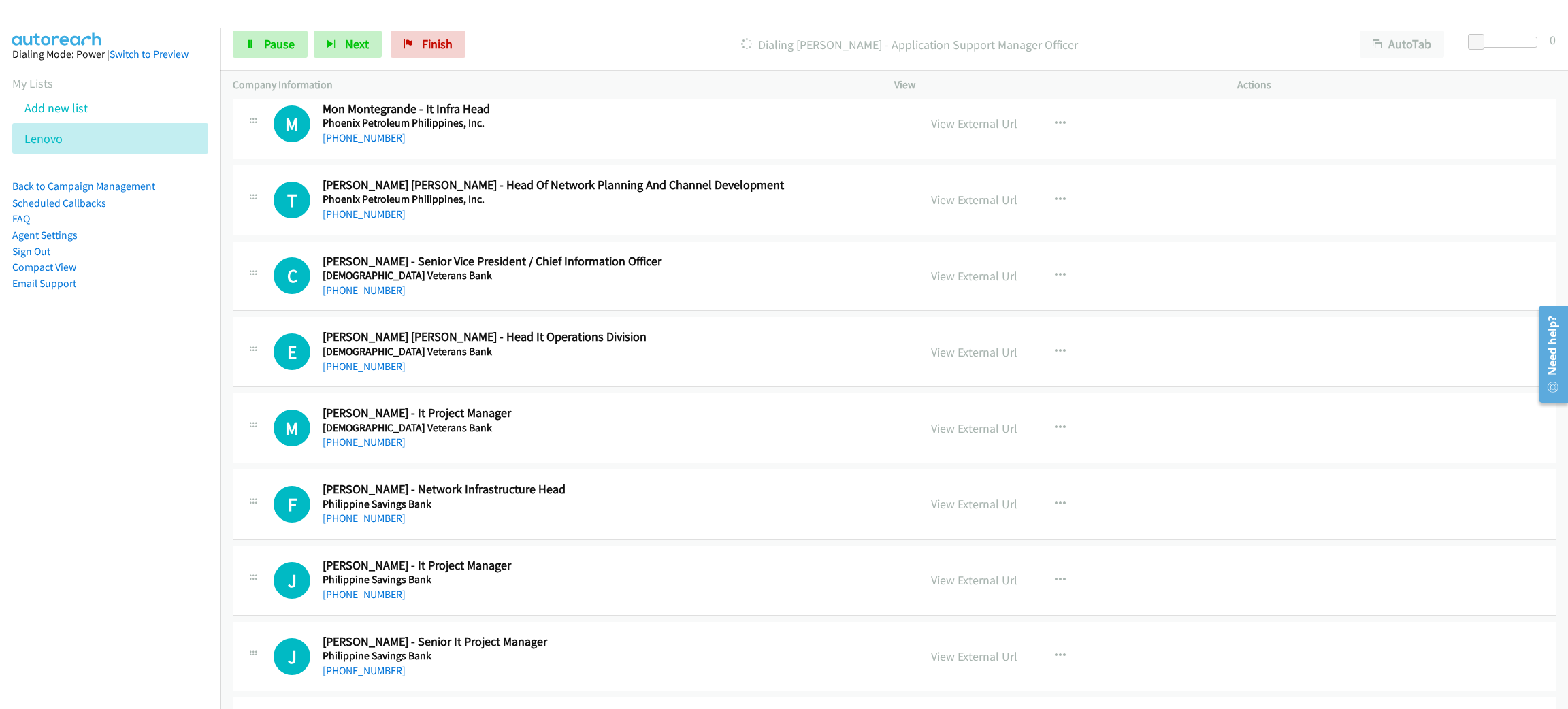
scroll to position [13678, 0]
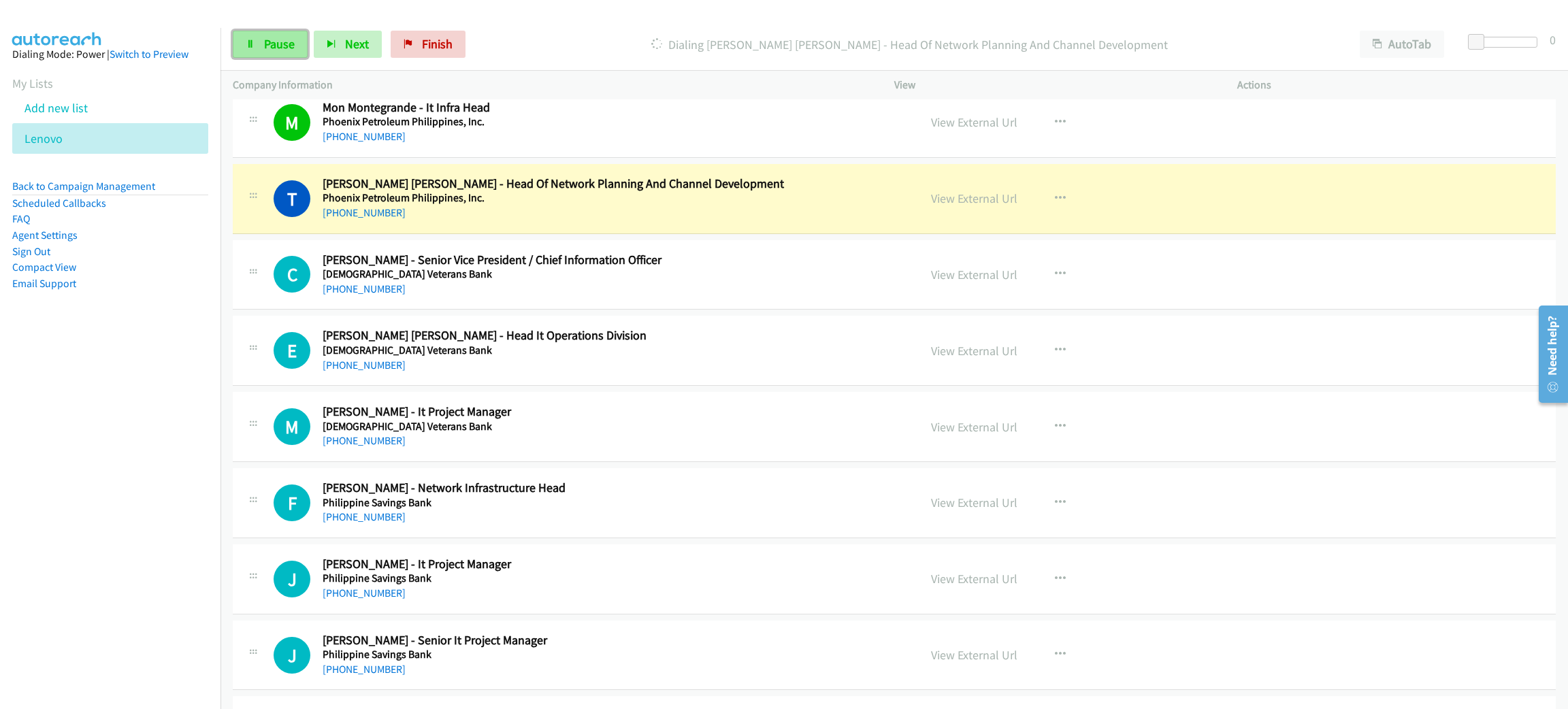
click at [287, 46] on span "Pause" at bounding box center [279, 44] width 31 height 16
click at [960, 206] on link "View External Url" at bounding box center [973, 198] width 86 height 16
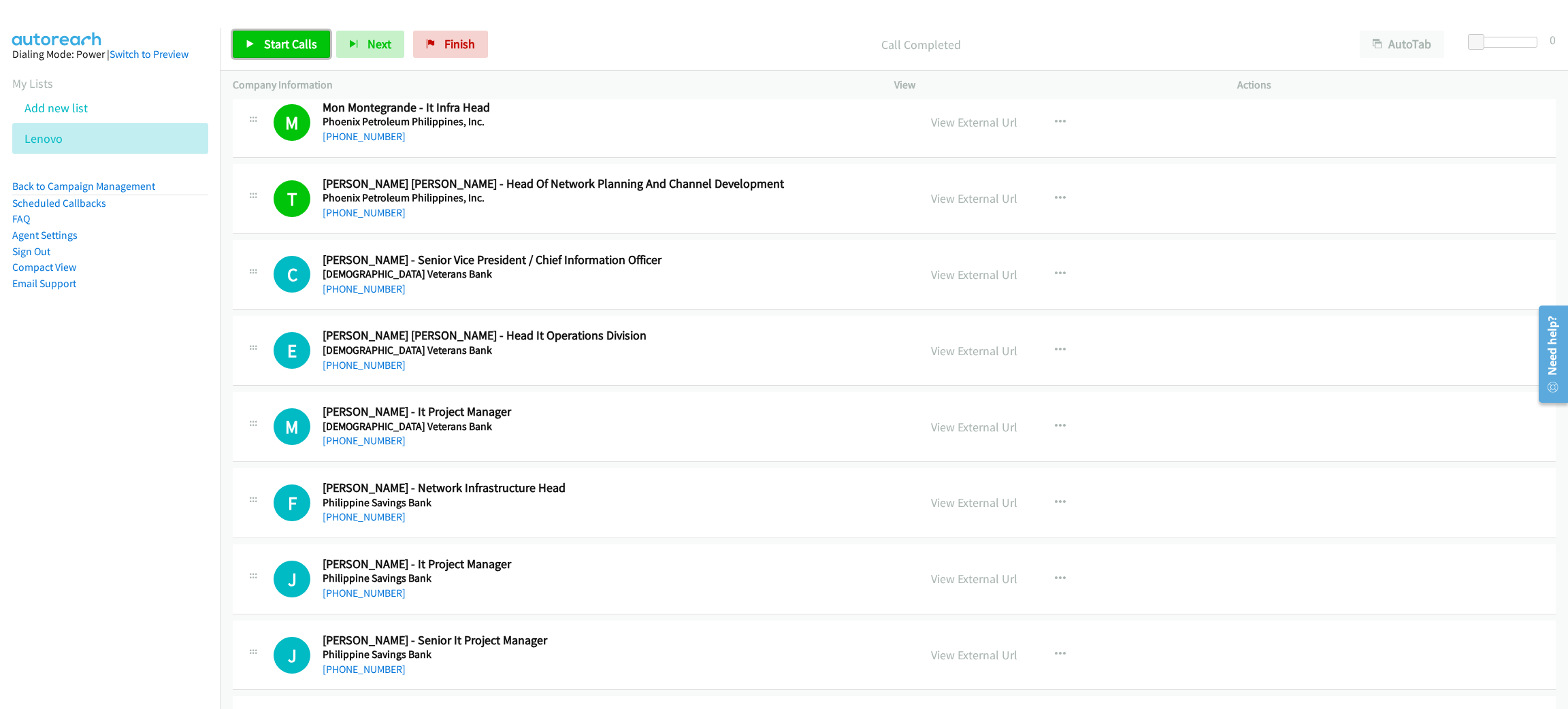
click at [291, 46] on span "Start Calls" at bounding box center [290, 44] width 53 height 16
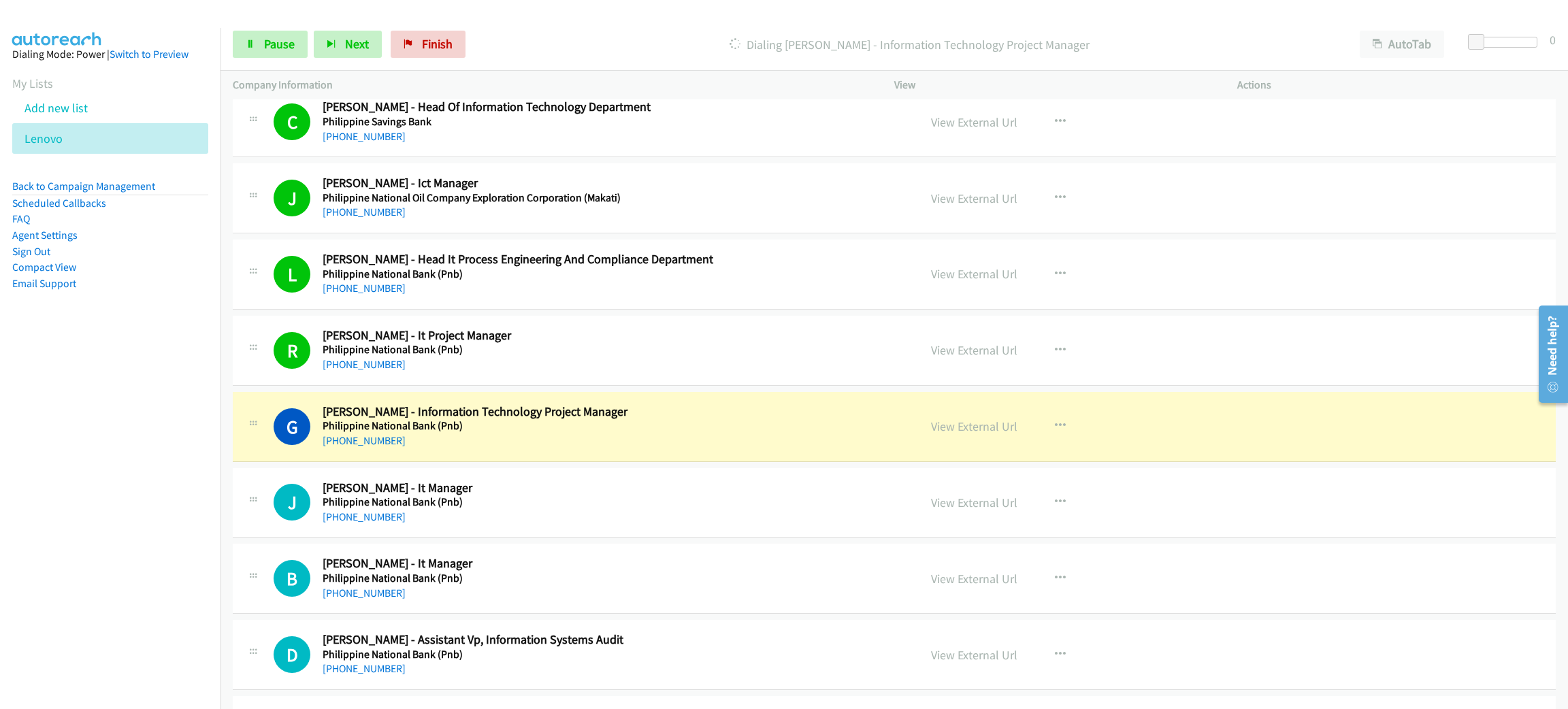
scroll to position [14393, 0]
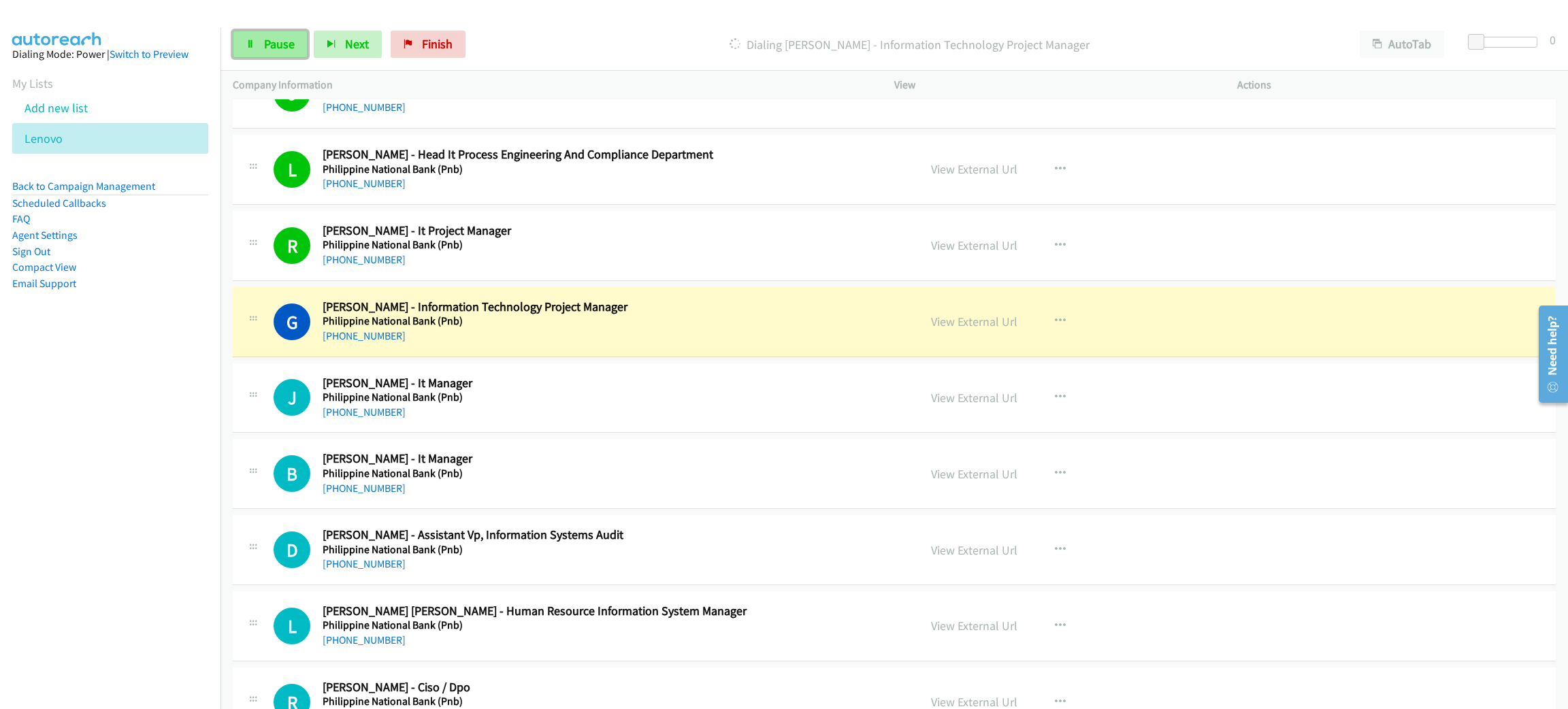
click at [264, 41] on span "Pause" at bounding box center [279, 44] width 31 height 16
click at [983, 329] on link "View External Url" at bounding box center [973, 321] width 86 height 16
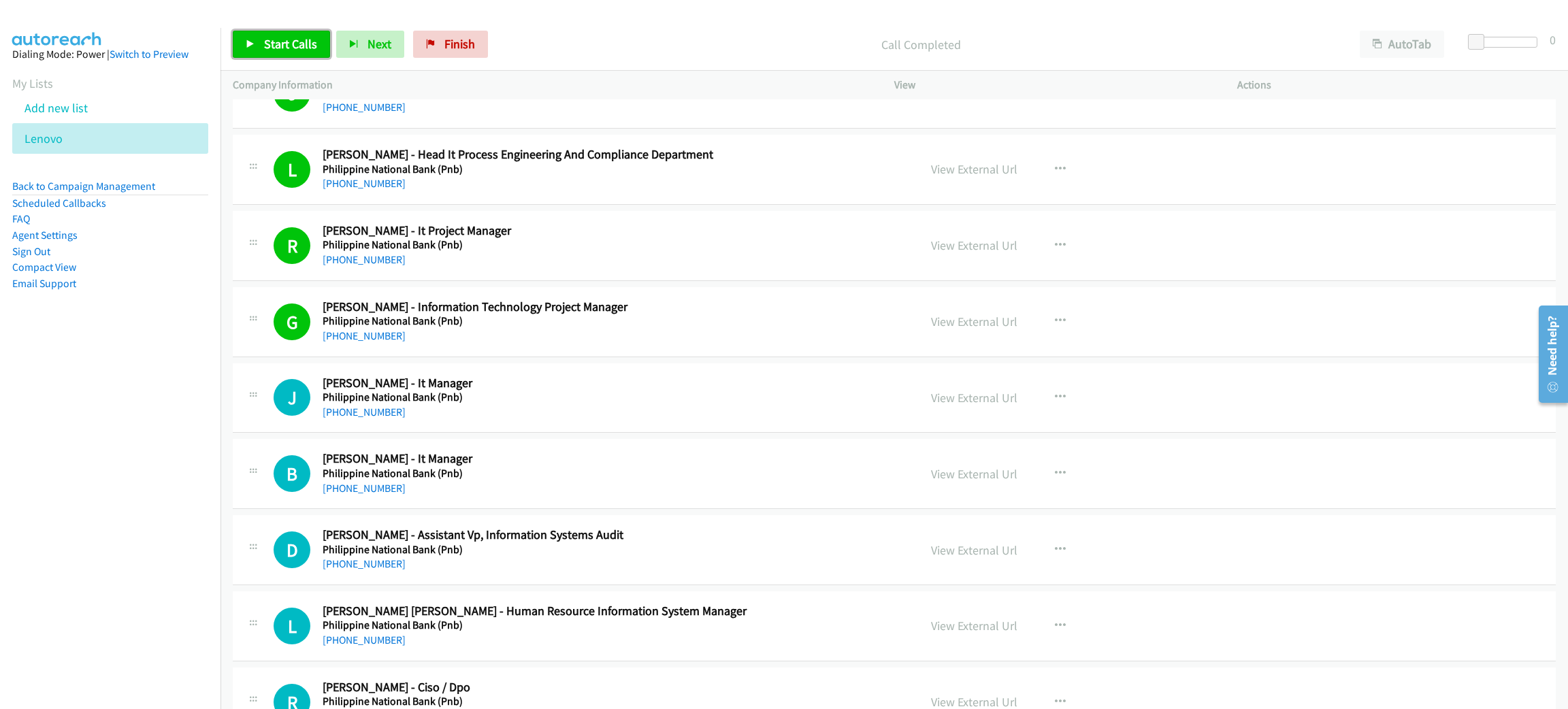
click at [251, 45] on icon at bounding box center [251, 45] width 9 height 9
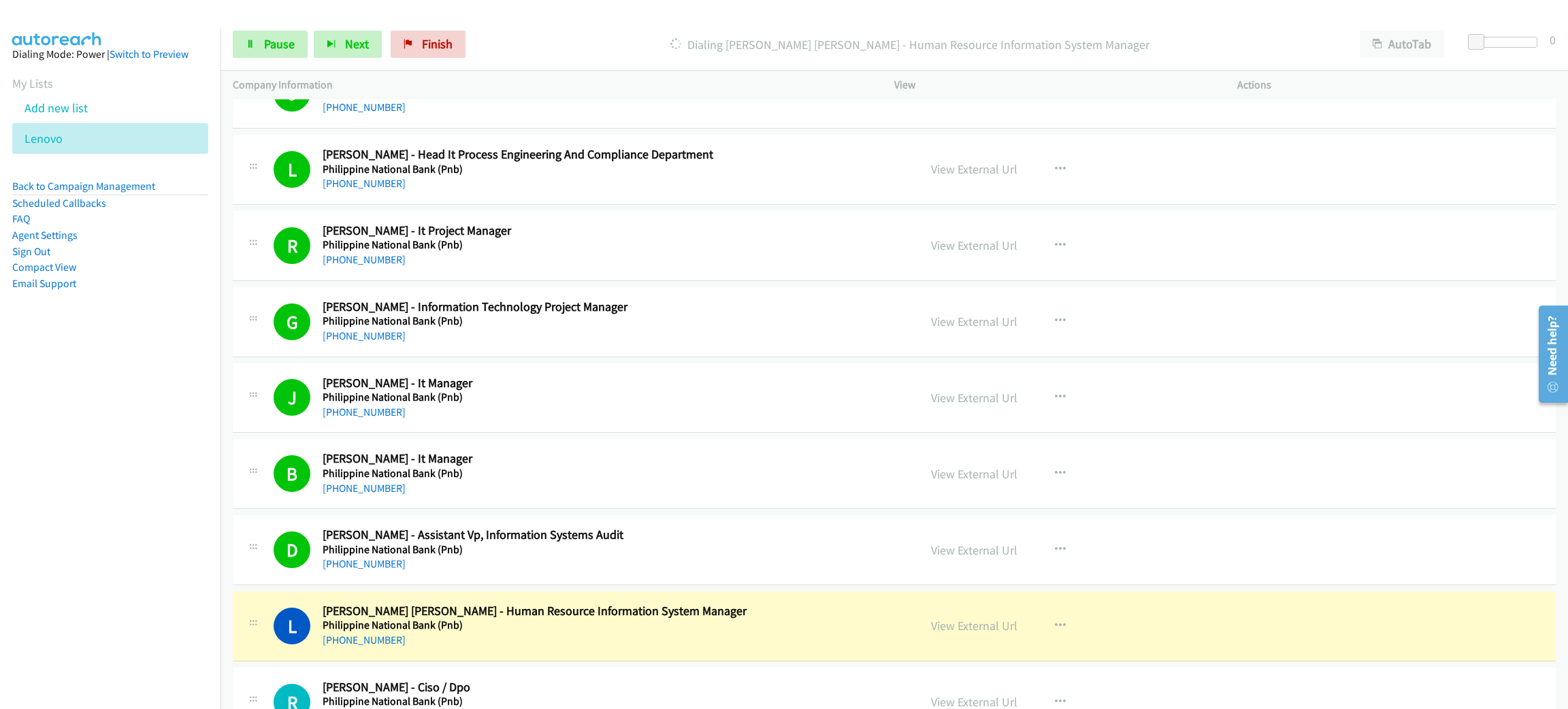
scroll to position [14495, 0]
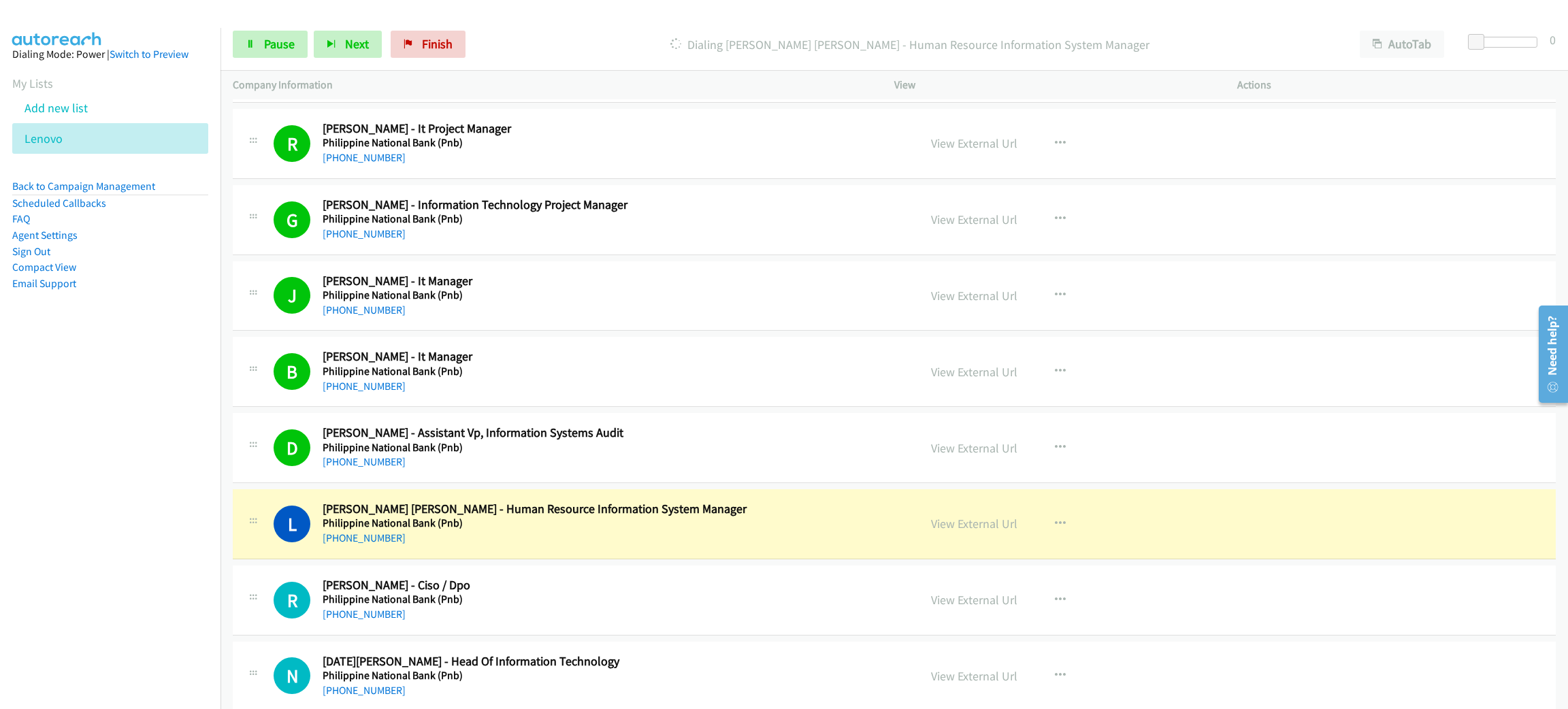
click at [492, 547] on div "[PHONE_NUMBER]" at bounding box center [610, 538] width 576 height 17
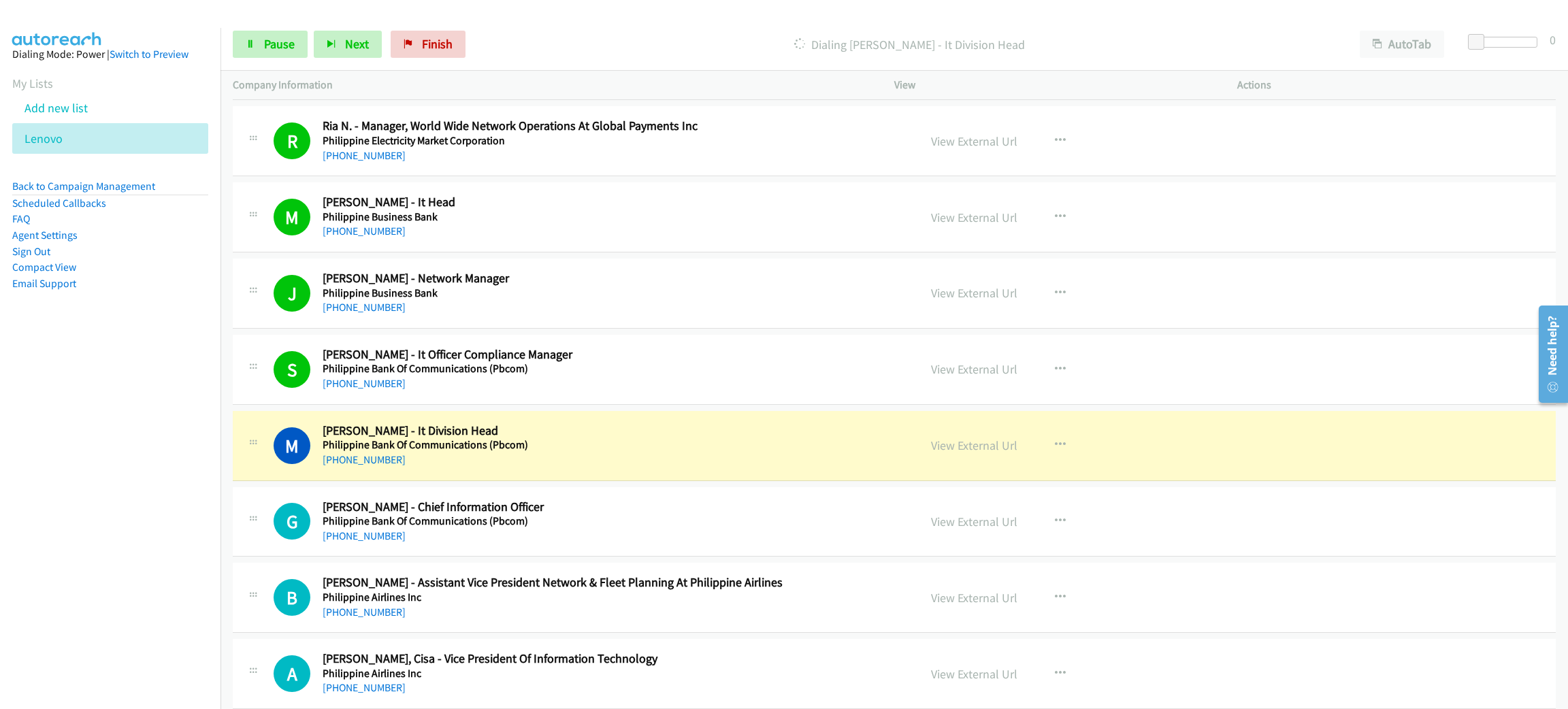
scroll to position [15514, 0]
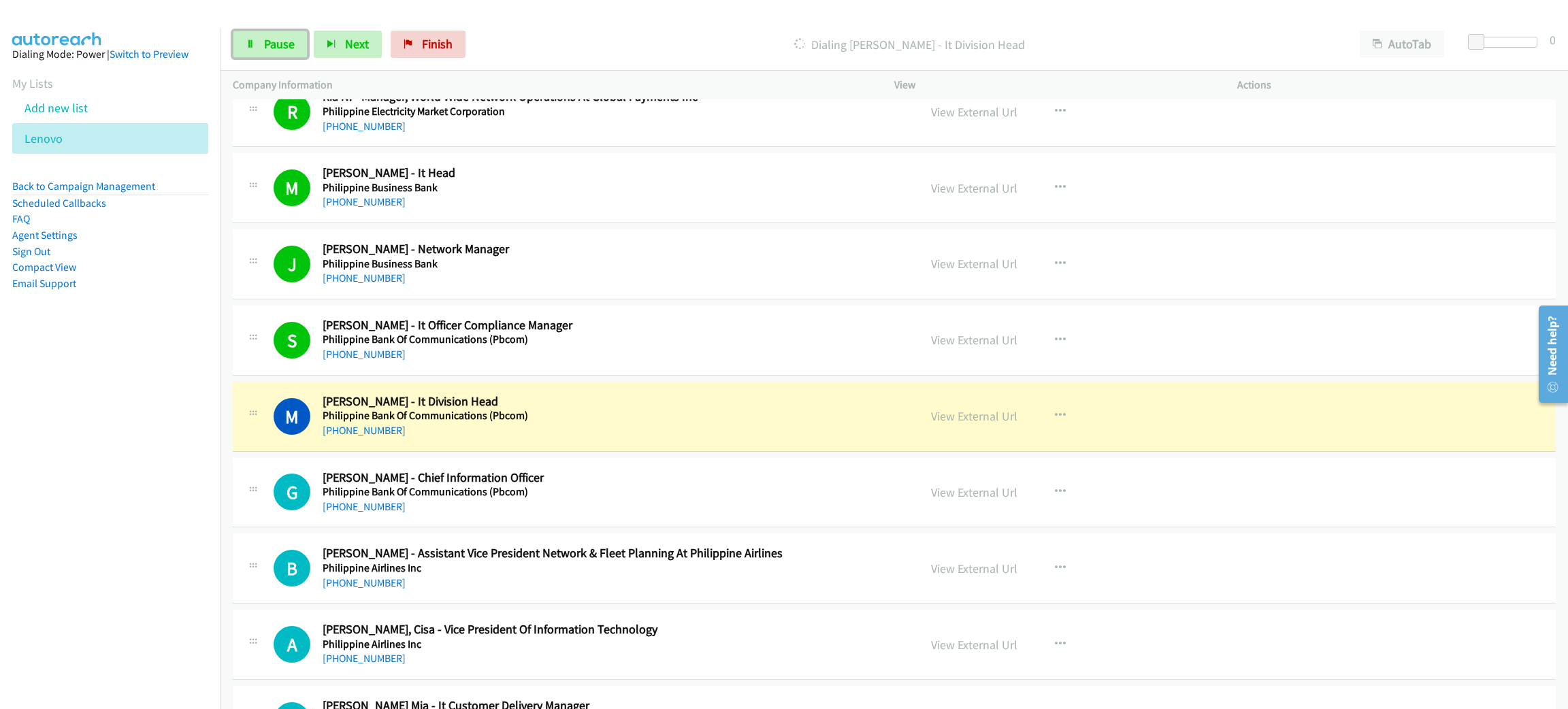
click at [288, 45] on span "Pause" at bounding box center [279, 44] width 31 height 16
click at [958, 424] on link "View External Url" at bounding box center [973, 416] width 86 height 16
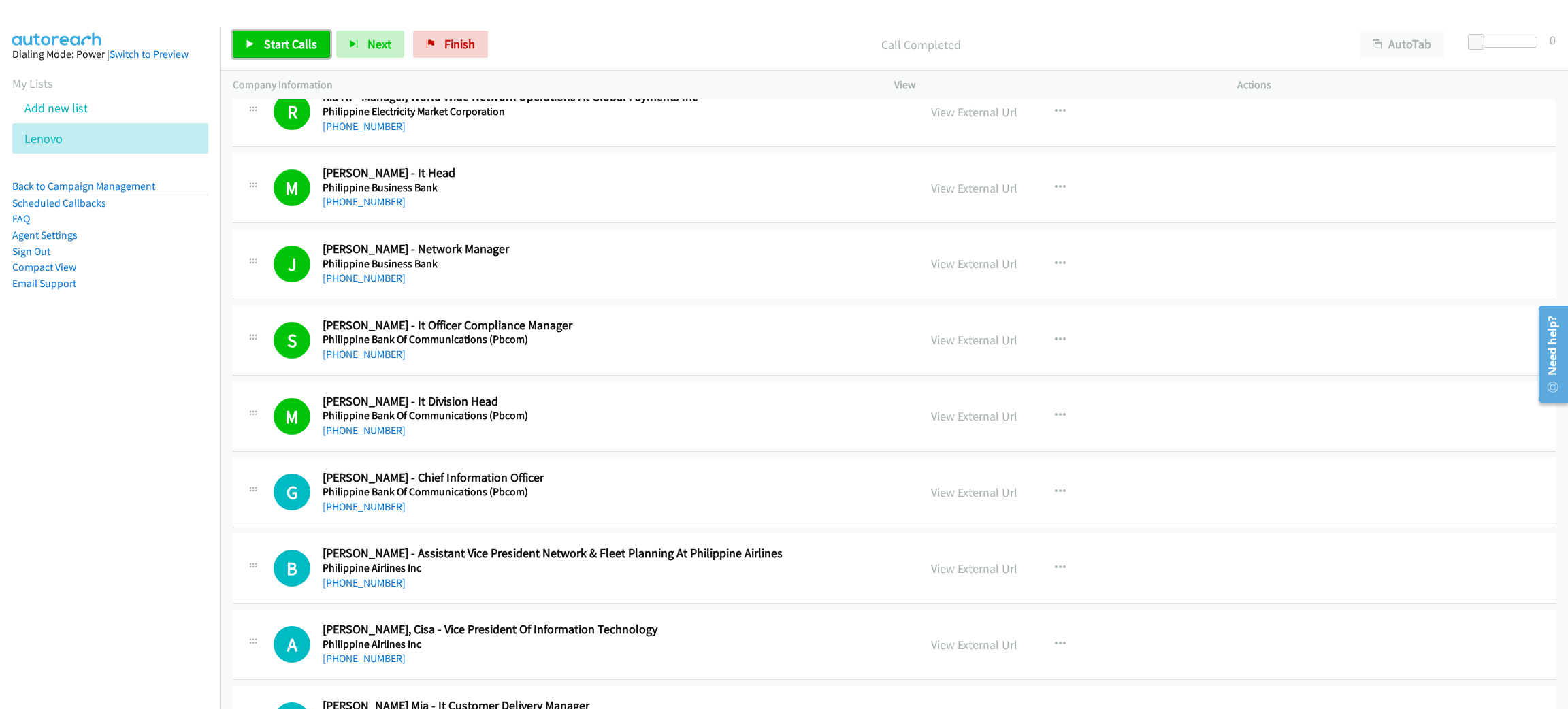
click at [299, 43] on span "Start Calls" at bounding box center [290, 44] width 53 height 16
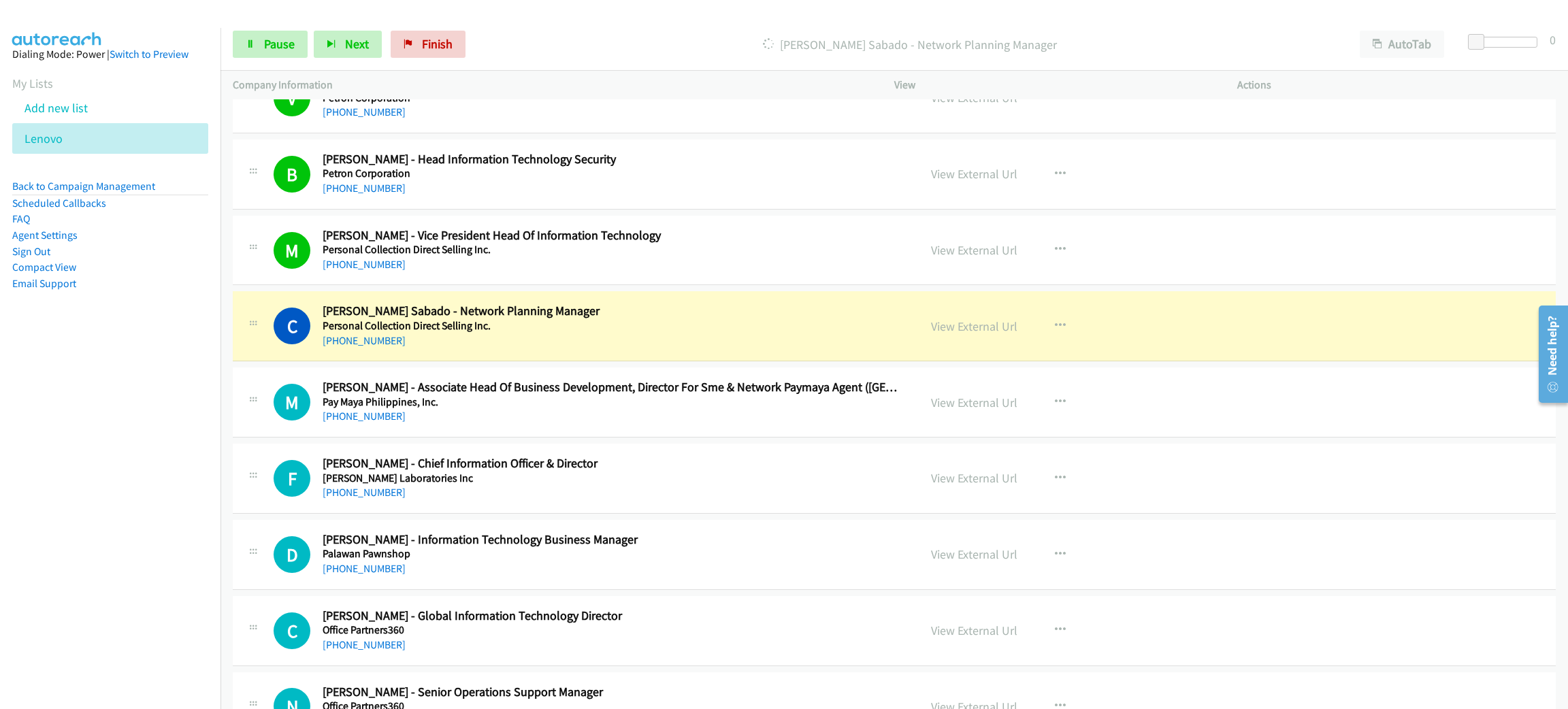
scroll to position [16535, 0]
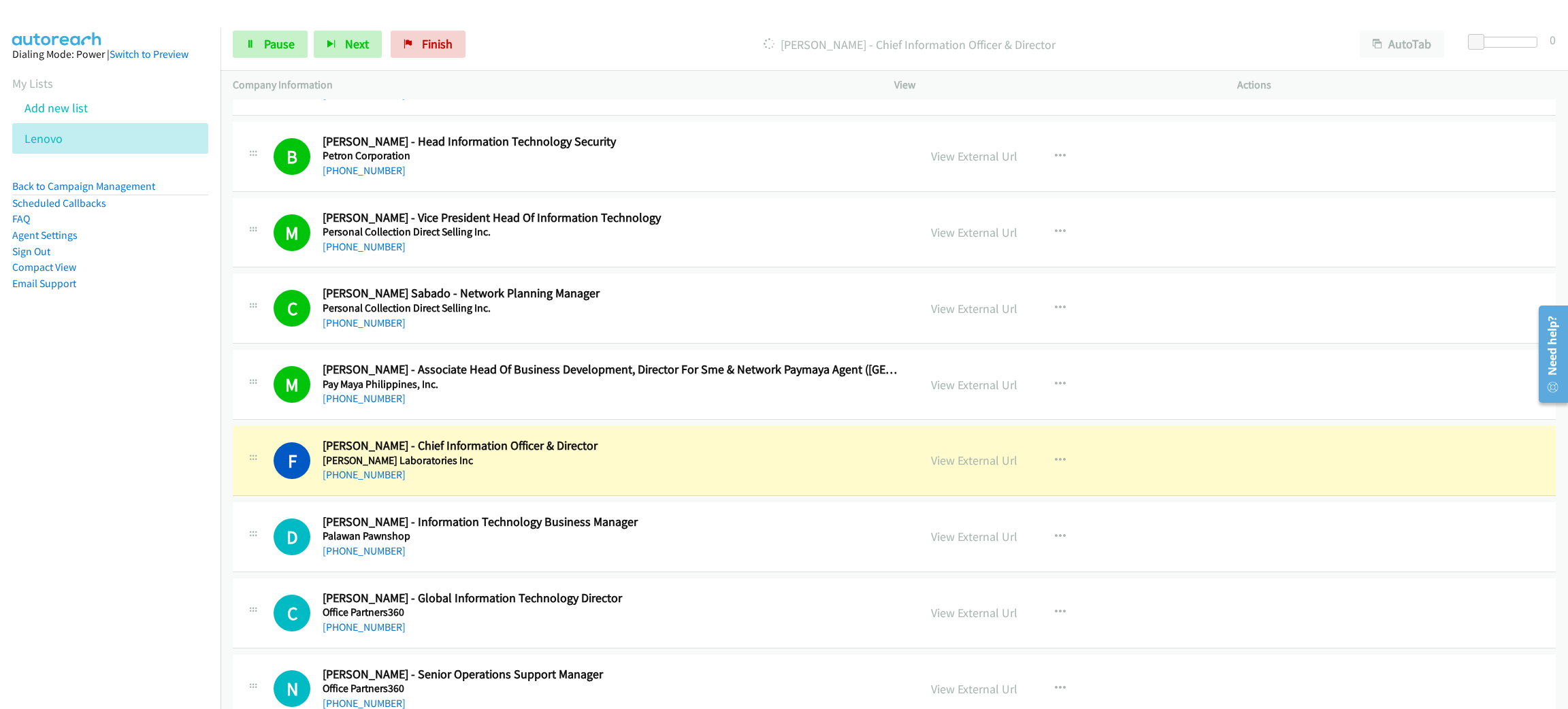
click at [709, 454] on h2 "[PERSON_NAME] - Chief Information Officer & Director" at bounding box center [610, 445] width 576 height 16
click at [297, 60] on div "Start Calls Pause Next Finish [PERSON_NAME] - Chief Information Officer & Direc…" at bounding box center [894, 45] width 1347 height 52
click at [284, 47] on span "Pause" at bounding box center [279, 44] width 31 height 16
click at [975, 469] on link "View External Url" at bounding box center [973, 460] width 86 height 16
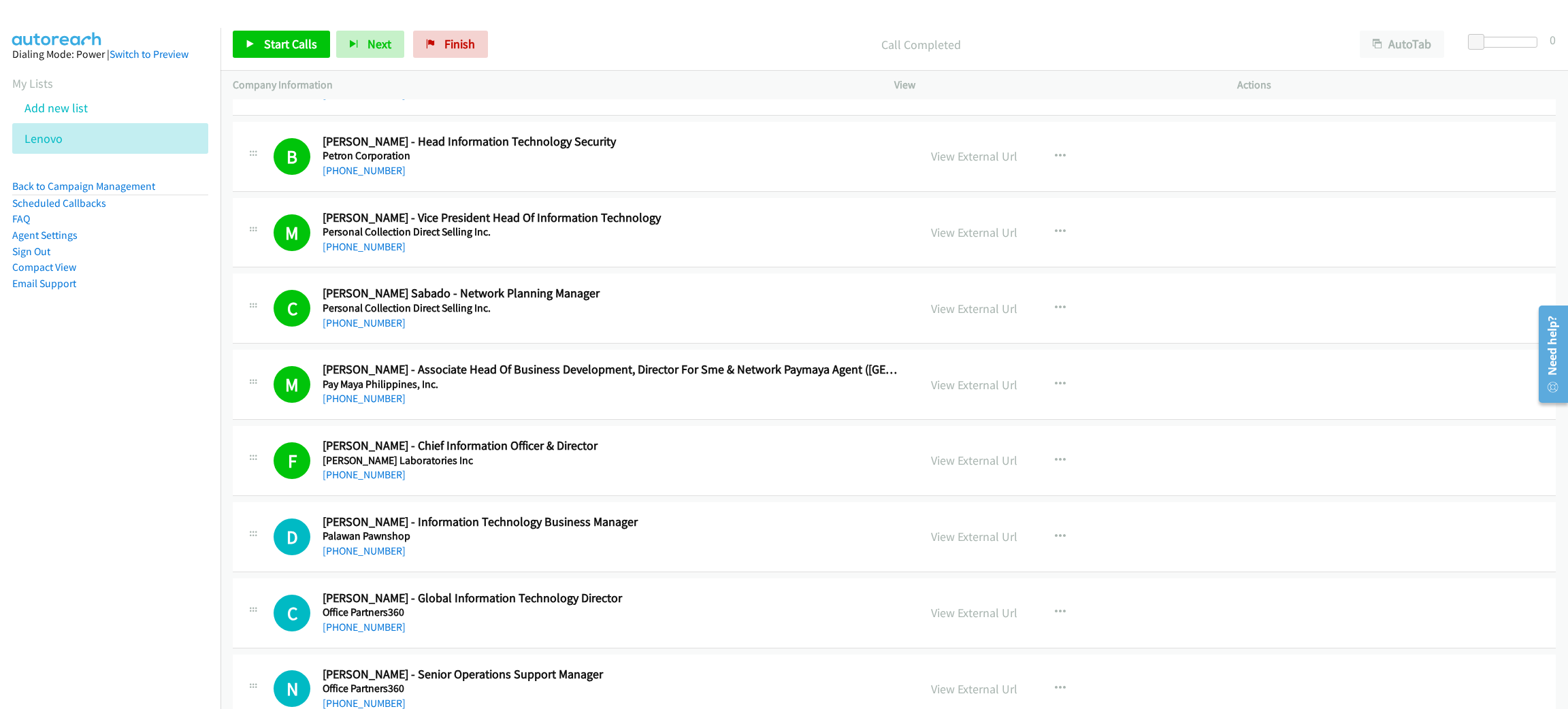
click at [288, 29] on div "Start Calls Pause Next Finish Call Completed AutoTab AutoTab 0" at bounding box center [894, 45] width 1347 height 52
click at [288, 34] on link "Start Calls" at bounding box center [281, 44] width 97 height 27
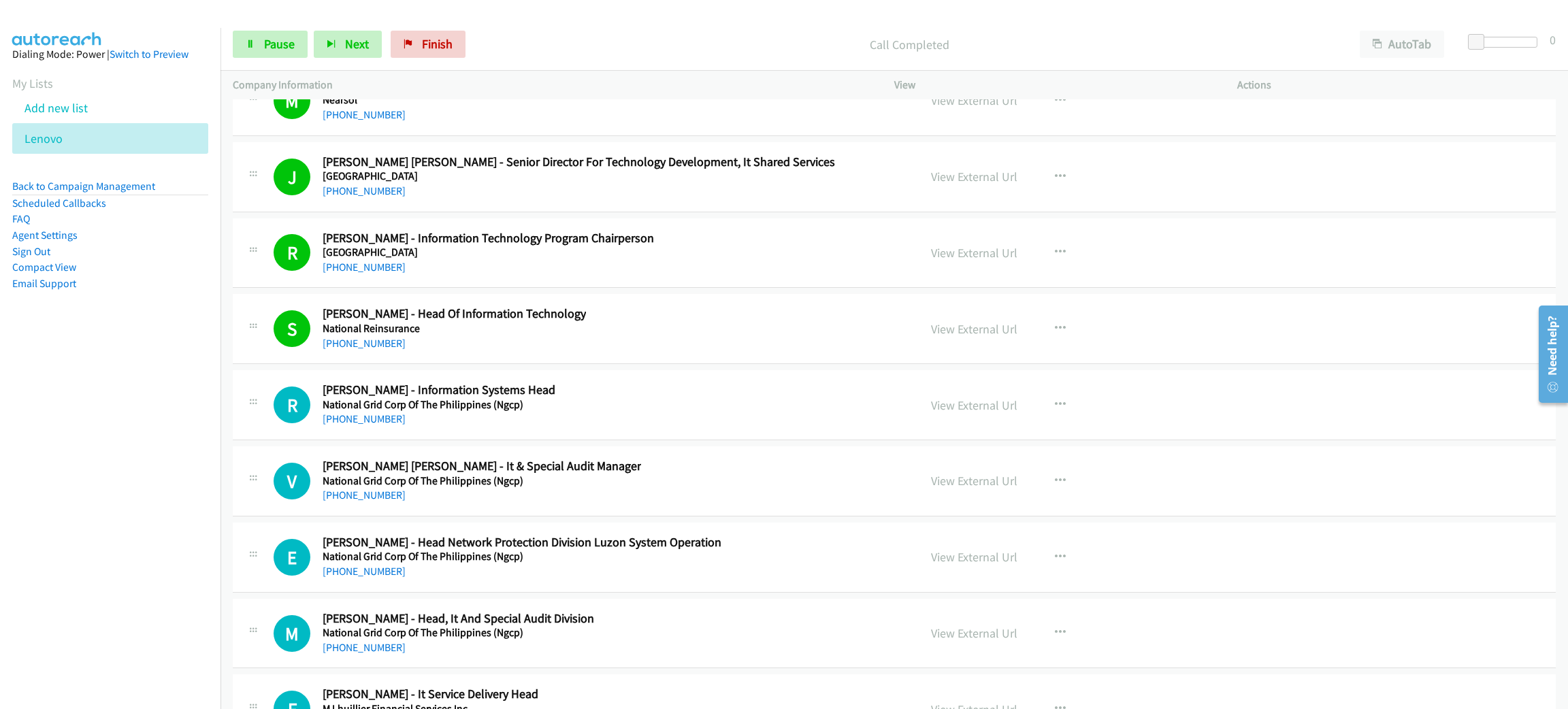
scroll to position [17454, 0]
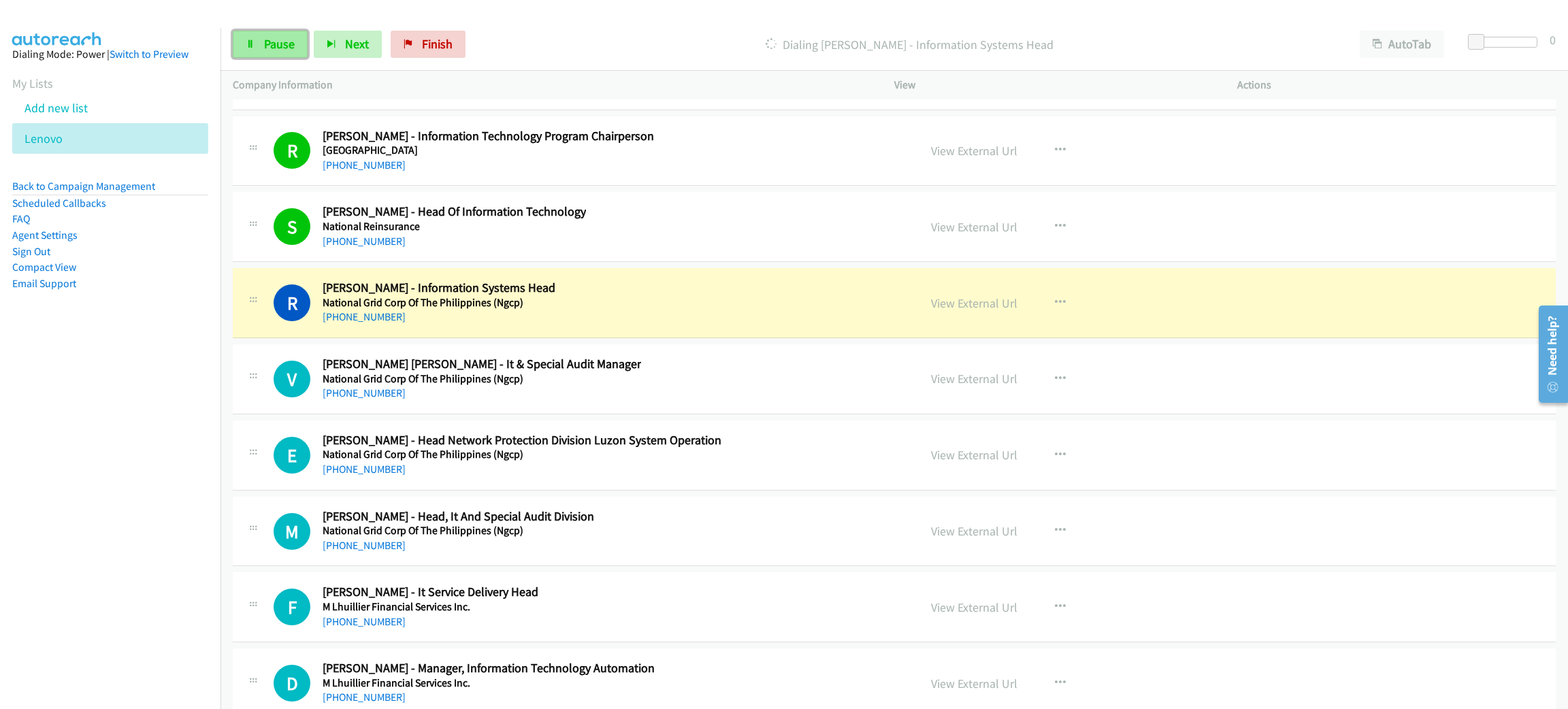
click at [259, 37] on link "Pause" at bounding box center [270, 44] width 75 height 27
click at [978, 311] on link "View External Url" at bounding box center [973, 303] width 86 height 16
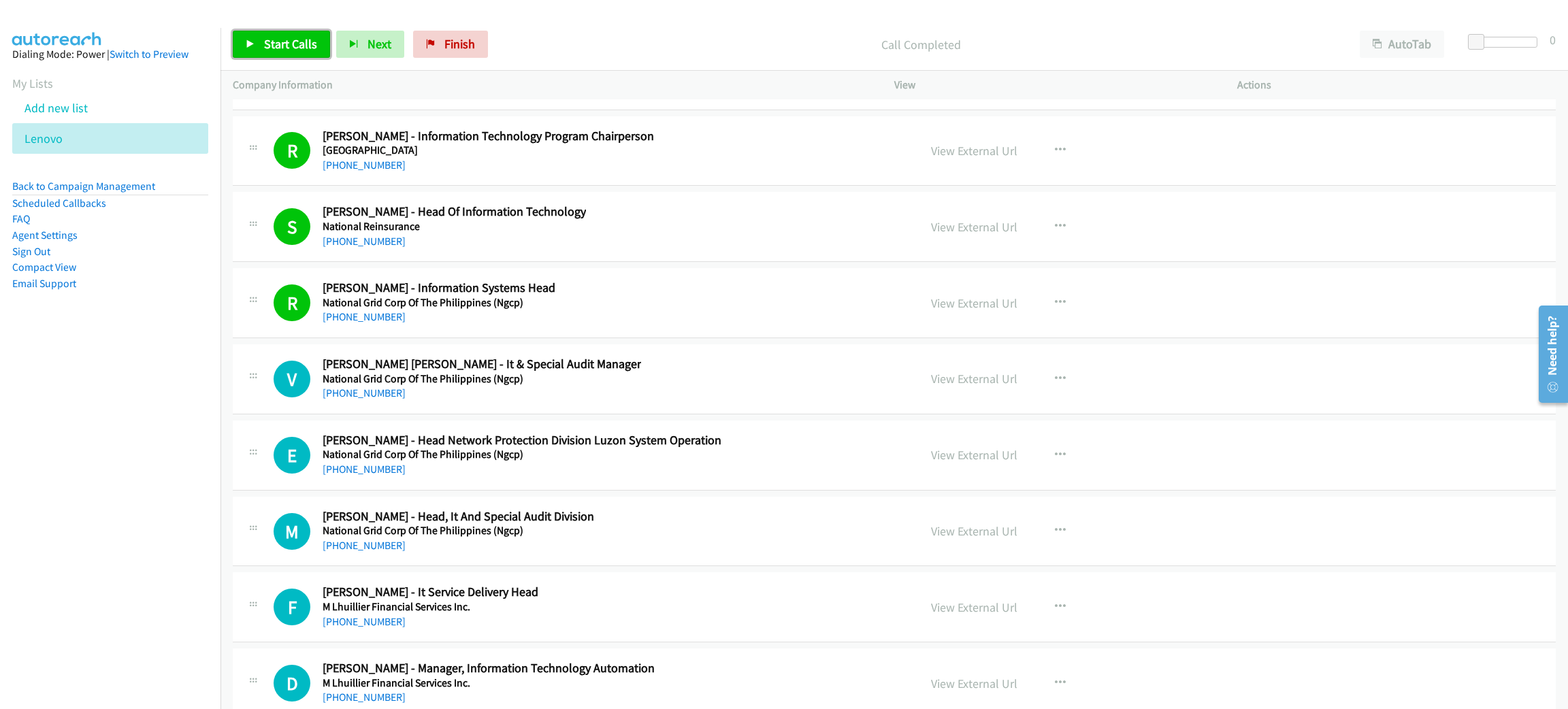
click at [285, 37] on span "Start Calls" at bounding box center [290, 44] width 53 height 16
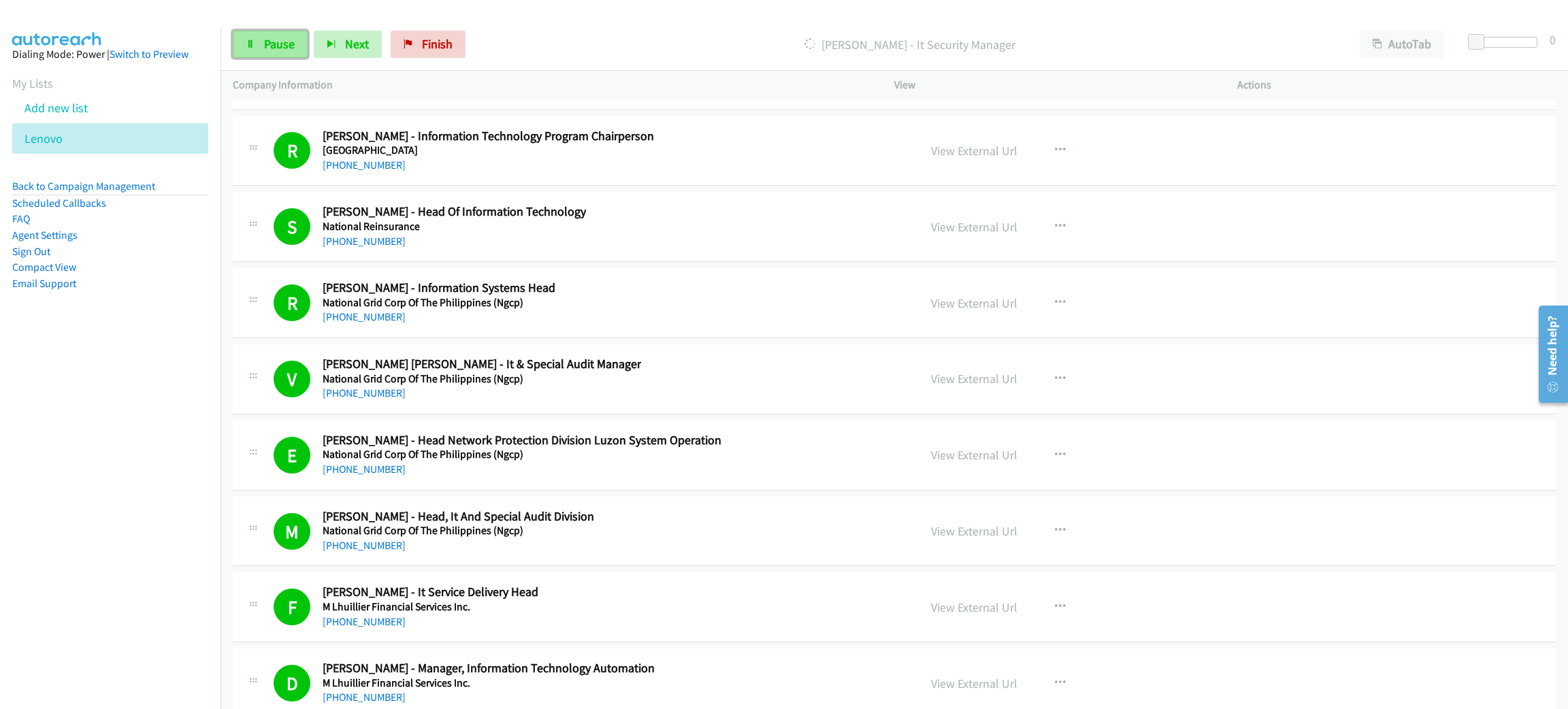
click at [275, 42] on span "Pause" at bounding box center [279, 44] width 31 height 16
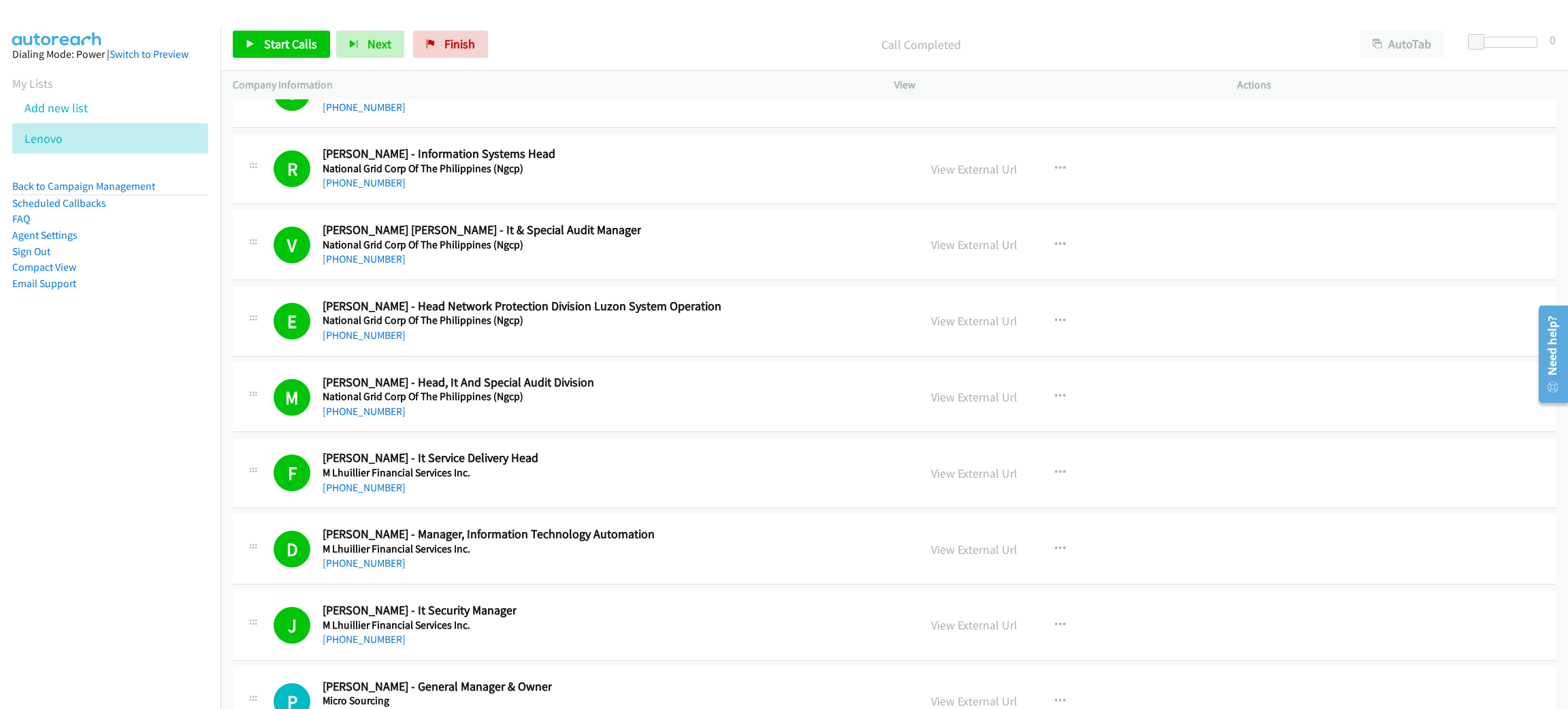
scroll to position [17760, 0]
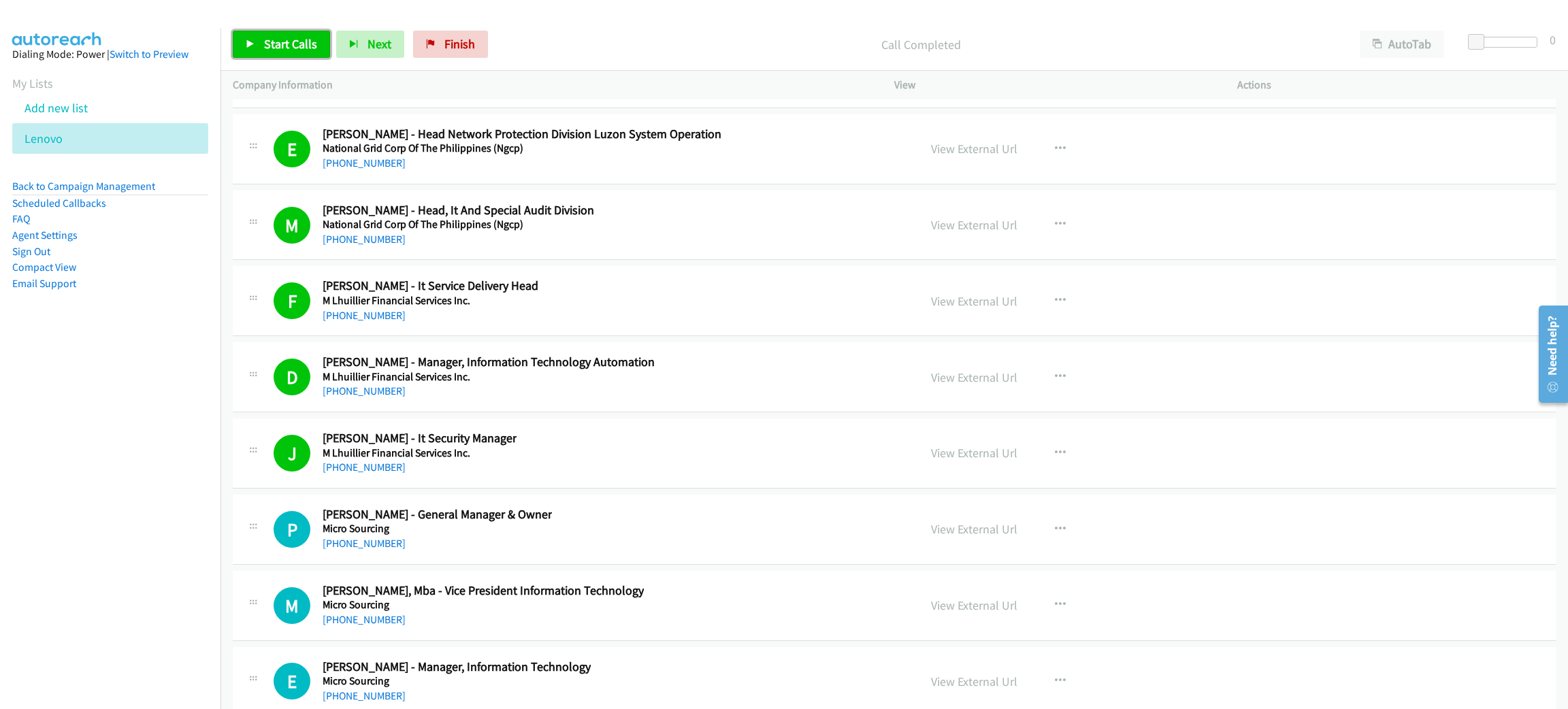
drag, startPoint x: 285, startPoint y: 44, endPoint x: 284, endPoint y: 37, distance: 7.1
click at [285, 44] on span "Start Calls" at bounding box center [290, 44] width 53 height 16
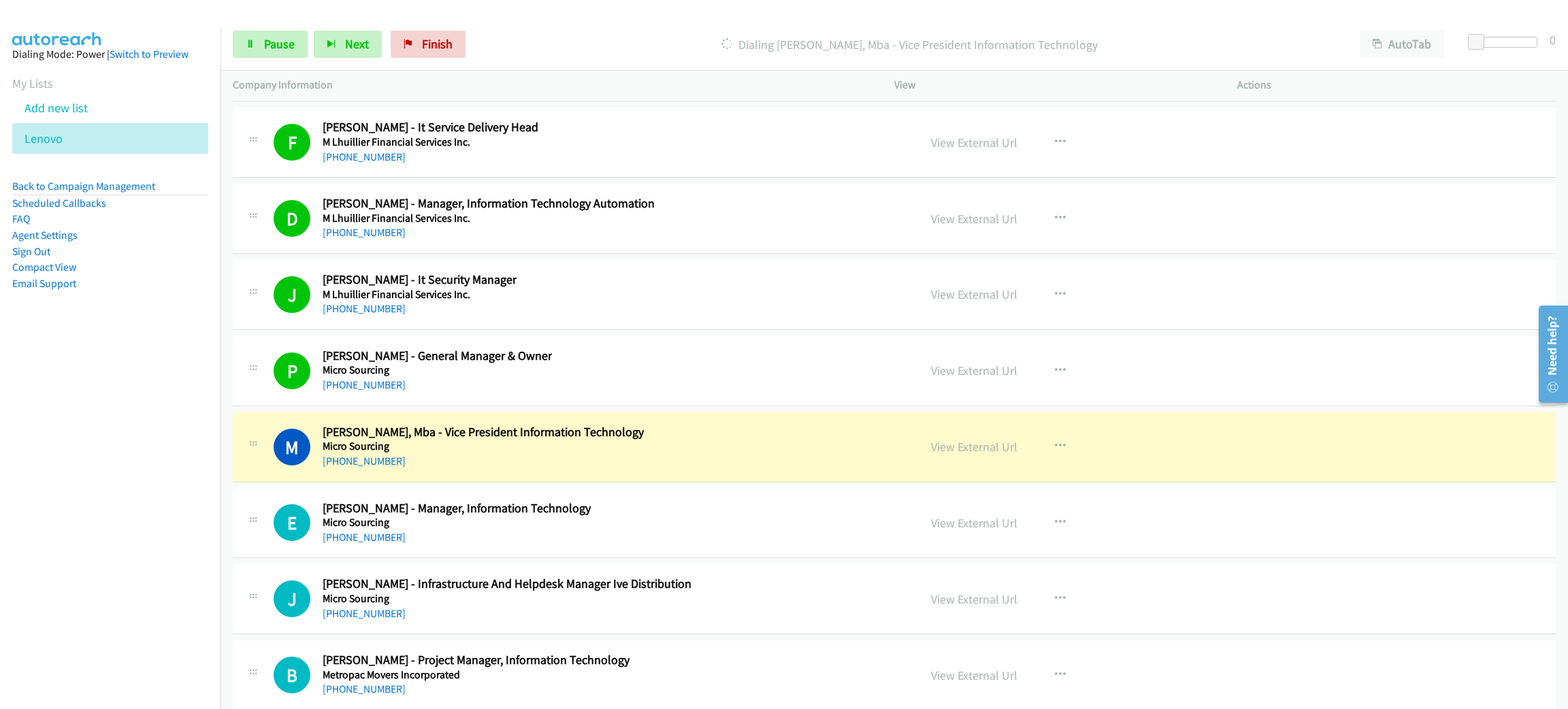
scroll to position [17964, 0]
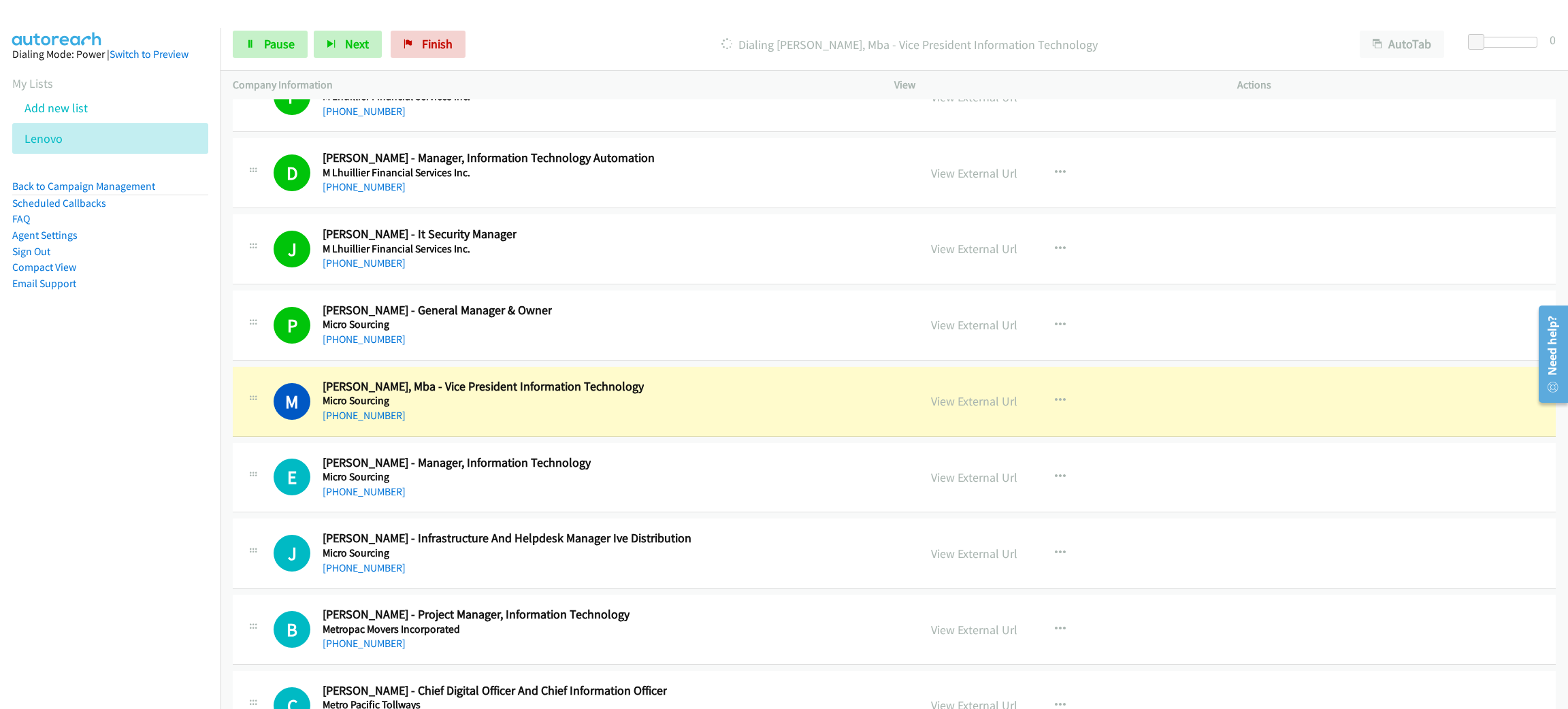
drag, startPoint x: 657, startPoint y: 451, endPoint x: 667, endPoint y: 449, distance: 10.2
click at [644, 424] on div "[PHONE_NUMBER]" at bounding box center [483, 416] width 321 height 17
click at [962, 409] on link "View External Url" at bounding box center [973, 401] width 86 height 16
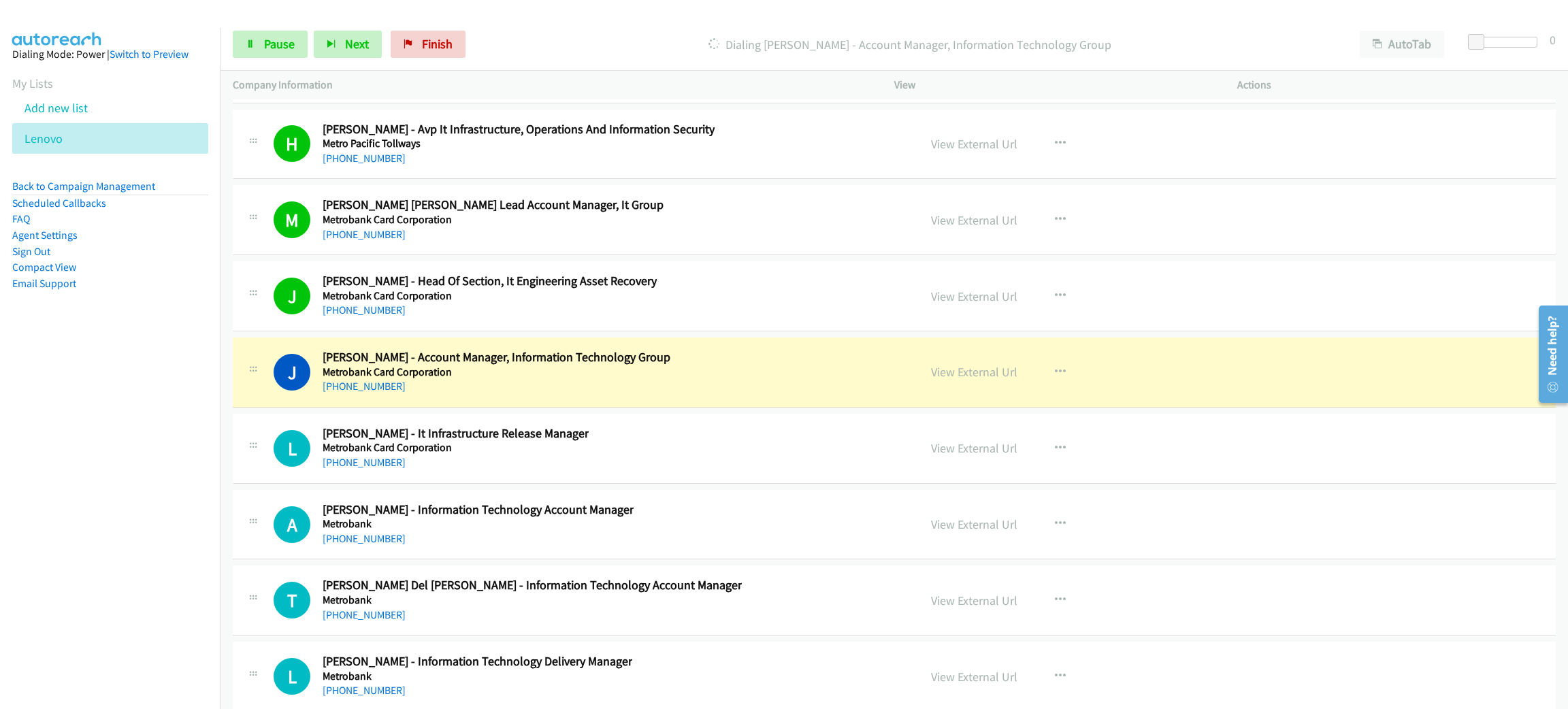
scroll to position [18679, 0]
click at [295, 41] on link "Pause" at bounding box center [270, 44] width 75 height 27
click at [975, 379] on link "View External Url" at bounding box center [973, 371] width 86 height 16
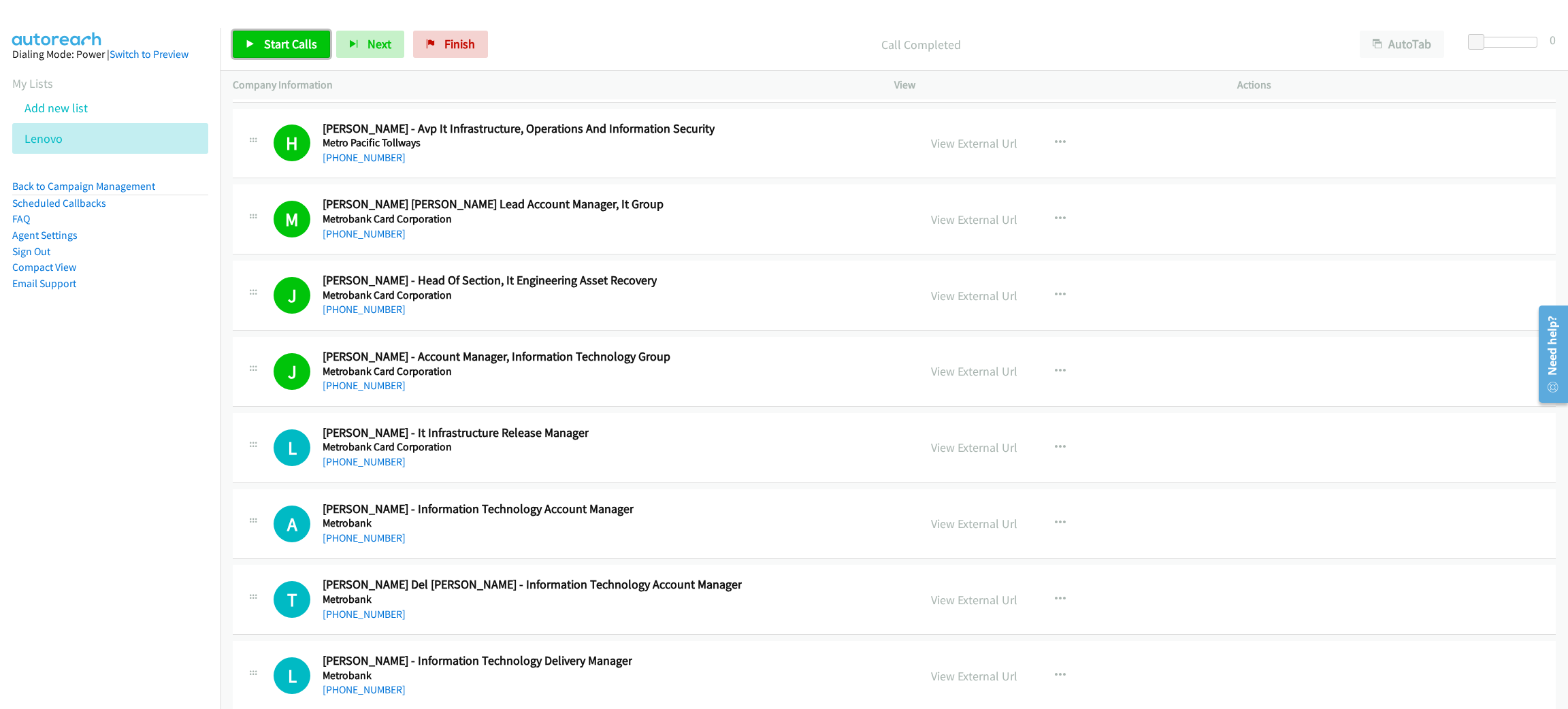
click at [269, 43] on span "Start Calls" at bounding box center [290, 44] width 53 height 16
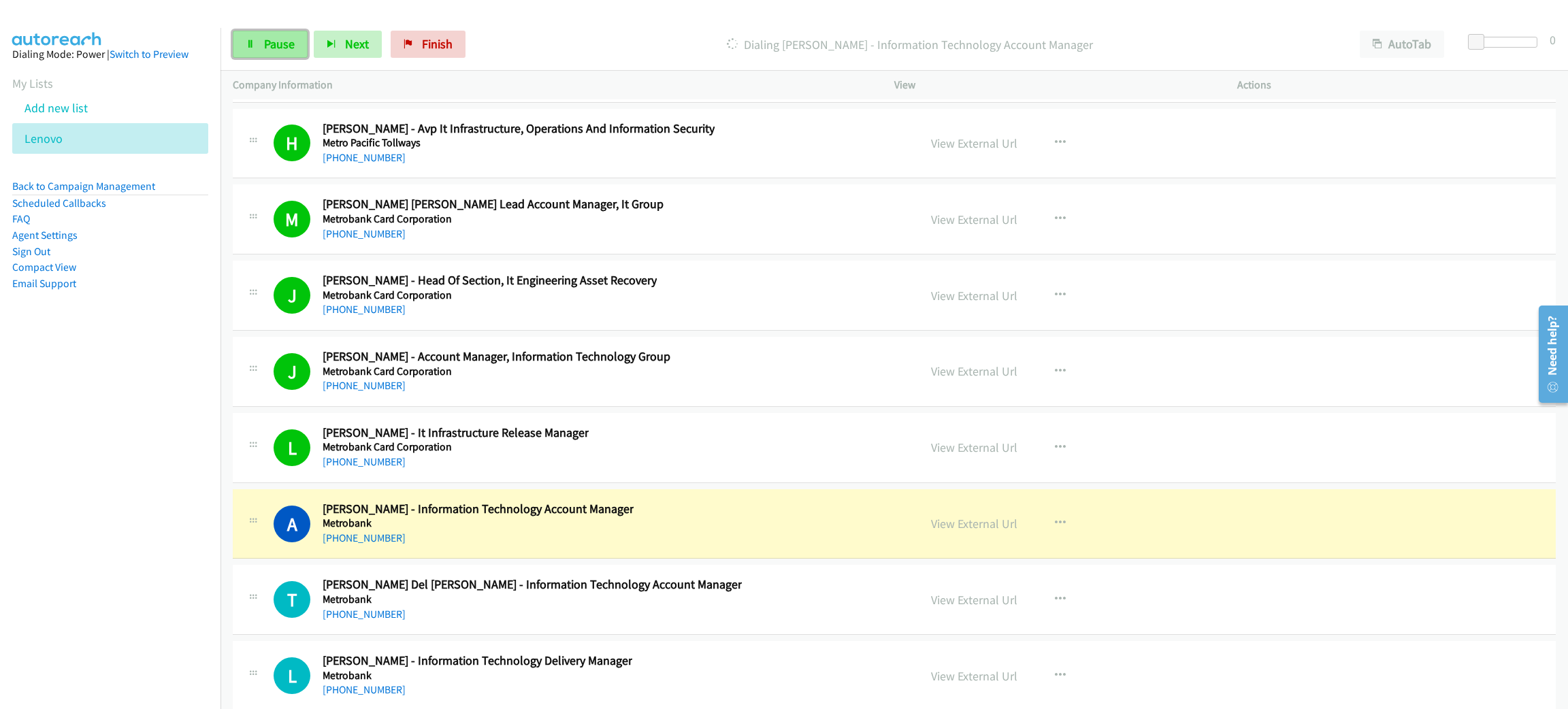
click at [283, 52] on link "Pause" at bounding box center [270, 44] width 75 height 27
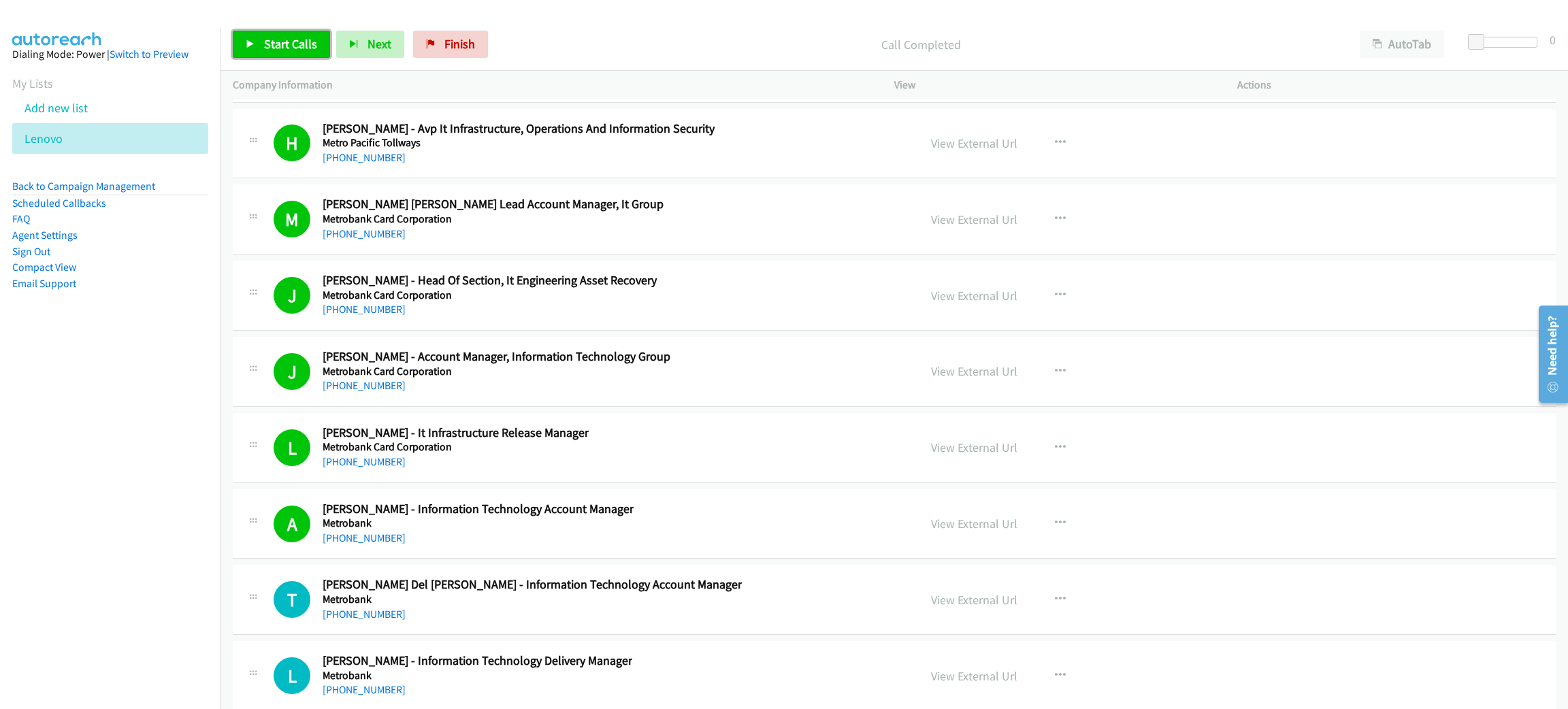
click at [295, 44] on span "Start Calls" at bounding box center [290, 44] width 53 height 16
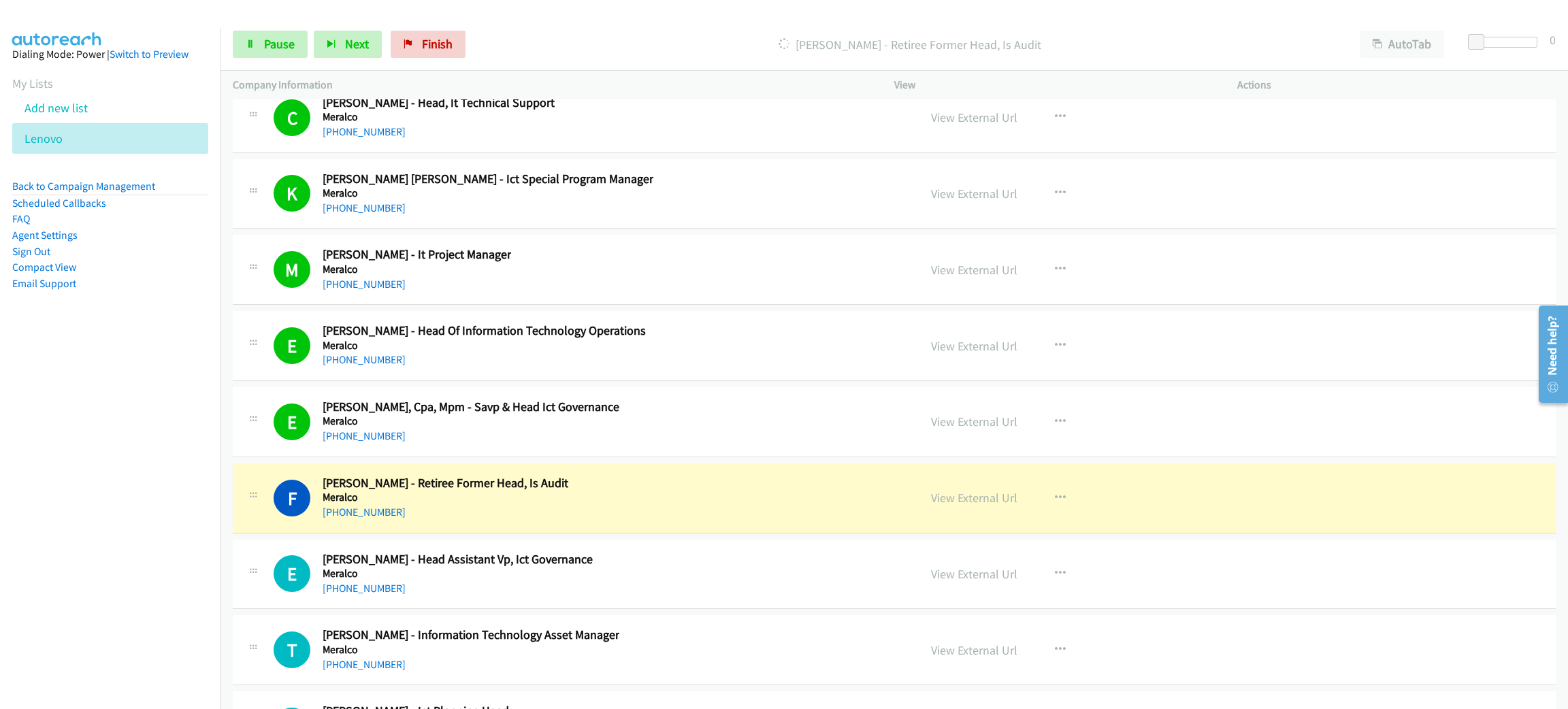
scroll to position [20721, 0]
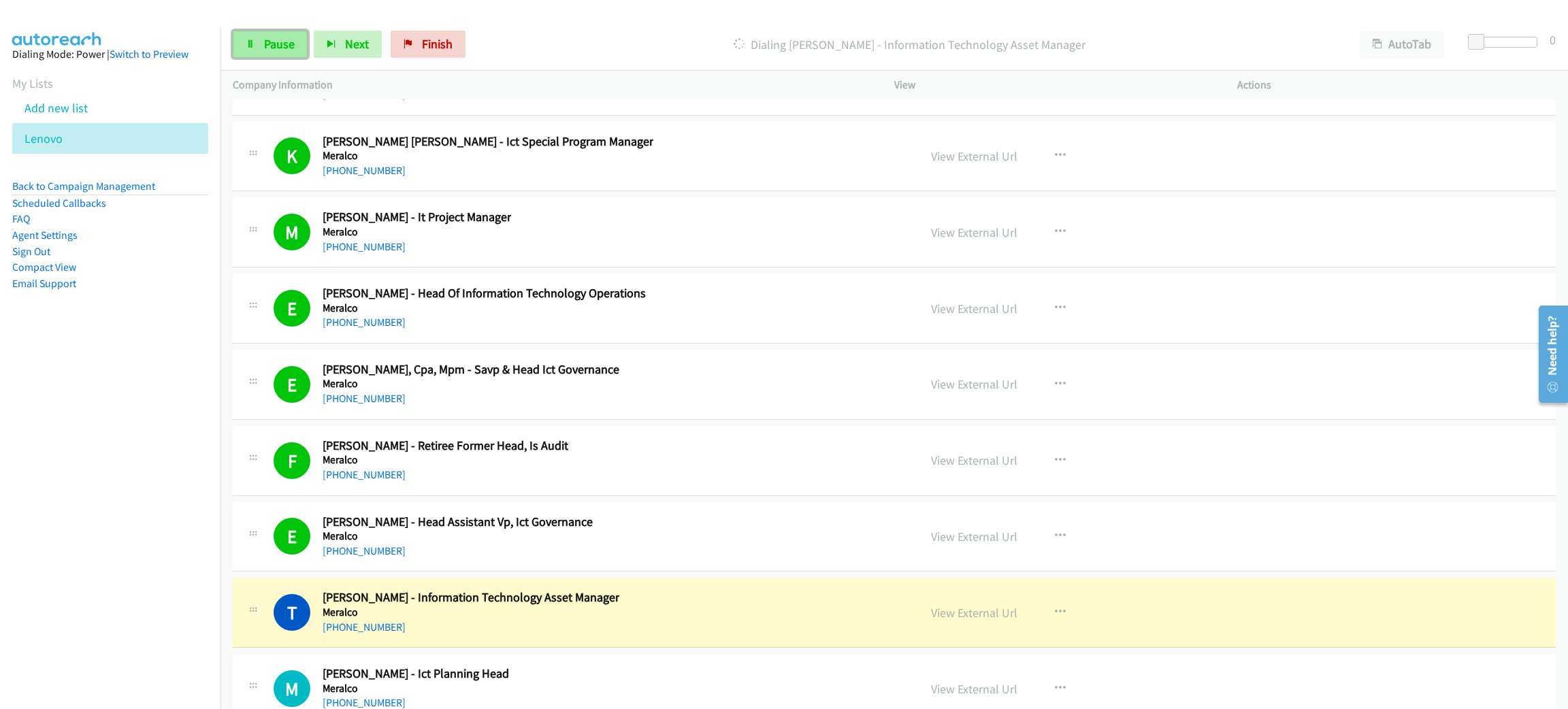
click at [251, 43] on icon at bounding box center [251, 45] width 9 height 9
